Goal: Task Accomplishment & Management: Use online tool/utility

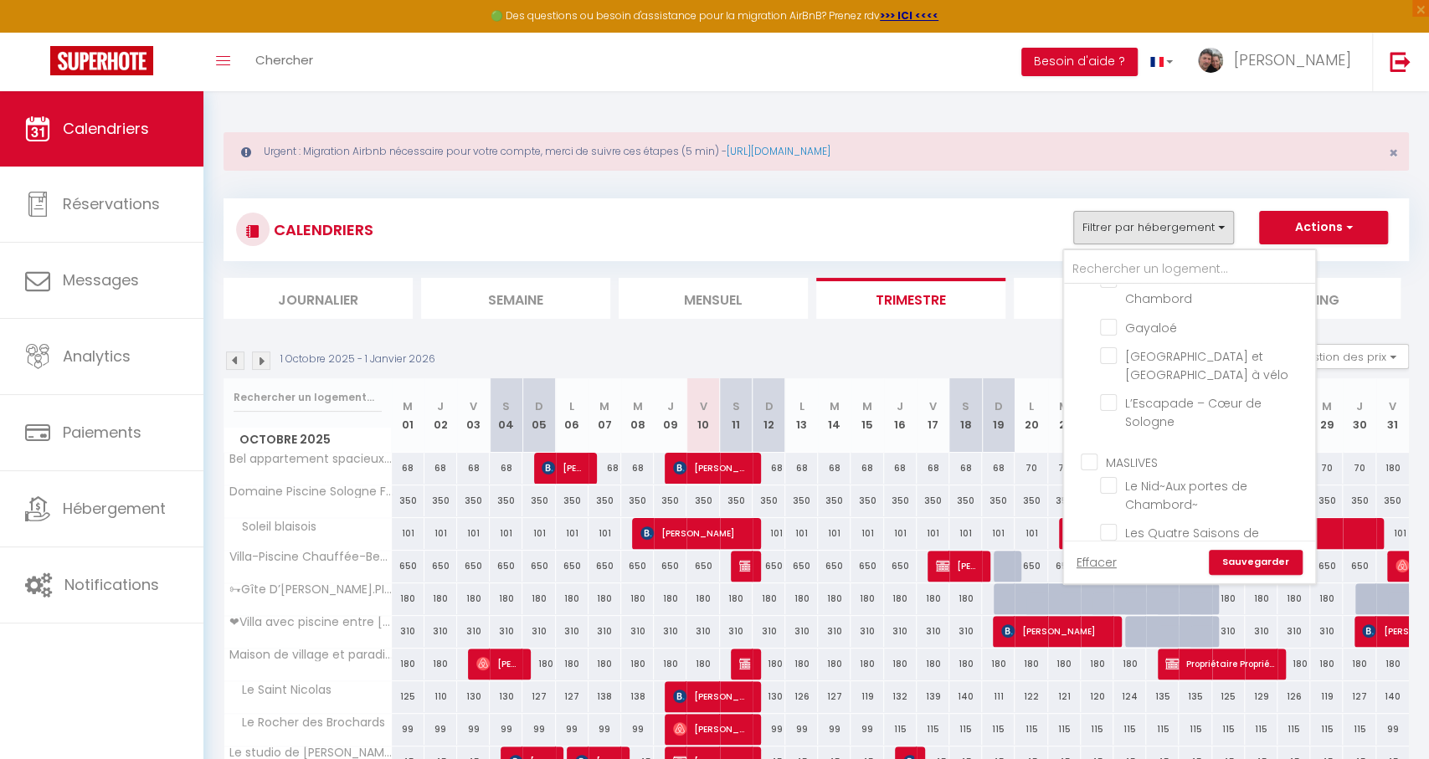
scroll to position [2072, 0]
click at [1107, 520] on input "Les Quatre Saisons de Chambord" at bounding box center [1204, 528] width 209 height 17
checkbox input "true"
checkbox input "false"
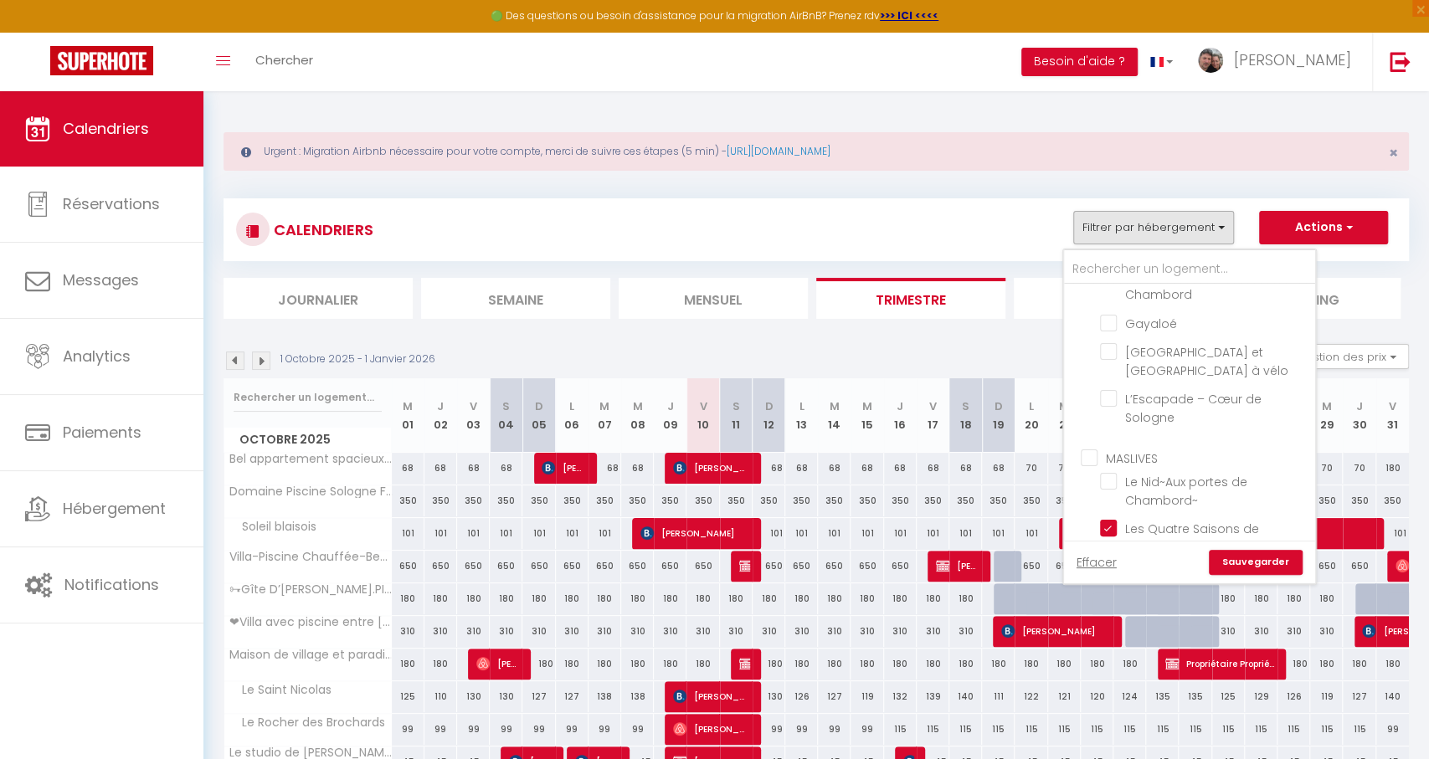
checkbox input "false"
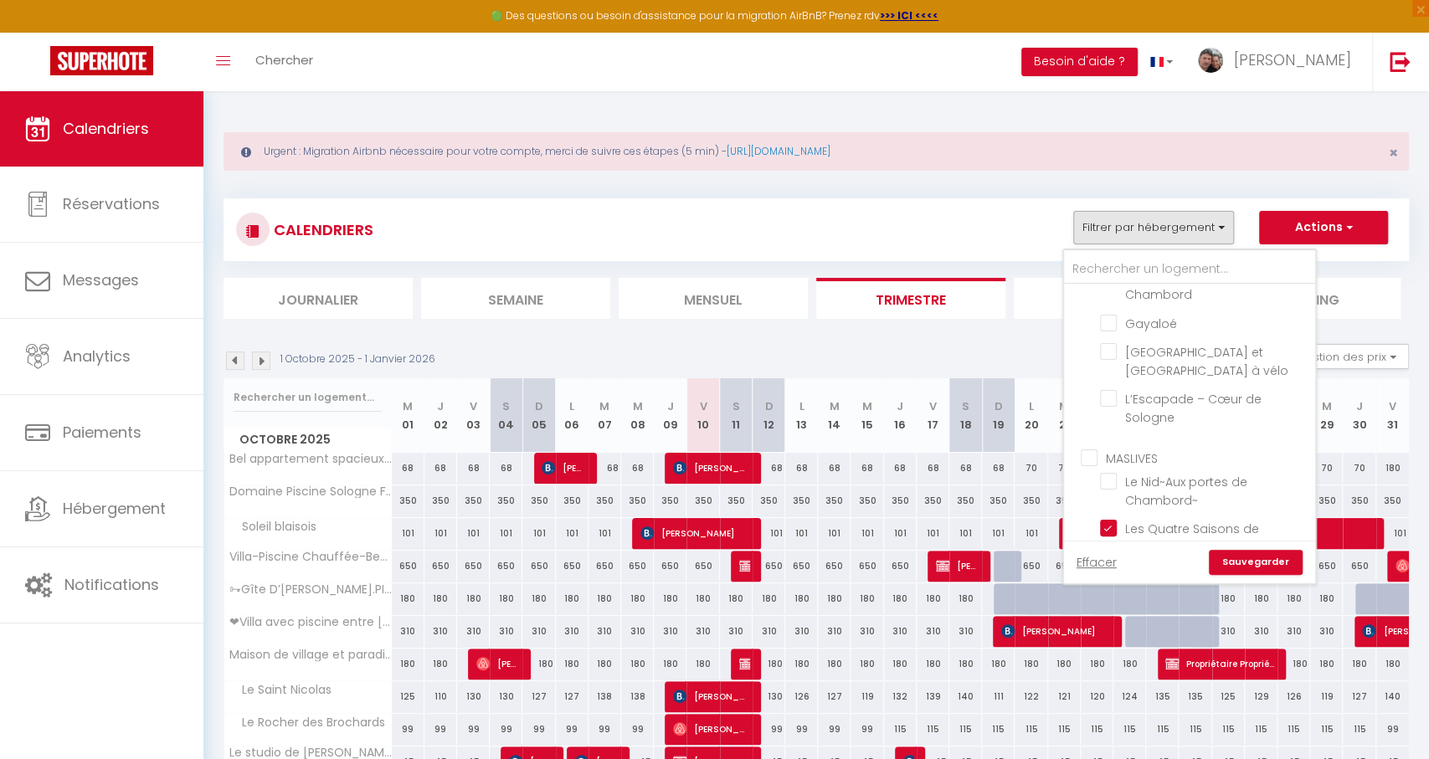
checkbox input "false"
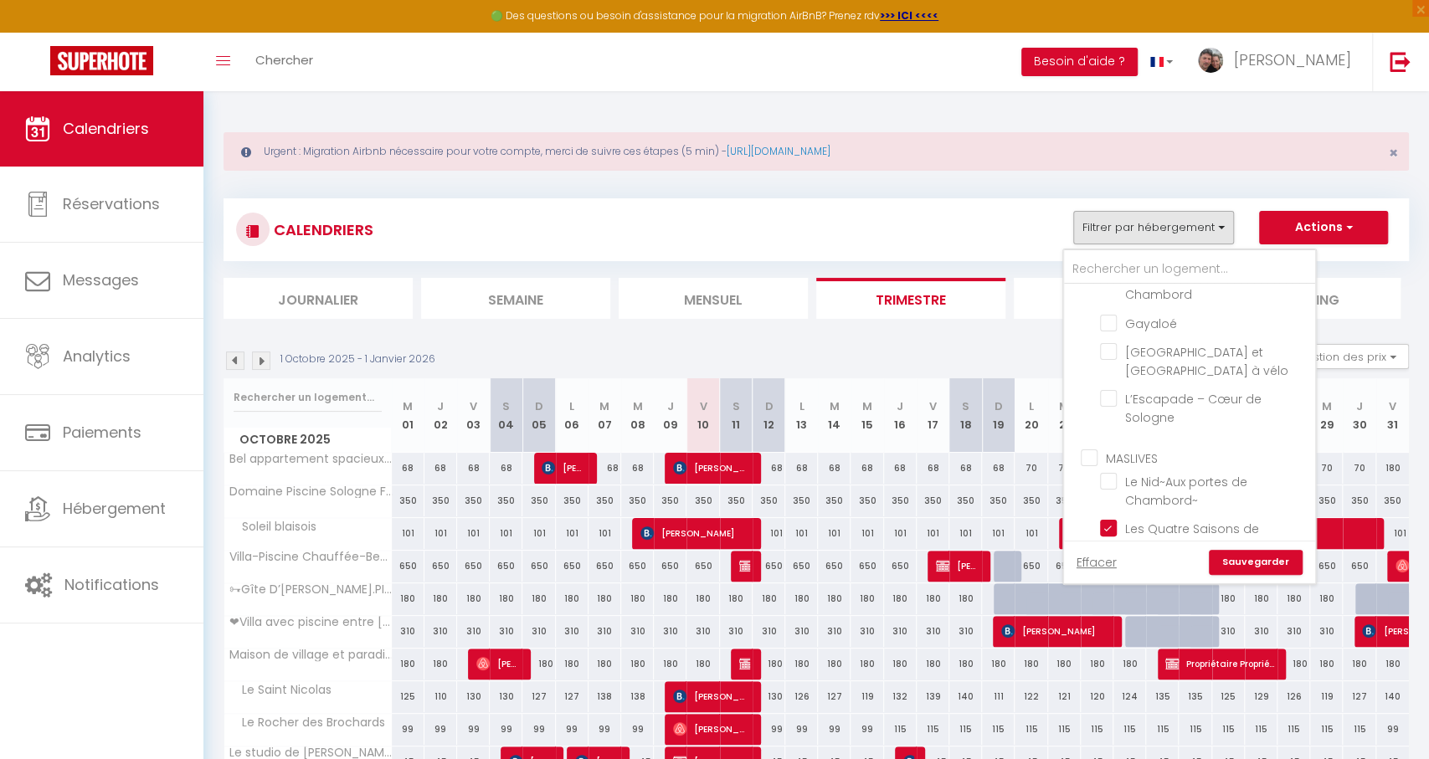
checkbox input "false"
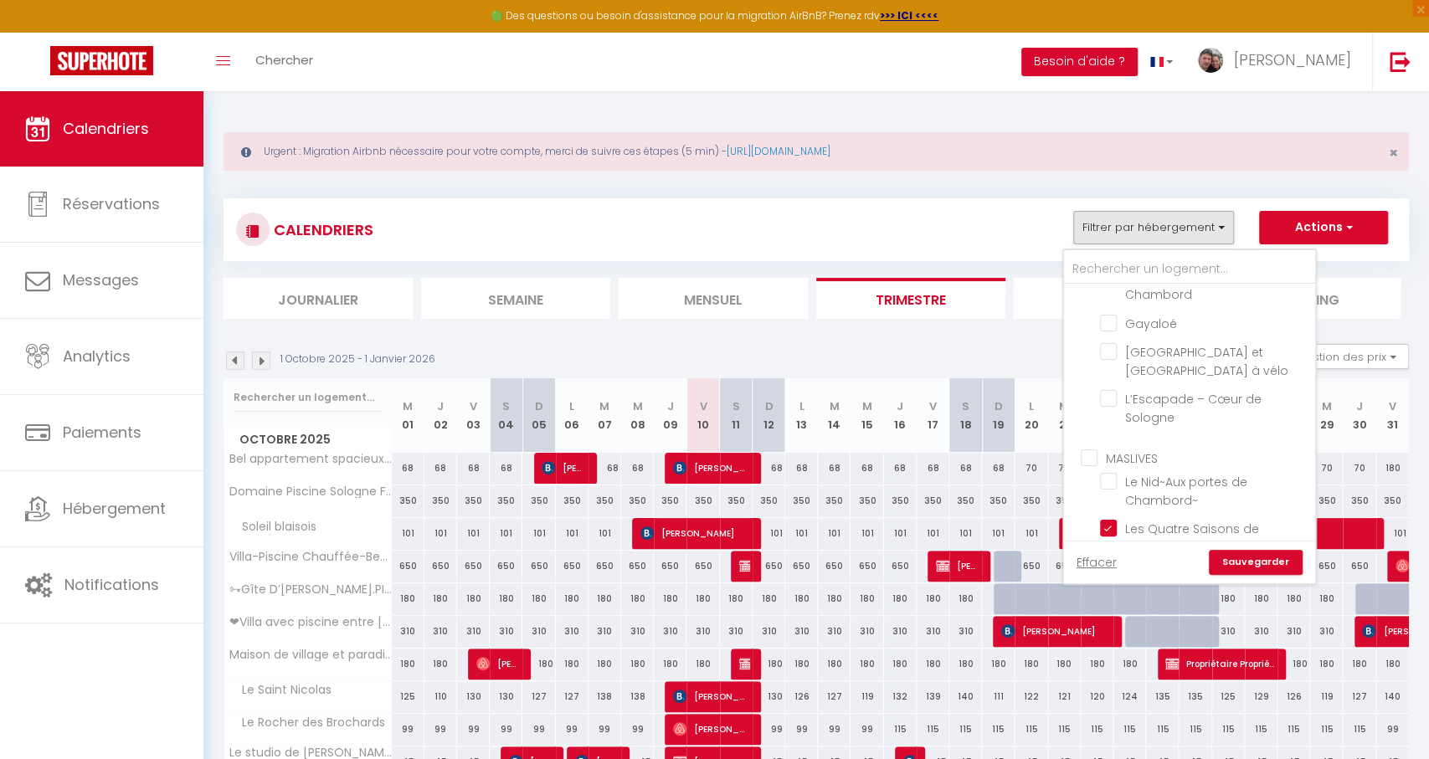
checkbox input "false"
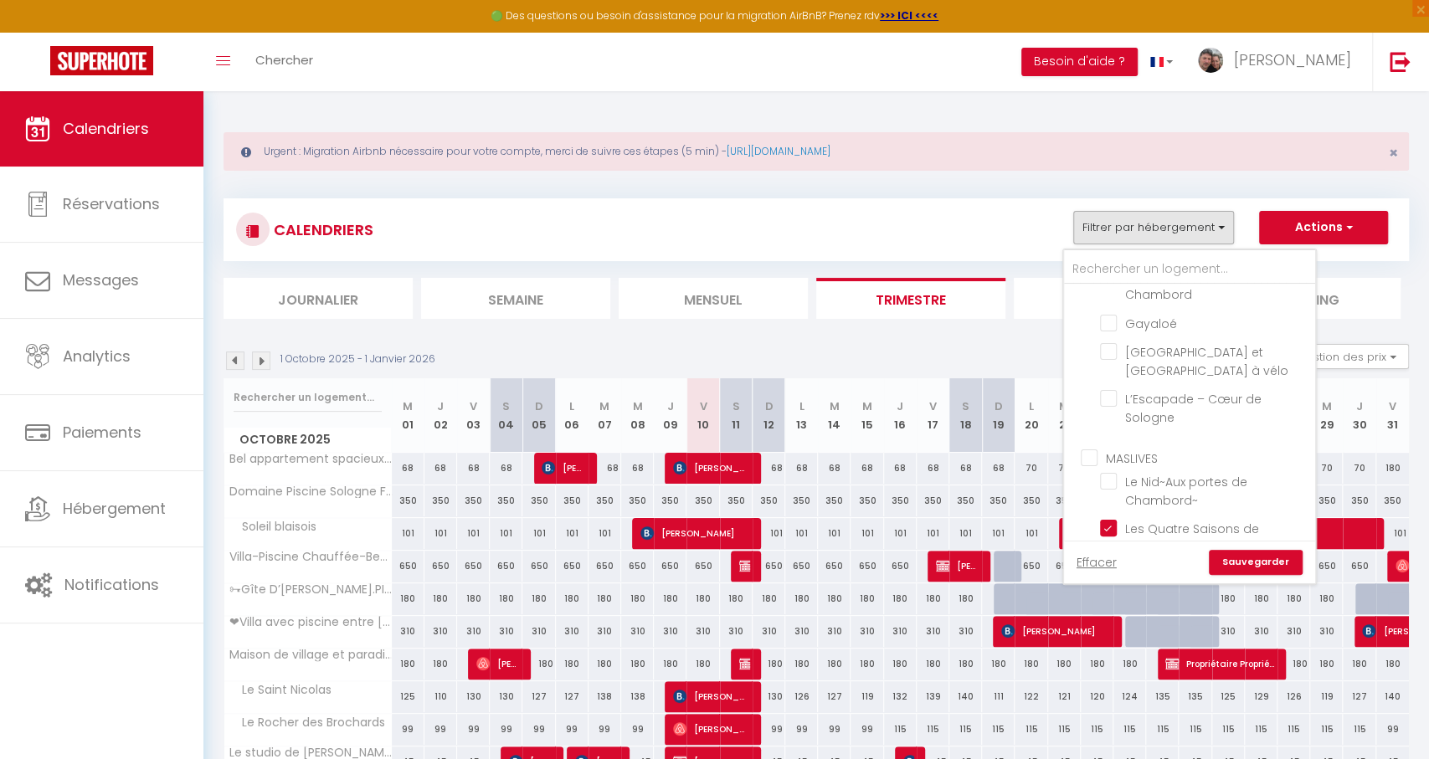
checkbox input "false"
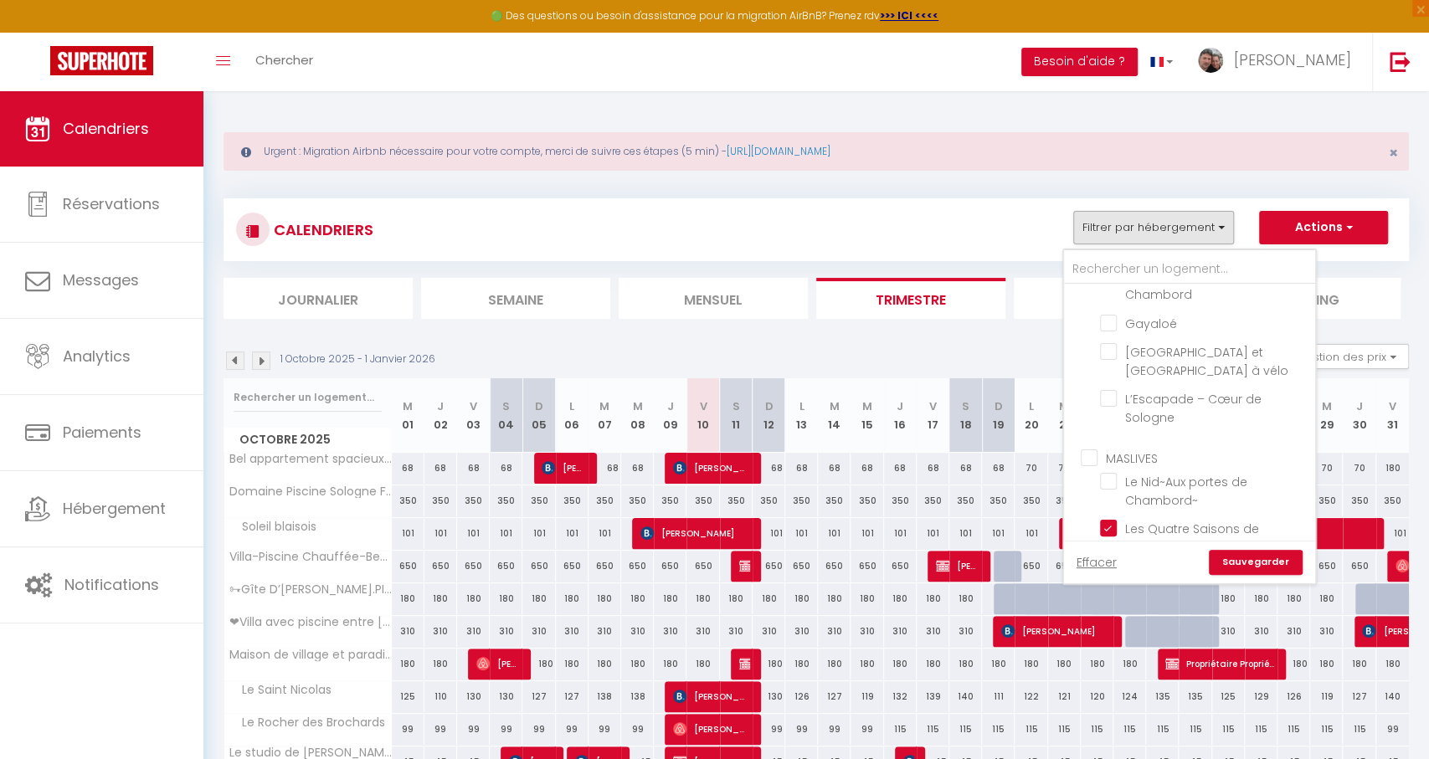
checkbox input "false"
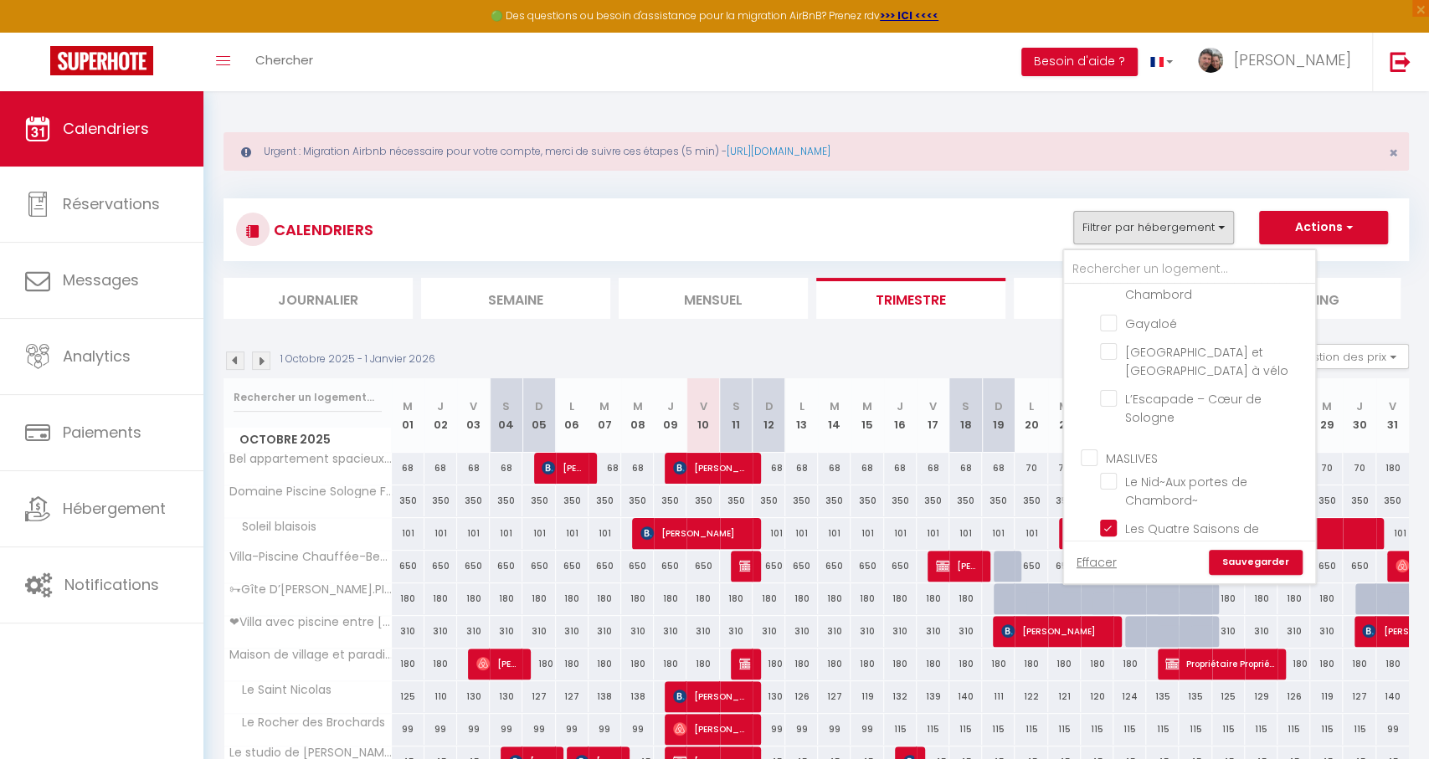
checkbox input "false"
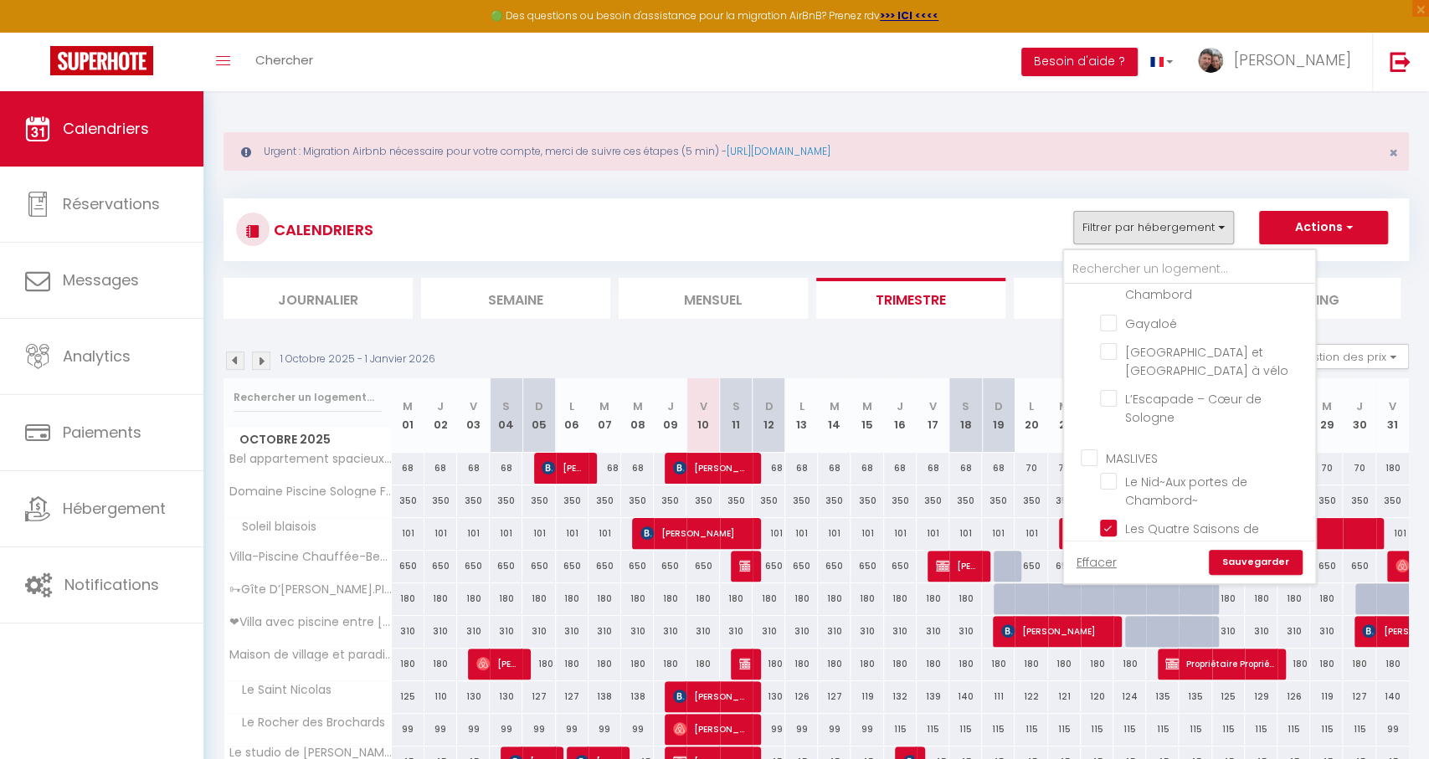
checkbox input "false"
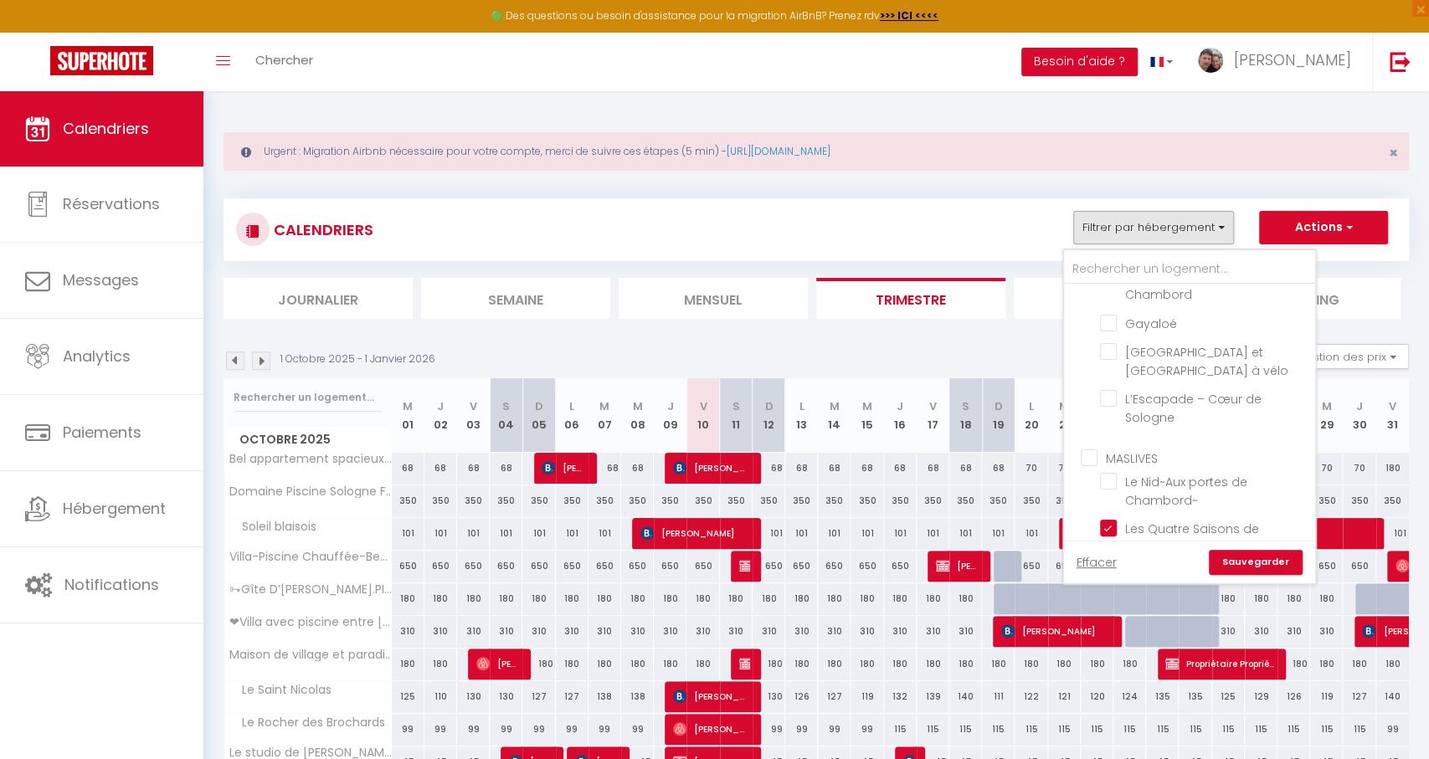
checkbox input "false"
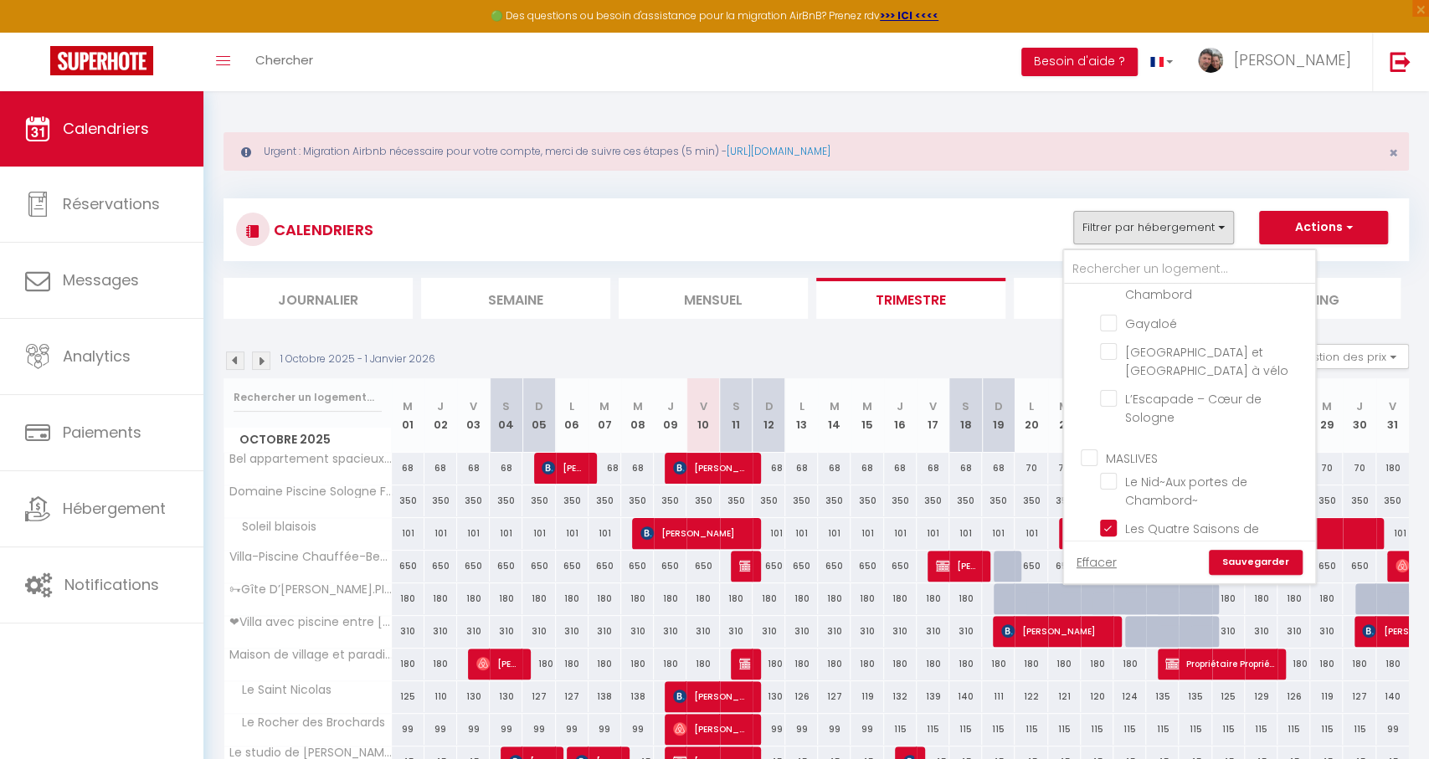
checkbox input "false"
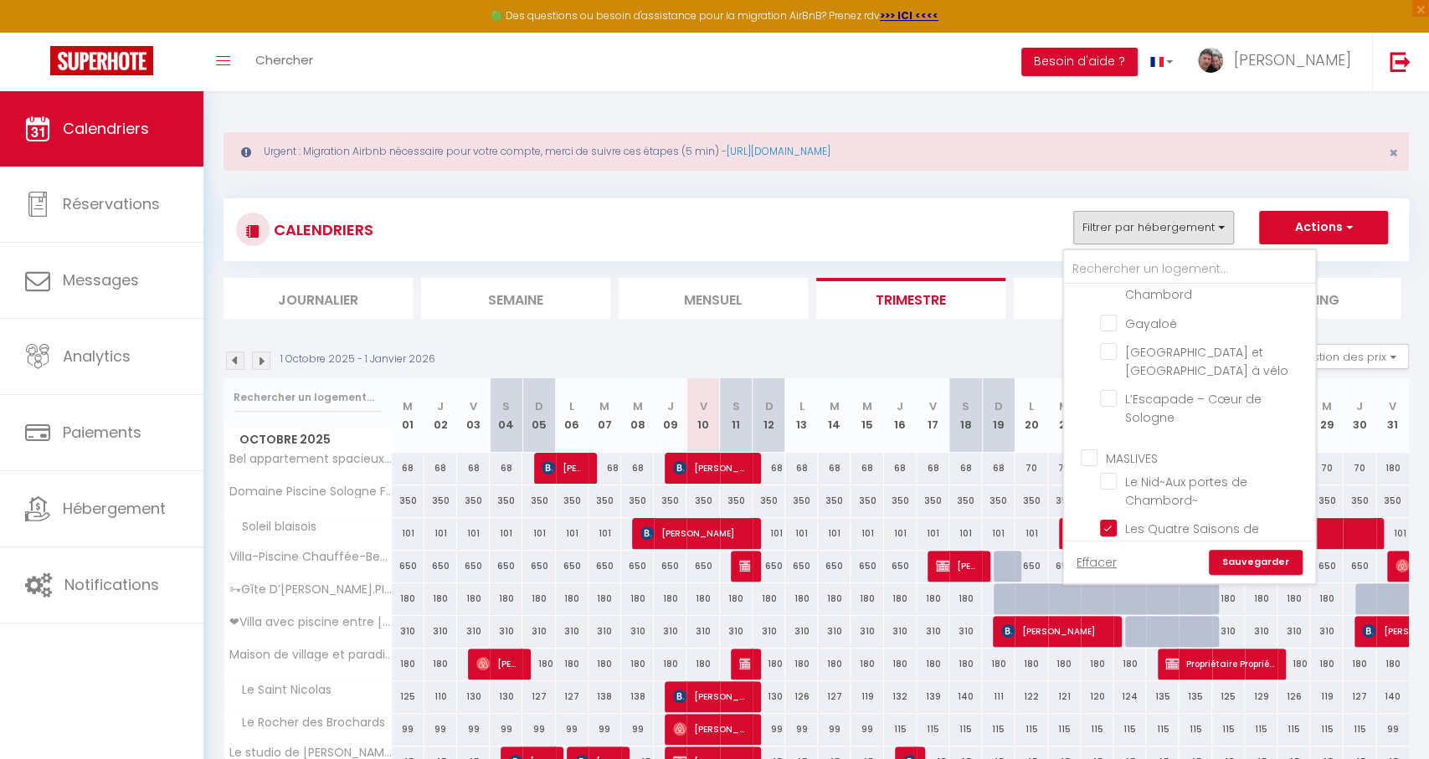
checkbox input "false"
click at [1108, 567] on input "Gîte de groupe LesQuatreSaisons" at bounding box center [1204, 575] width 209 height 17
checkbox input "true"
checkbox input "false"
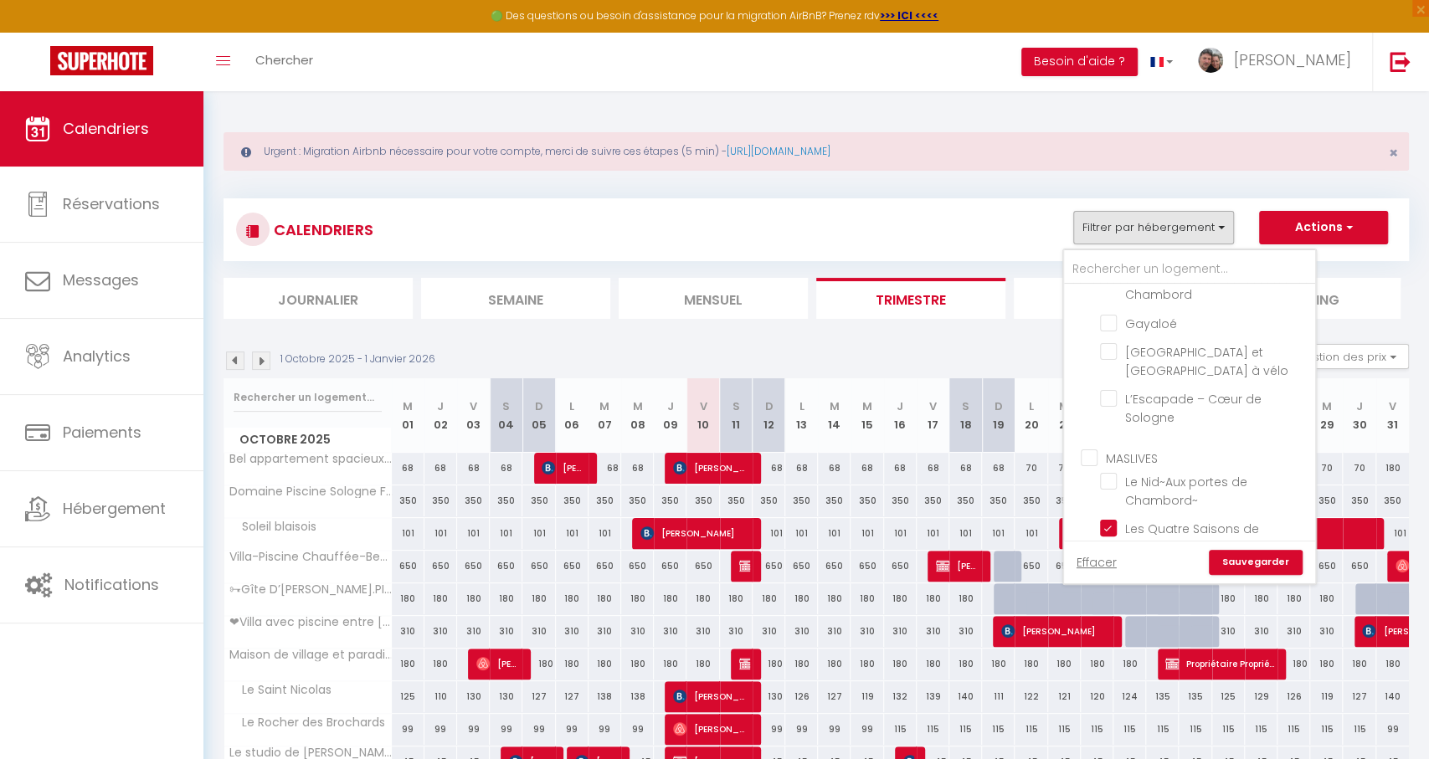
checkbox input "false"
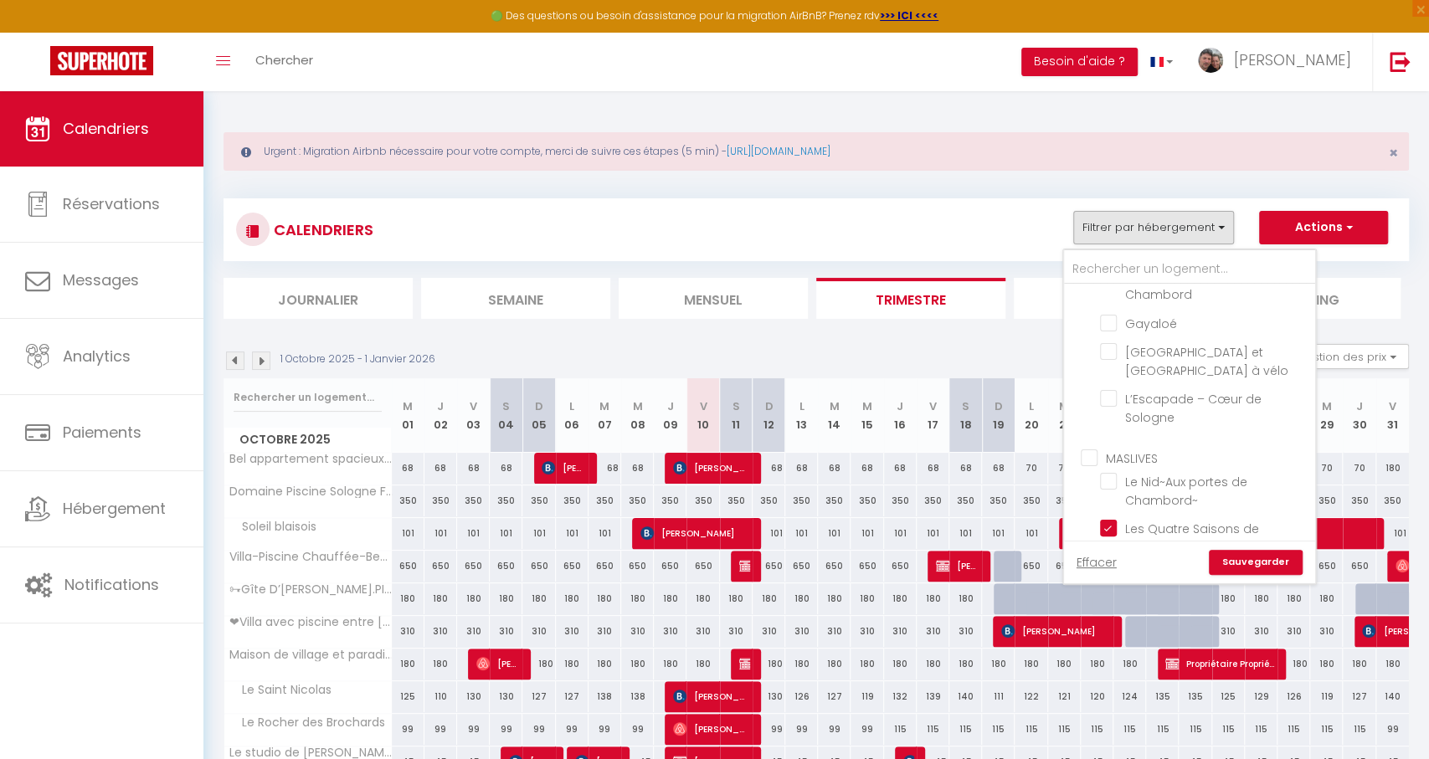
checkbox input "false"
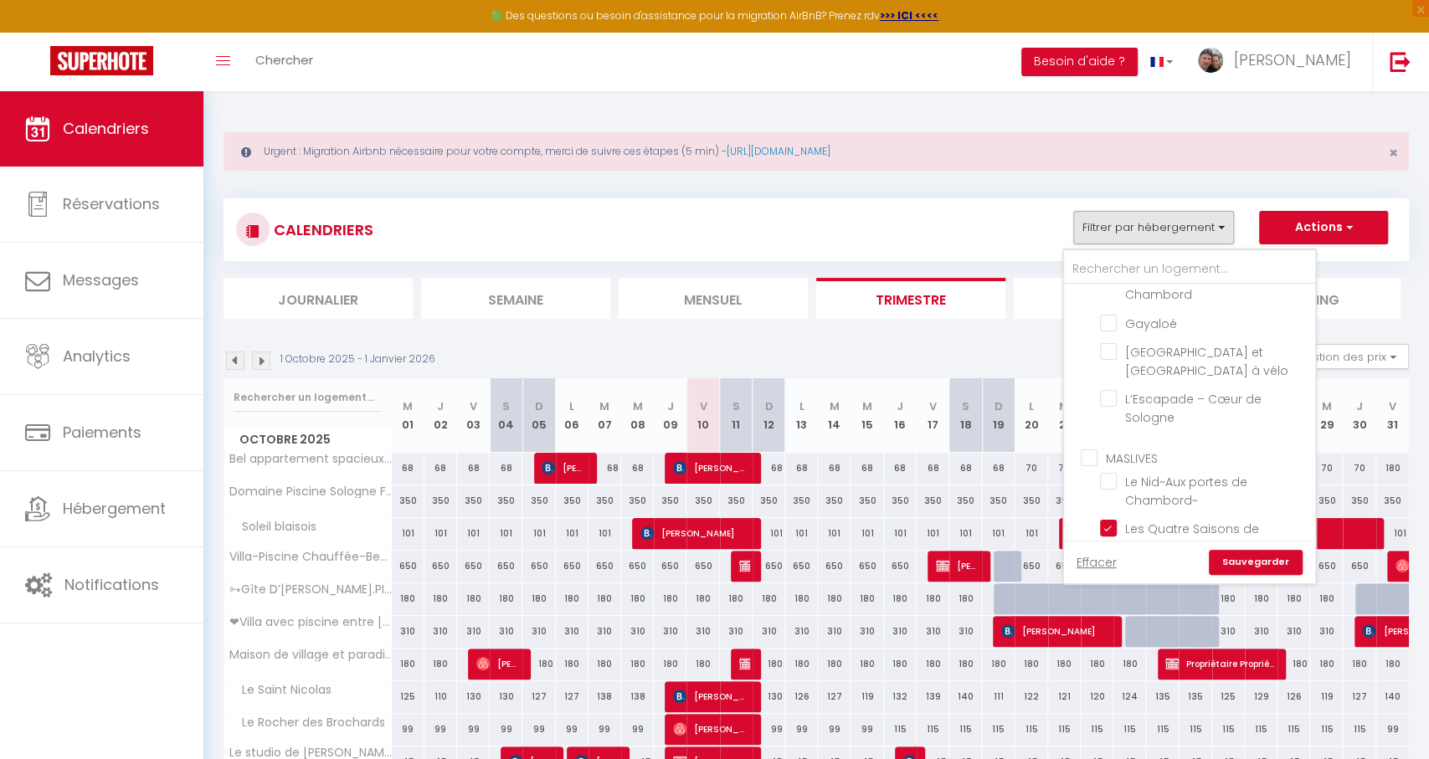
checkbox input "false"
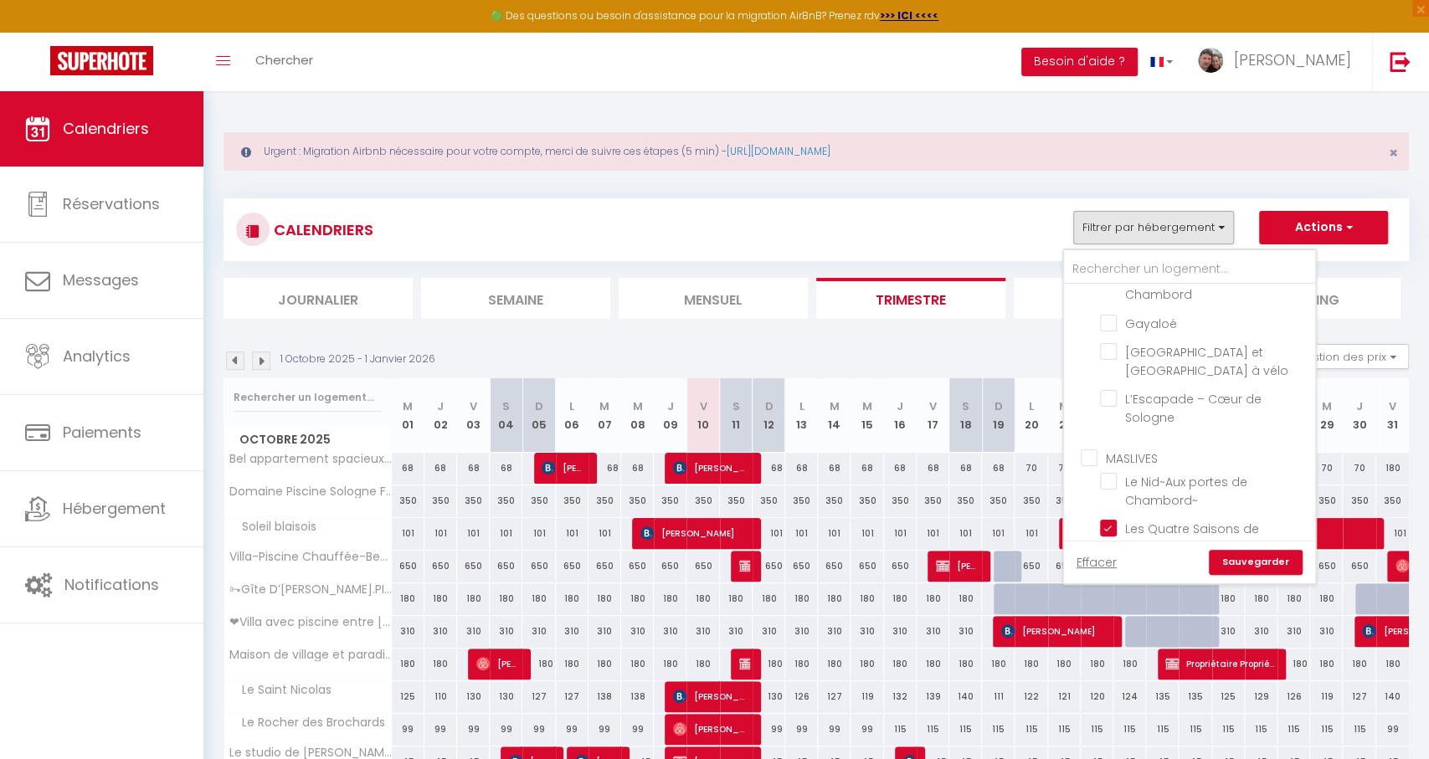
checkbox input "false"
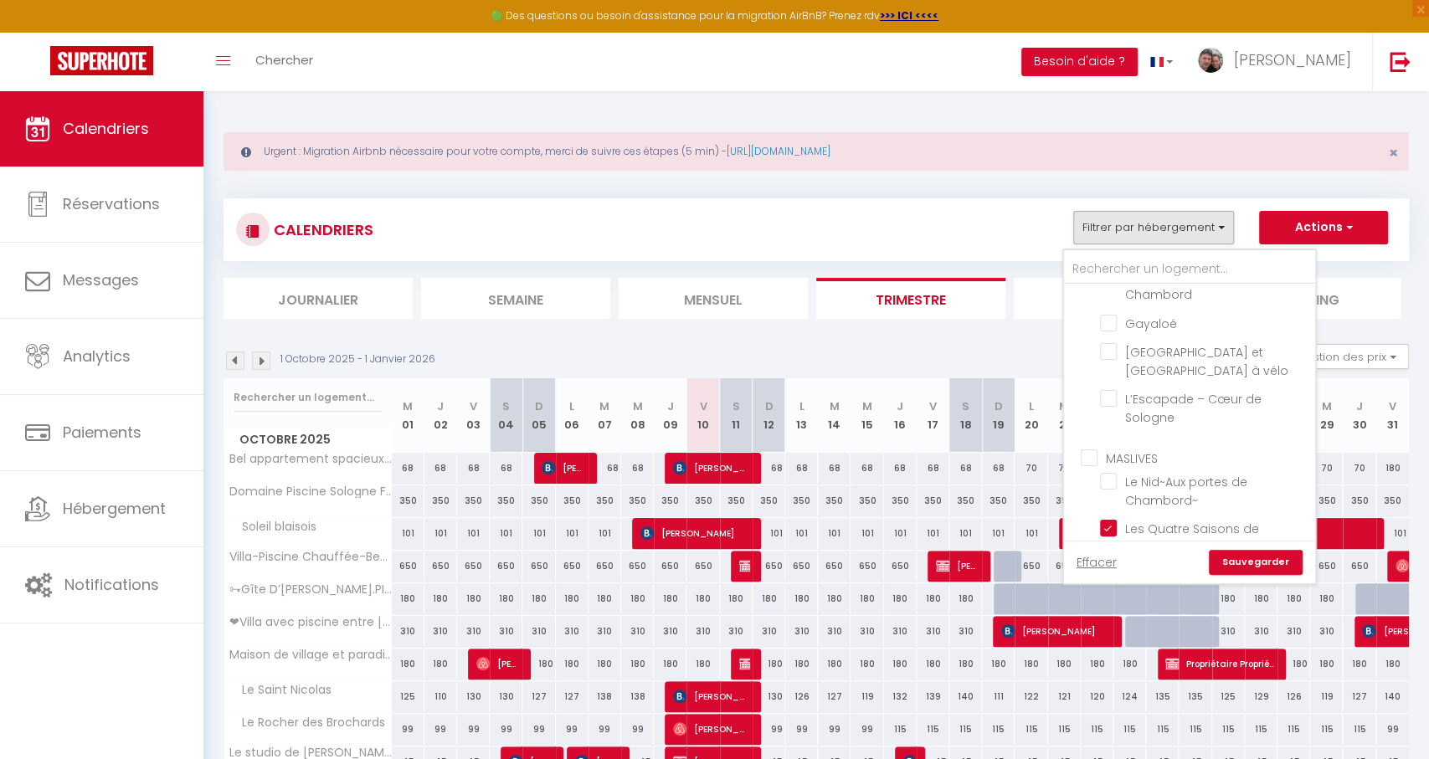
checkbox input "false"
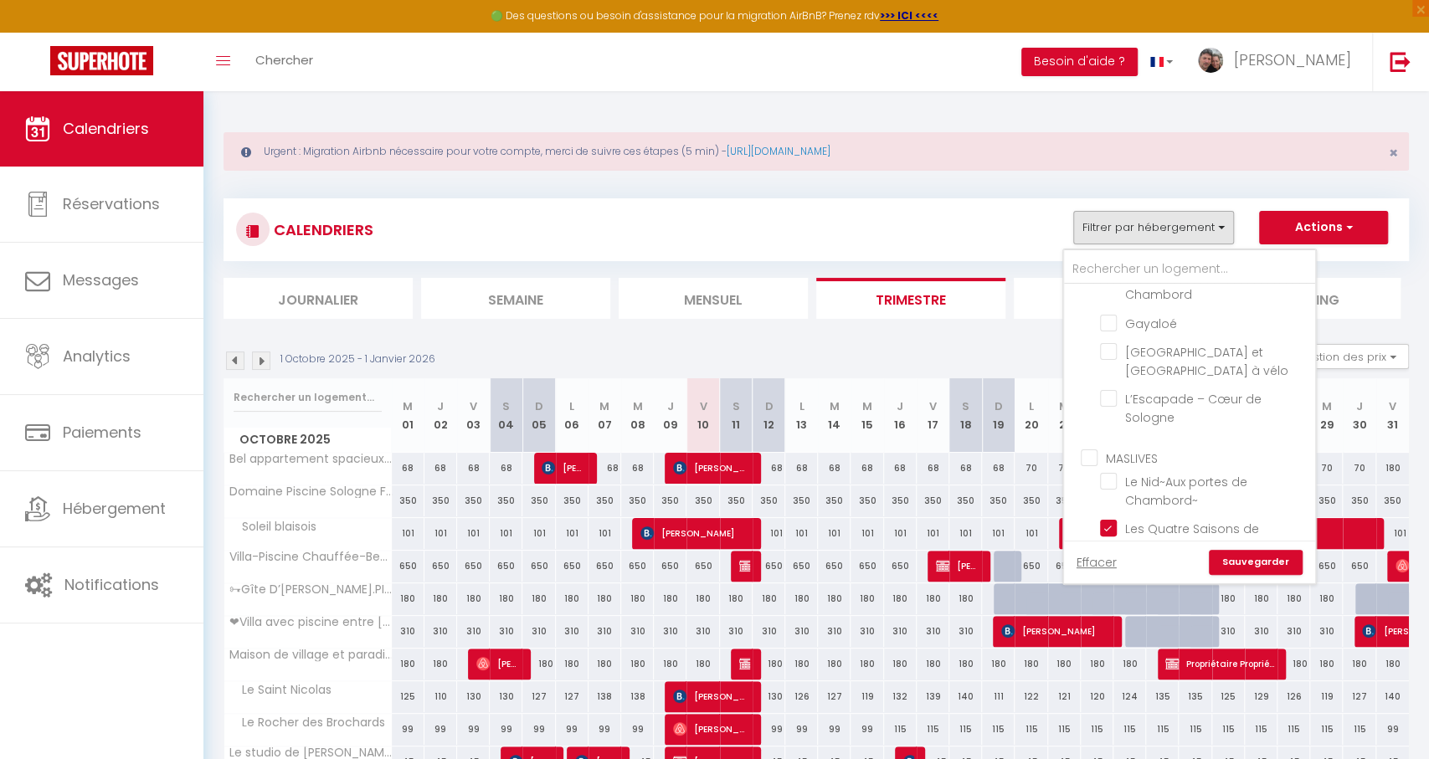
checkbox input "false"
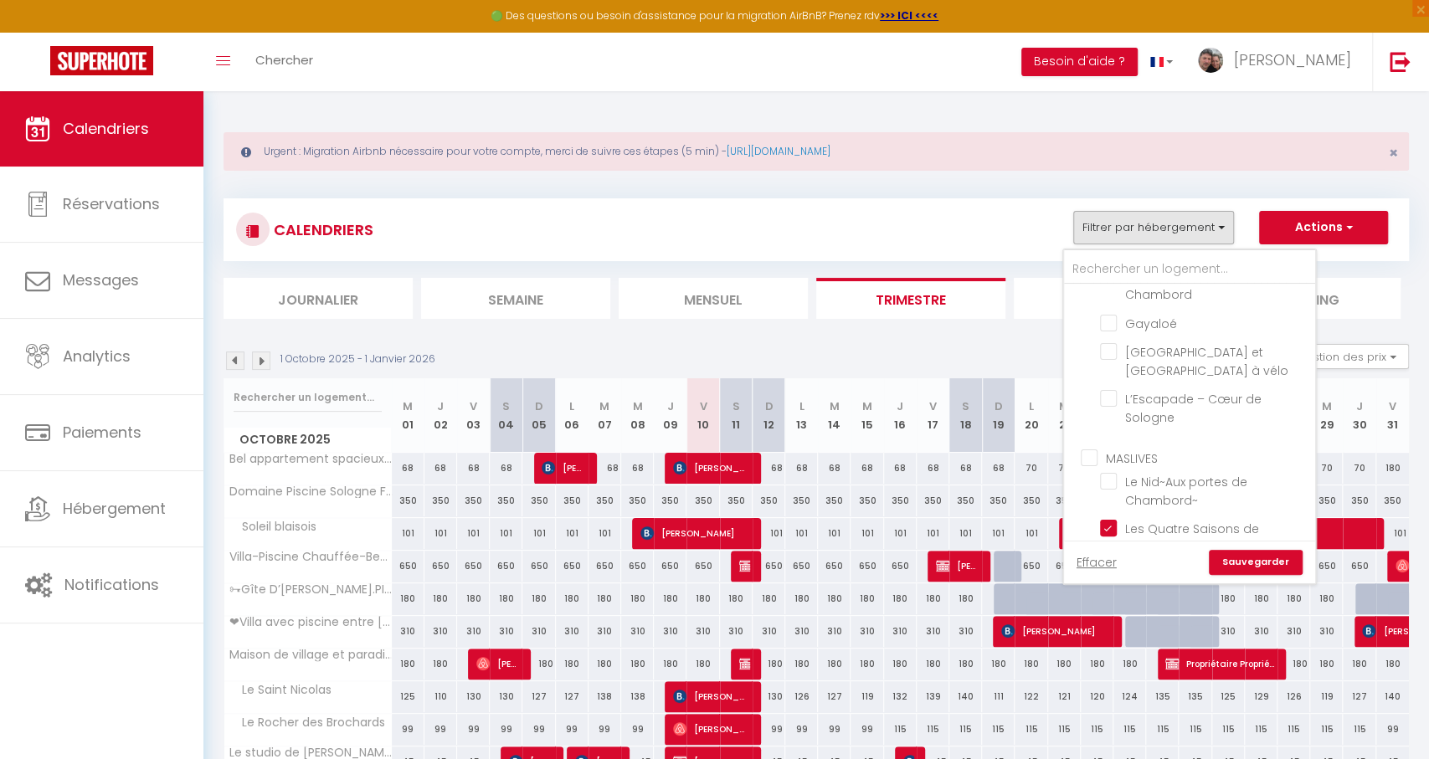
checkbox input "false"
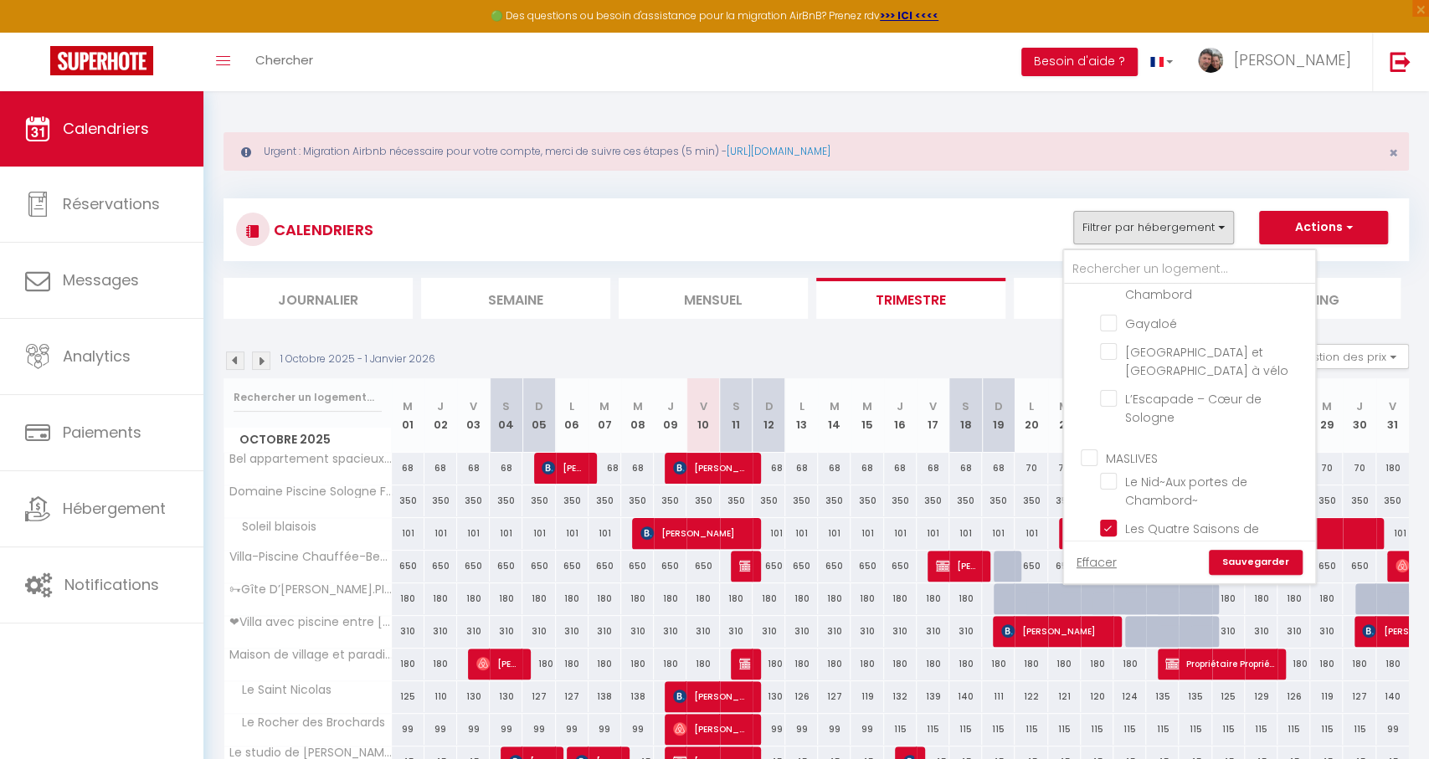
checkbox input "false"
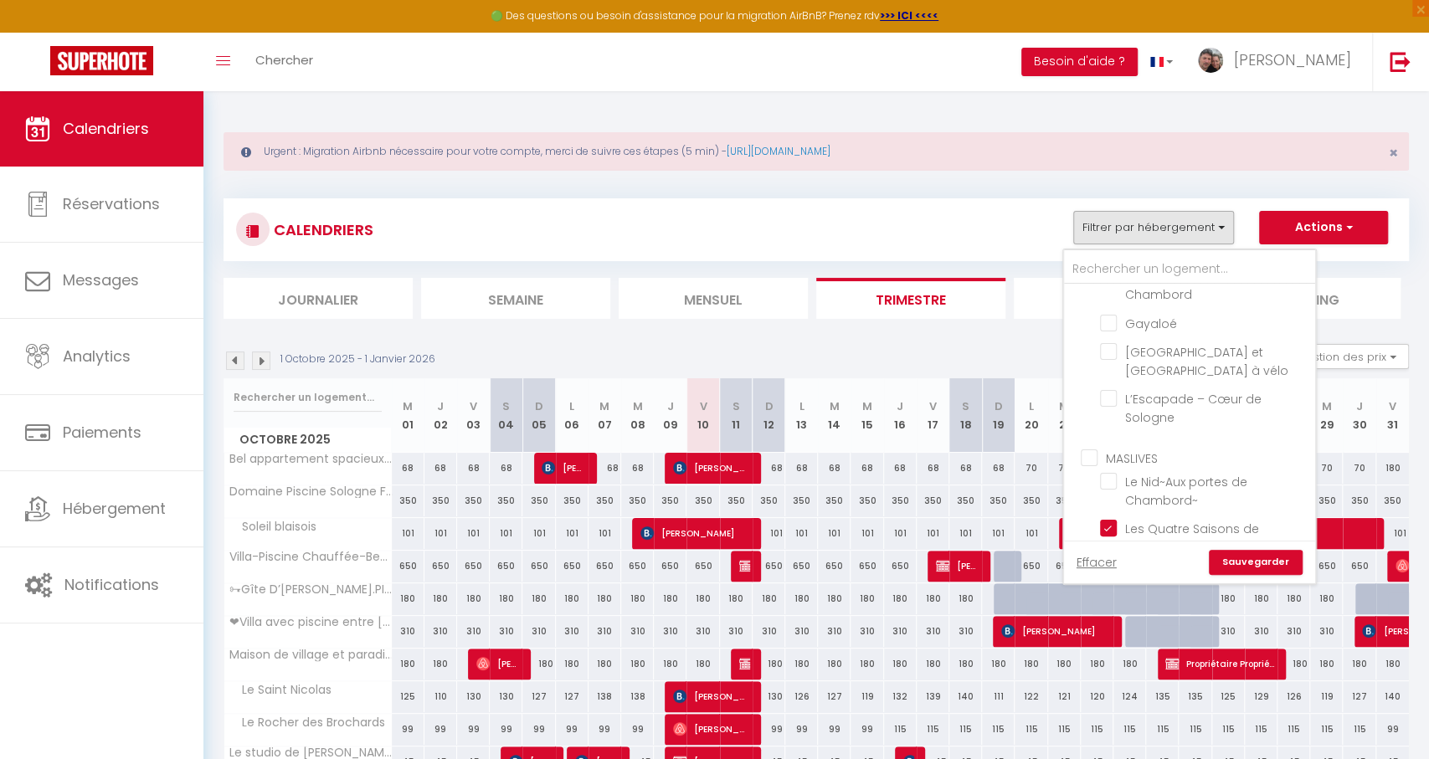
checkbox input "false"
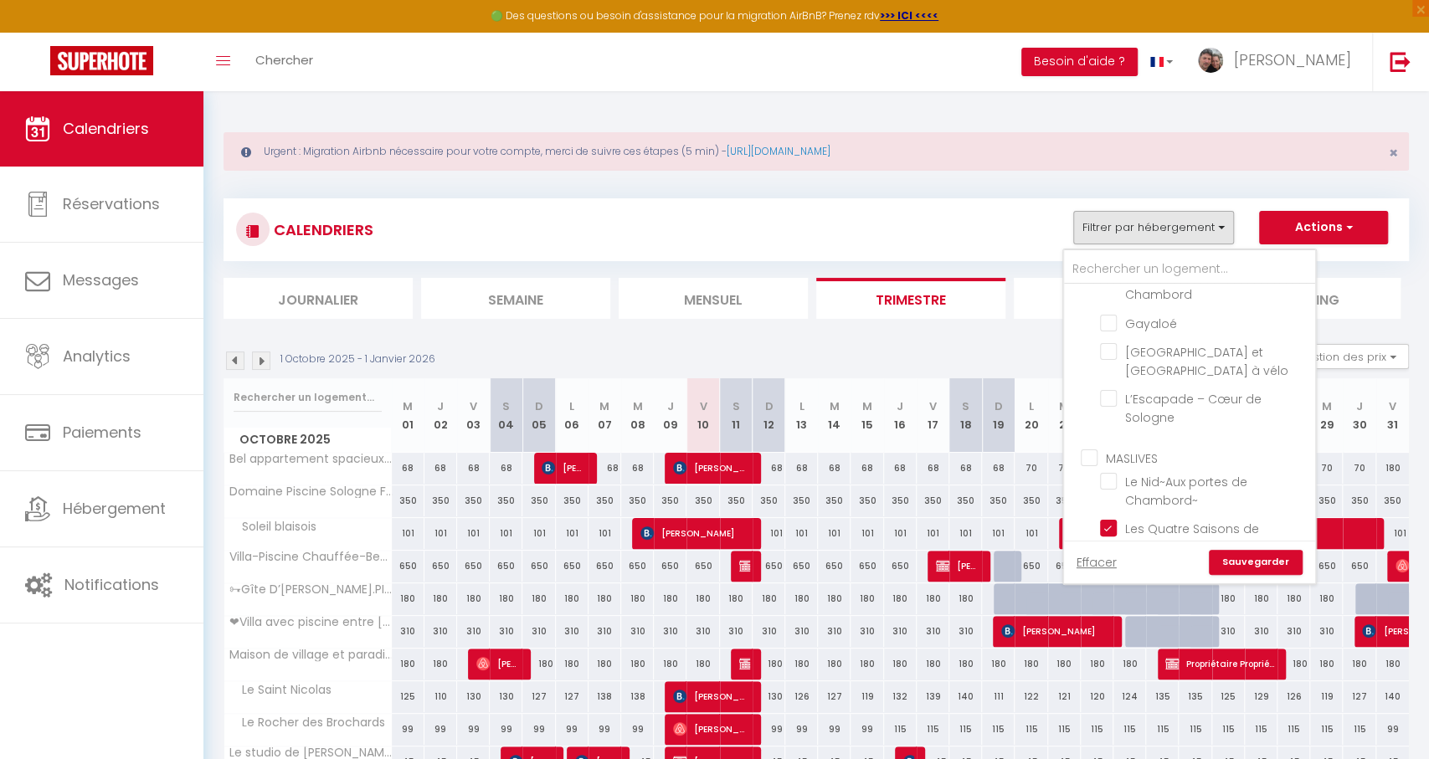
checkbox input "false"
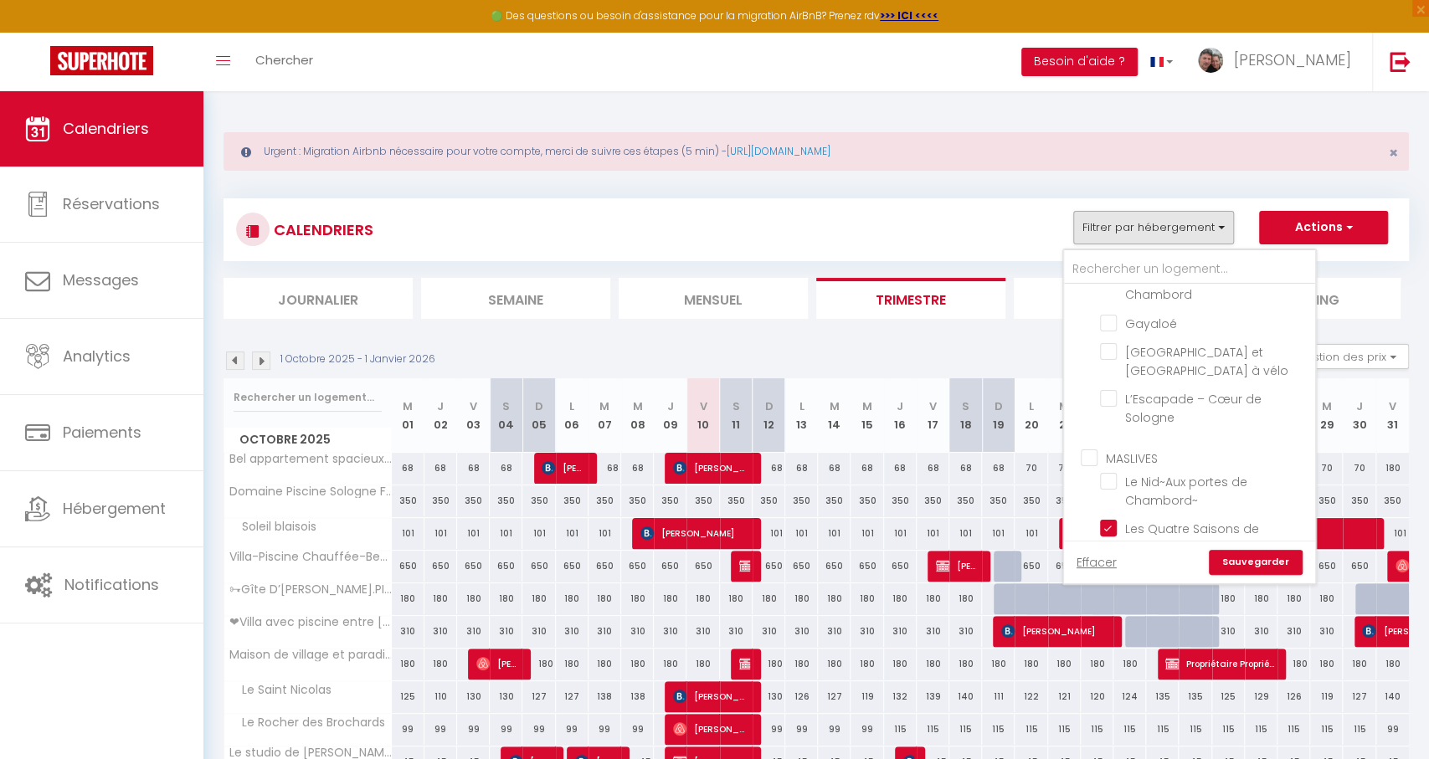
checkbox input "false"
click at [1245, 563] on link "Sauvegarder" at bounding box center [1256, 562] width 94 height 25
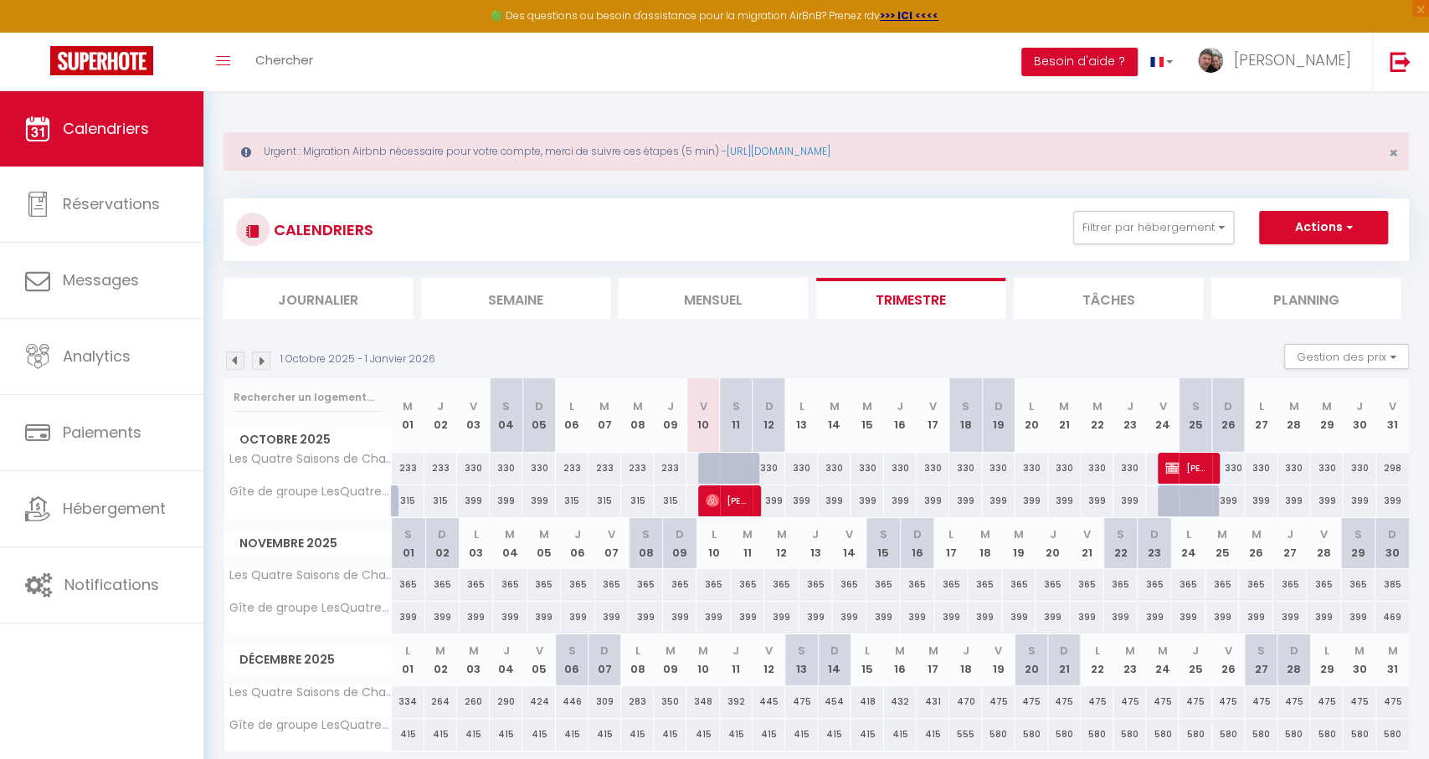
click at [231, 362] on img at bounding box center [235, 361] width 18 height 18
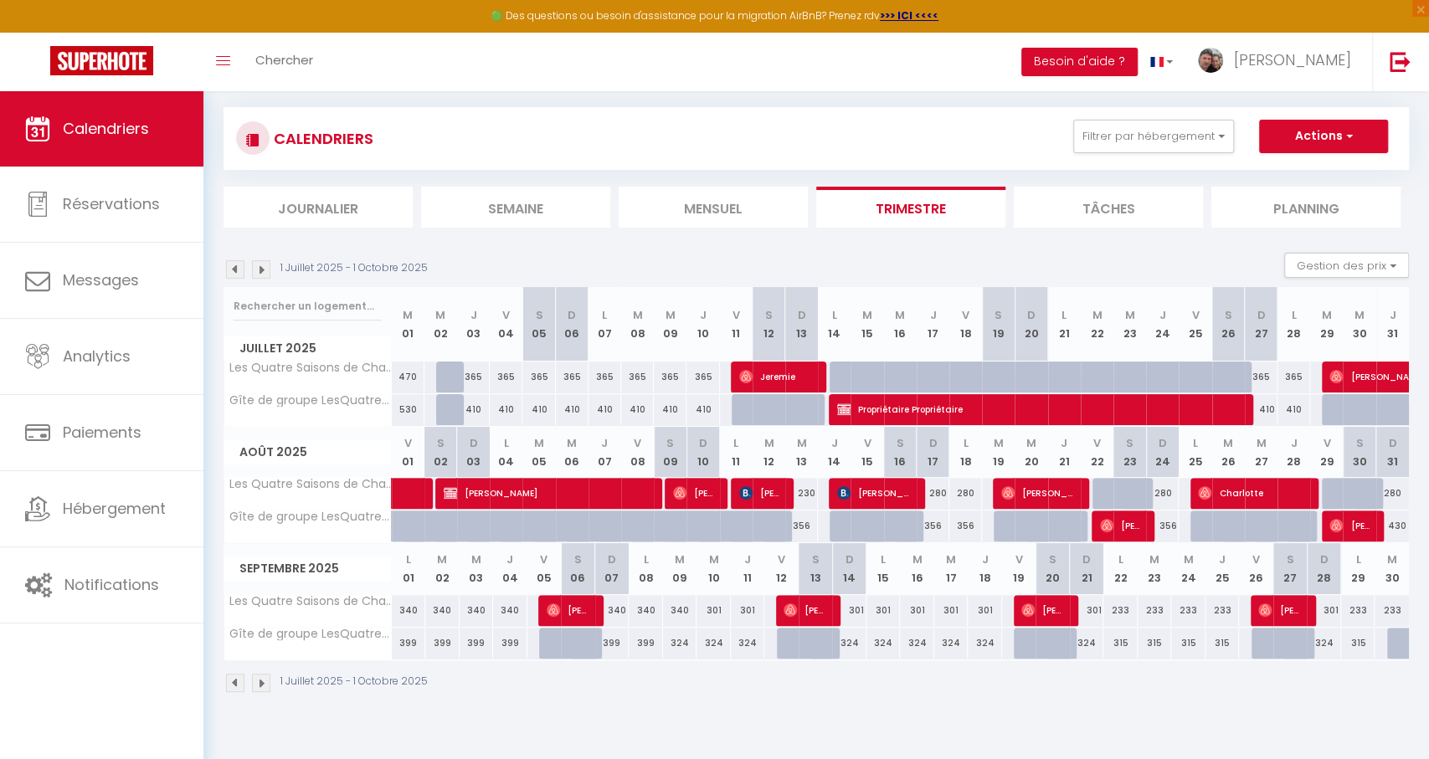
scroll to position [91, 0]
click at [260, 679] on img at bounding box center [261, 683] width 18 height 18
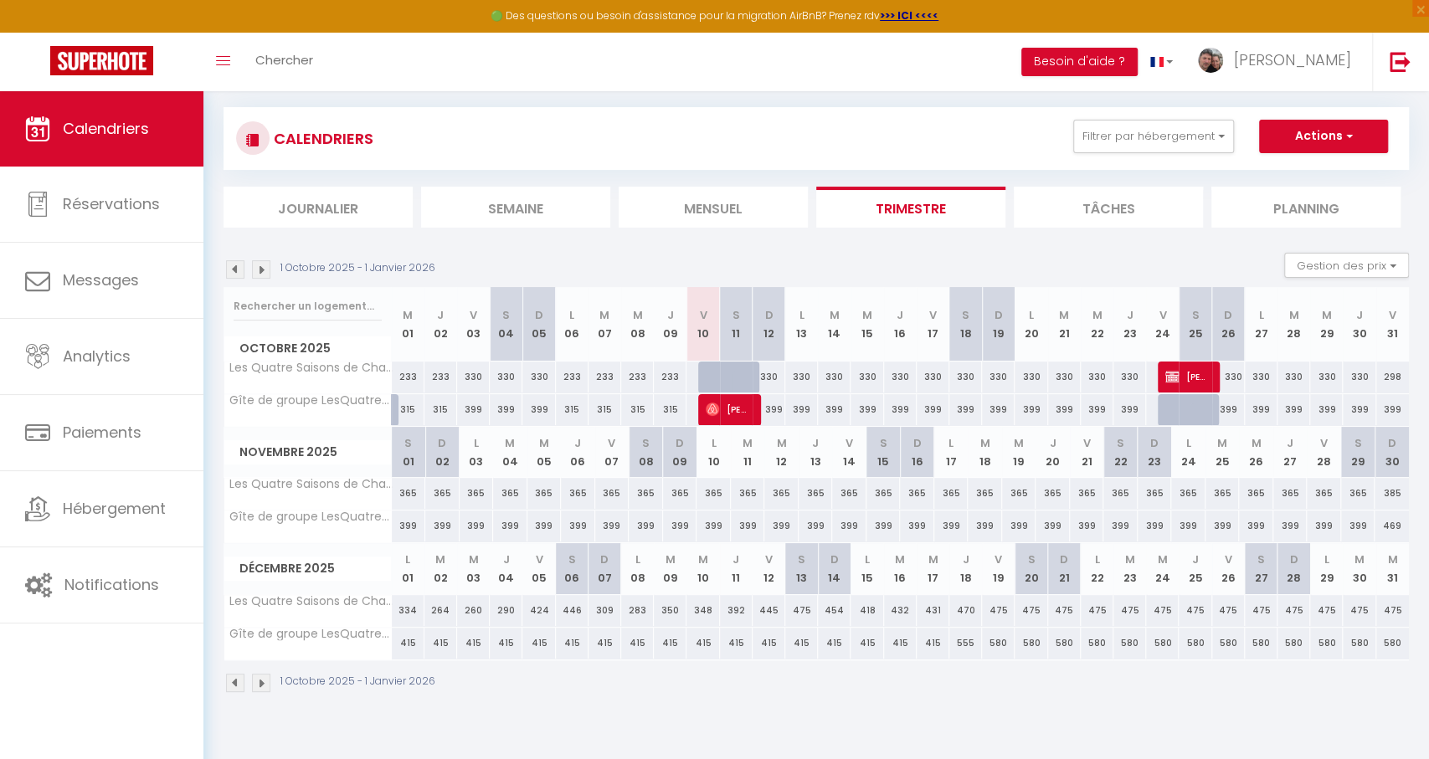
click at [235, 680] on img at bounding box center [235, 683] width 18 height 18
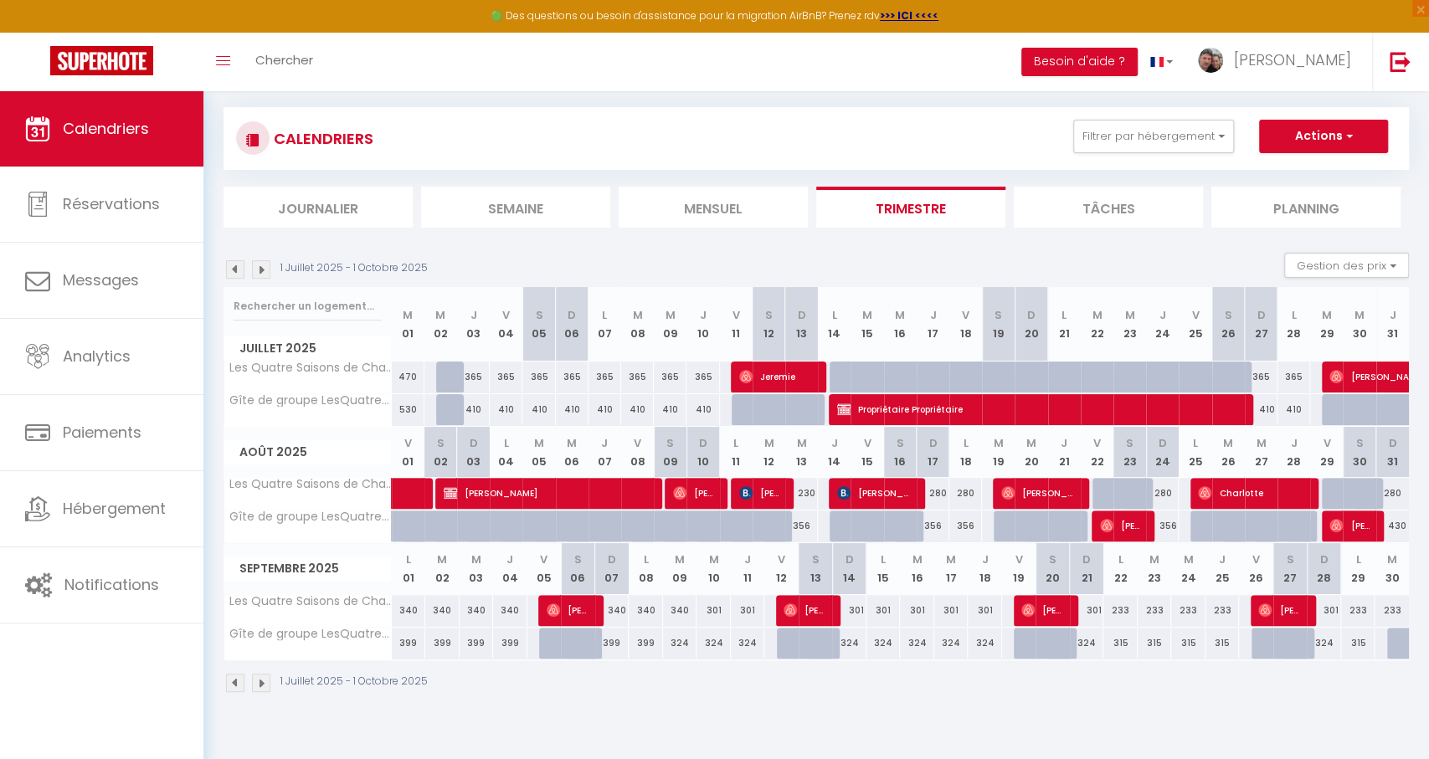
click at [253, 680] on img at bounding box center [261, 683] width 18 height 18
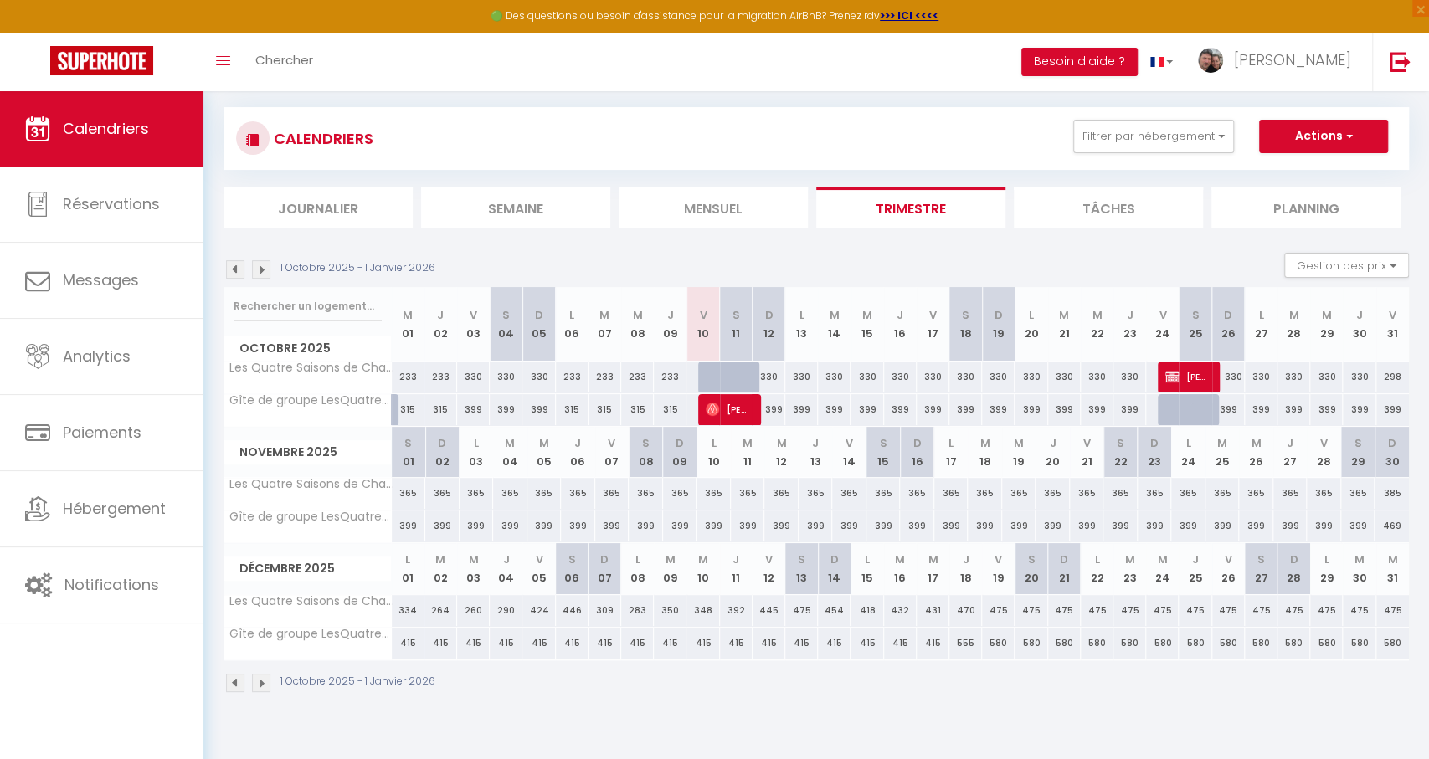
click at [239, 272] on img at bounding box center [235, 269] width 18 height 18
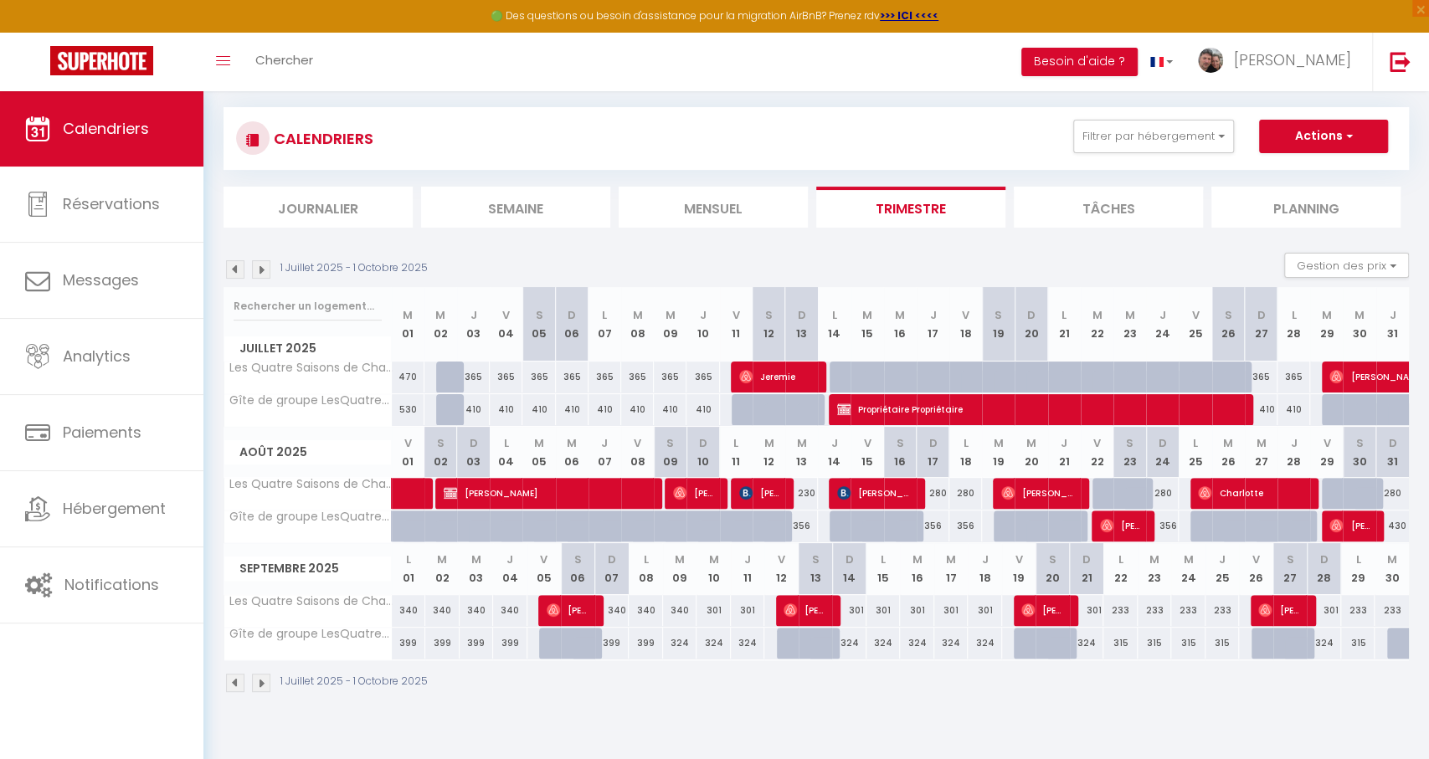
click at [258, 682] on img at bounding box center [261, 683] width 18 height 18
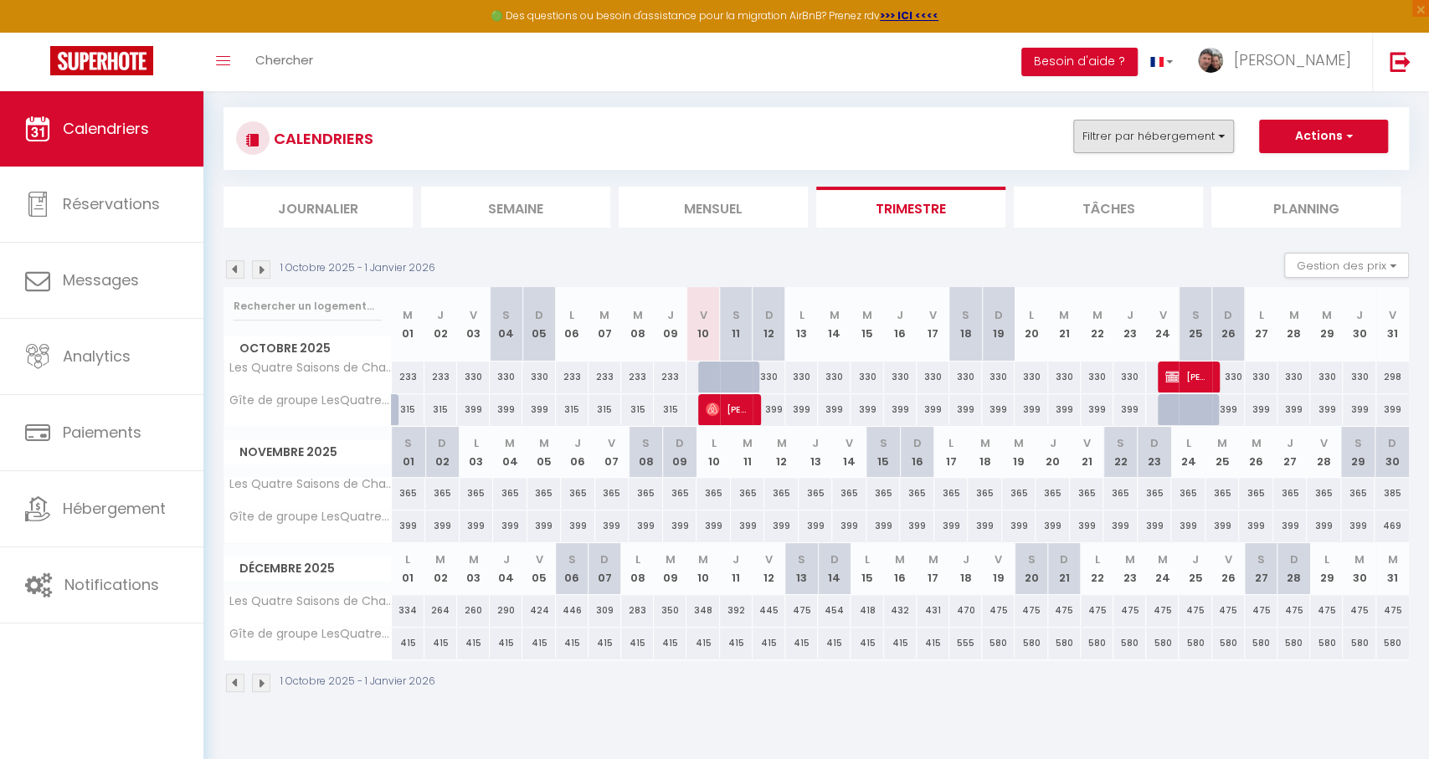
click at [1172, 140] on button "Filtrer par hébergement" at bounding box center [1154, 136] width 161 height 33
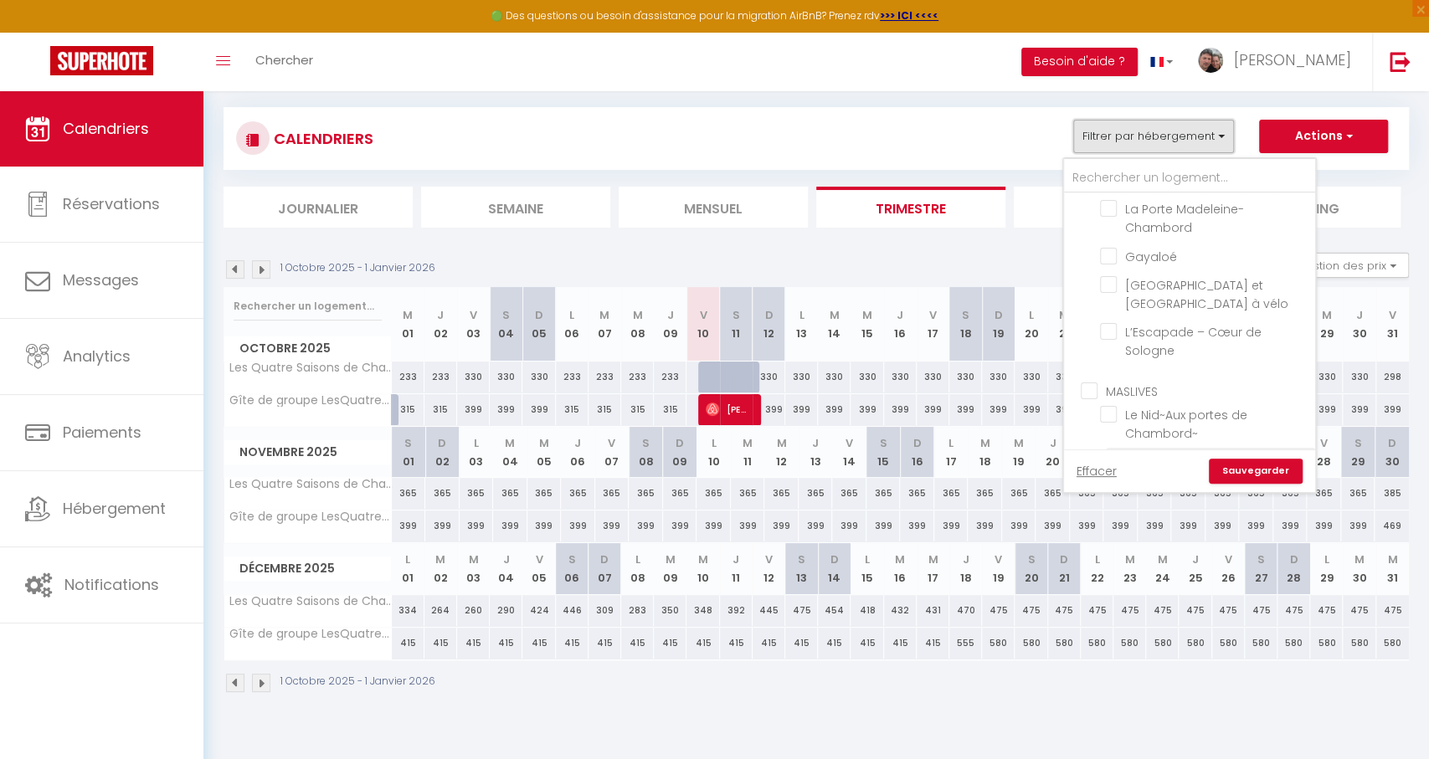
scroll to position [2066, 0]
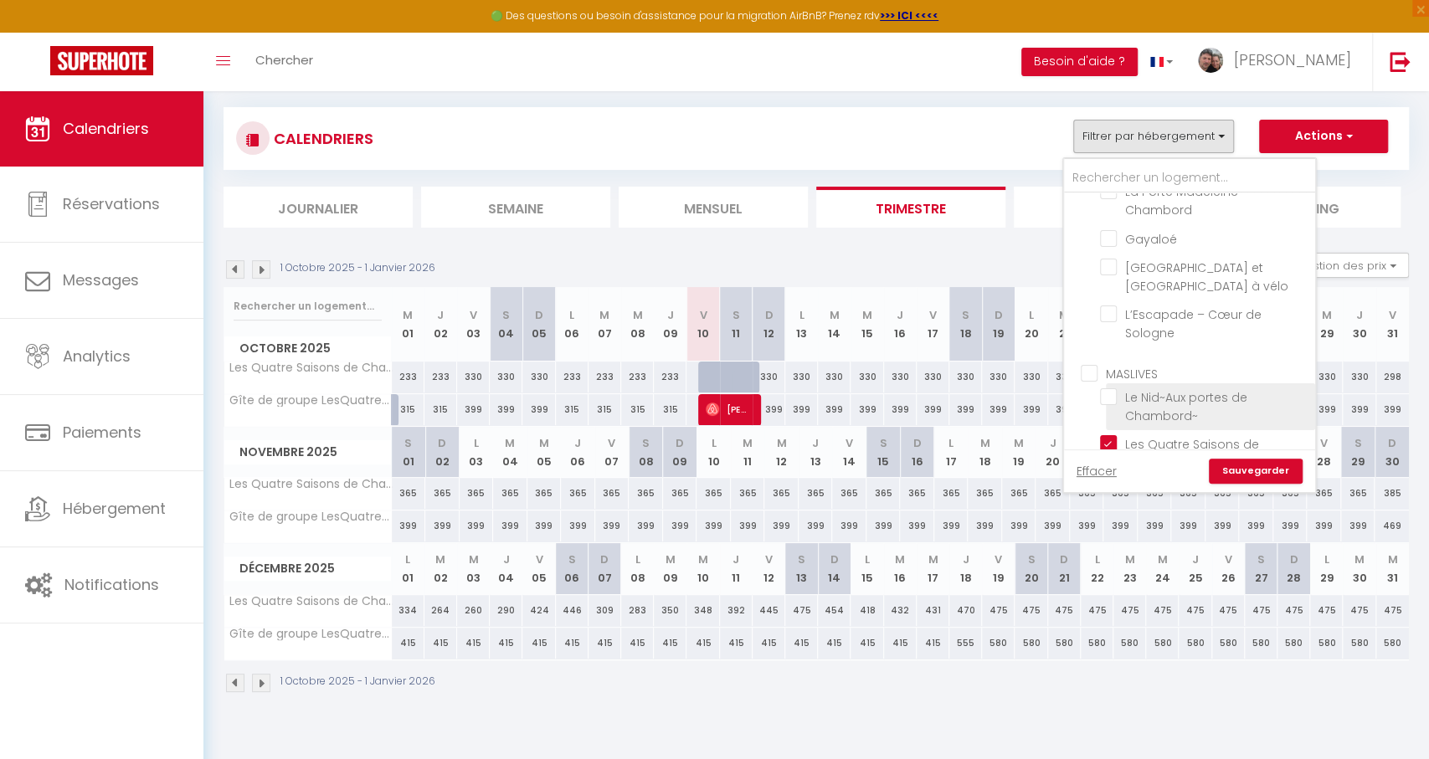
click at [1109, 389] on input "Le Nid~Aux portes de Chambord~" at bounding box center [1204, 397] width 209 height 17
checkbox input "true"
checkbox input "false"
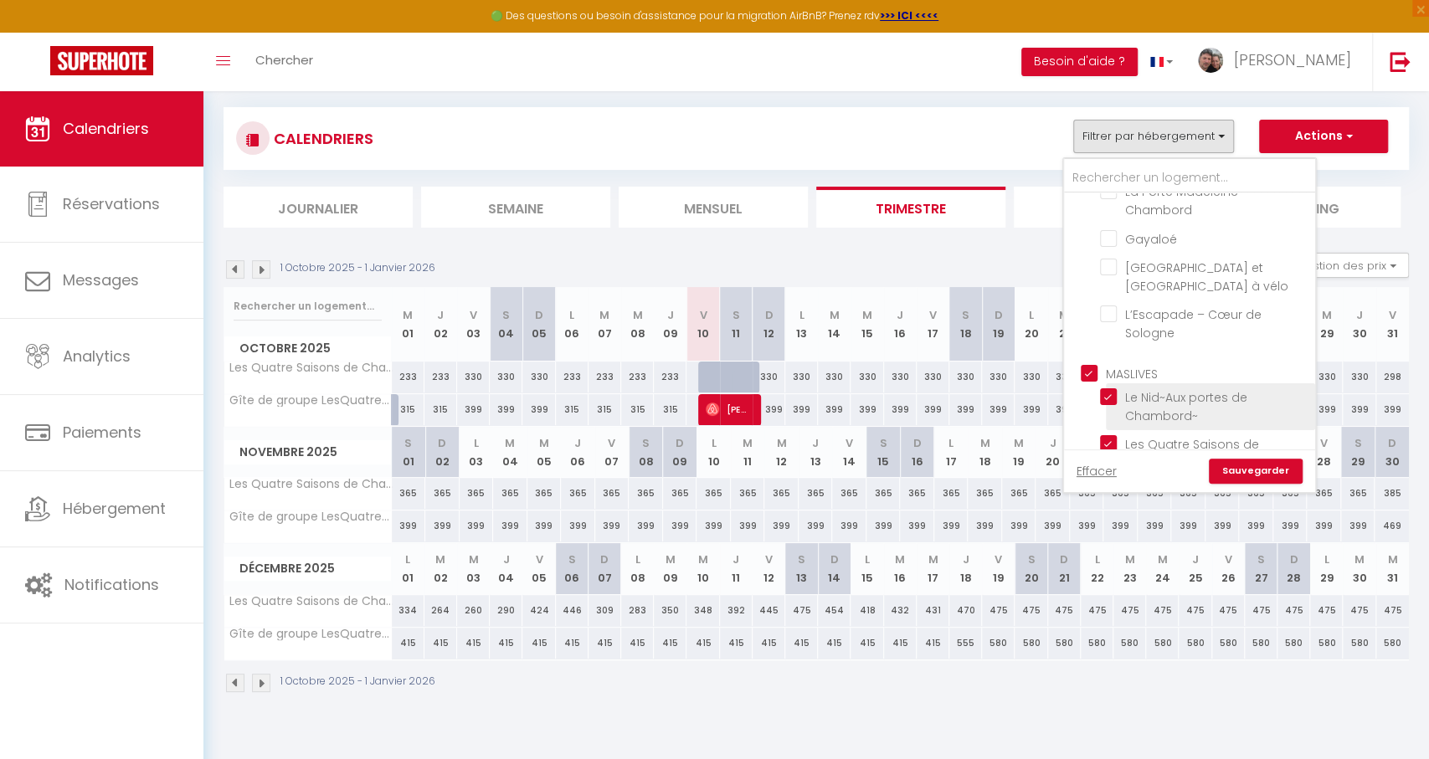
checkbox input "false"
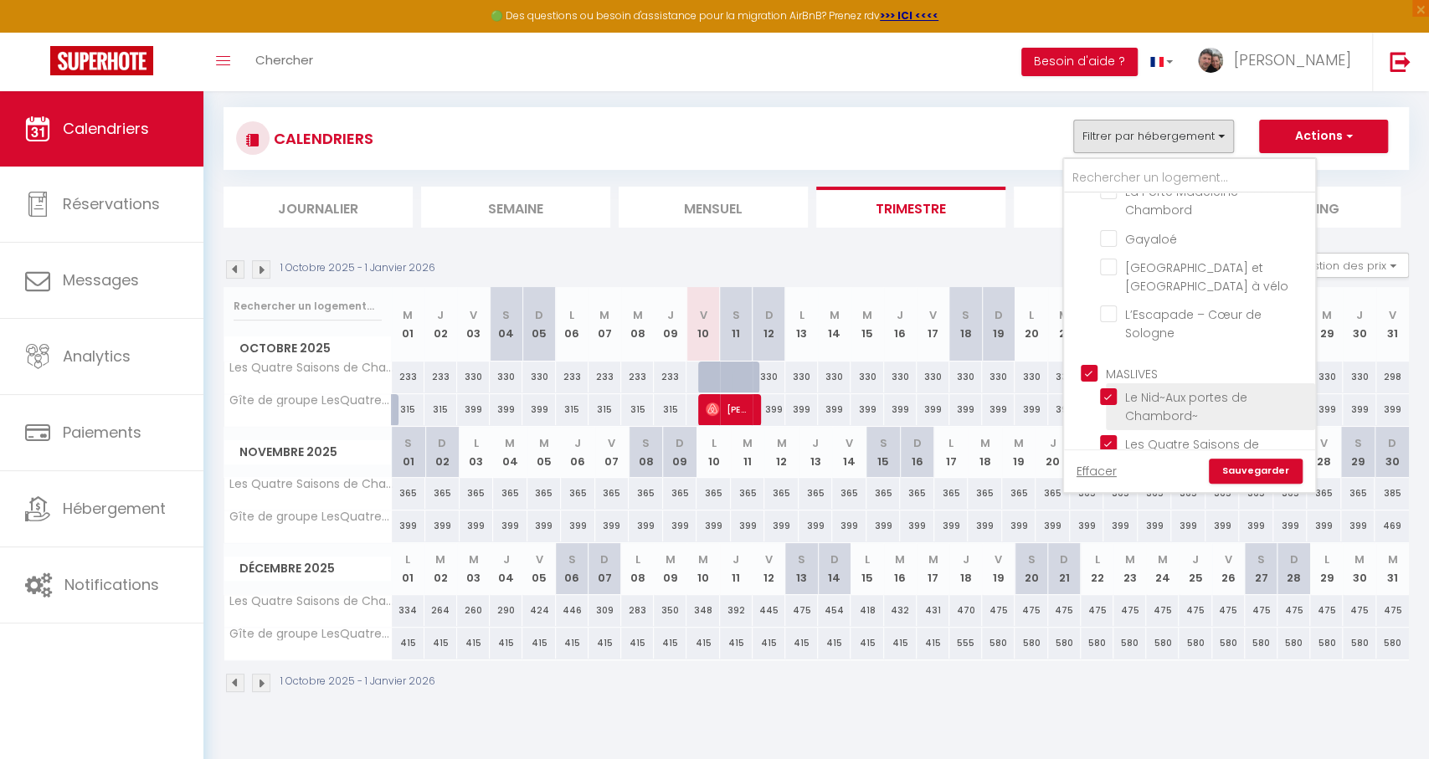
checkbox input "false"
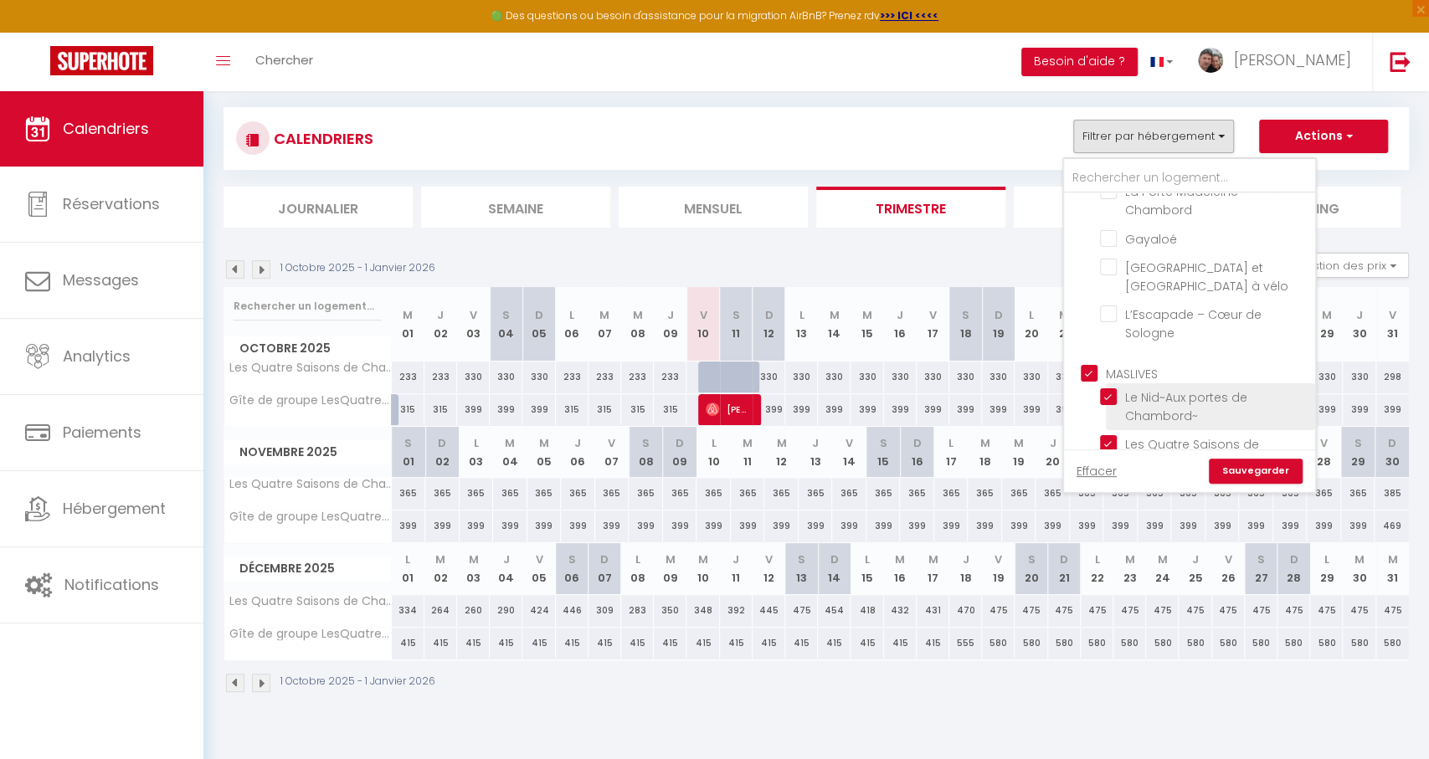
checkbox input "false"
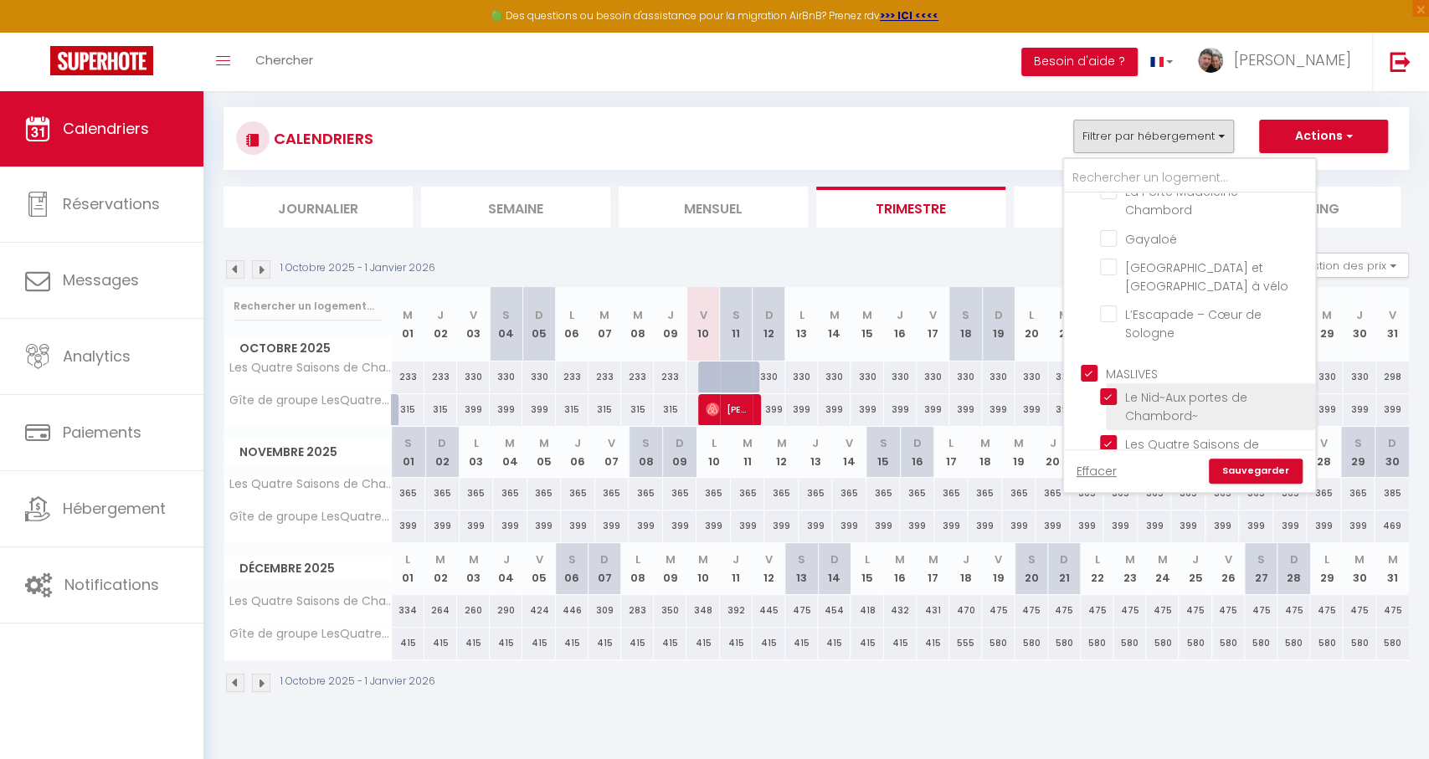
checkbox input "false"
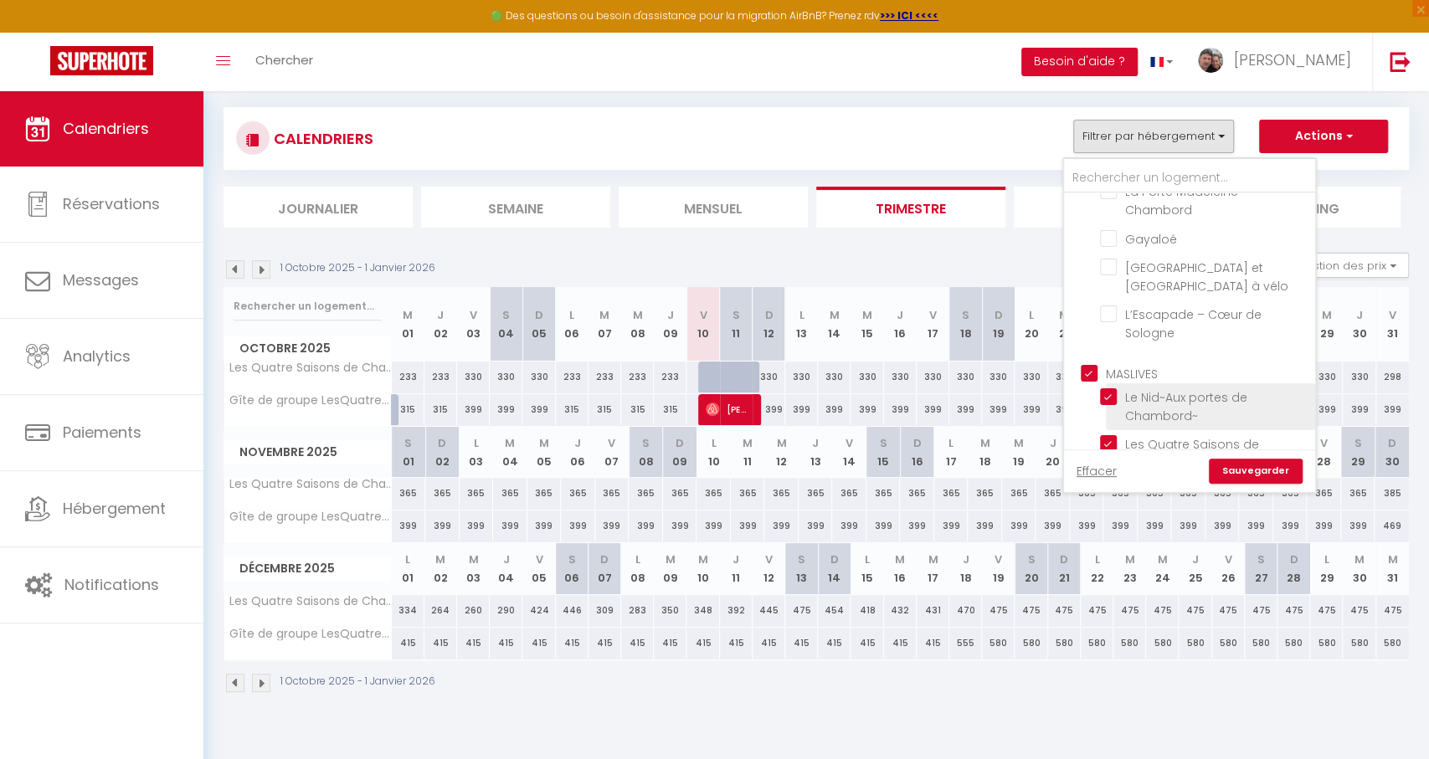
checkbox input "false"
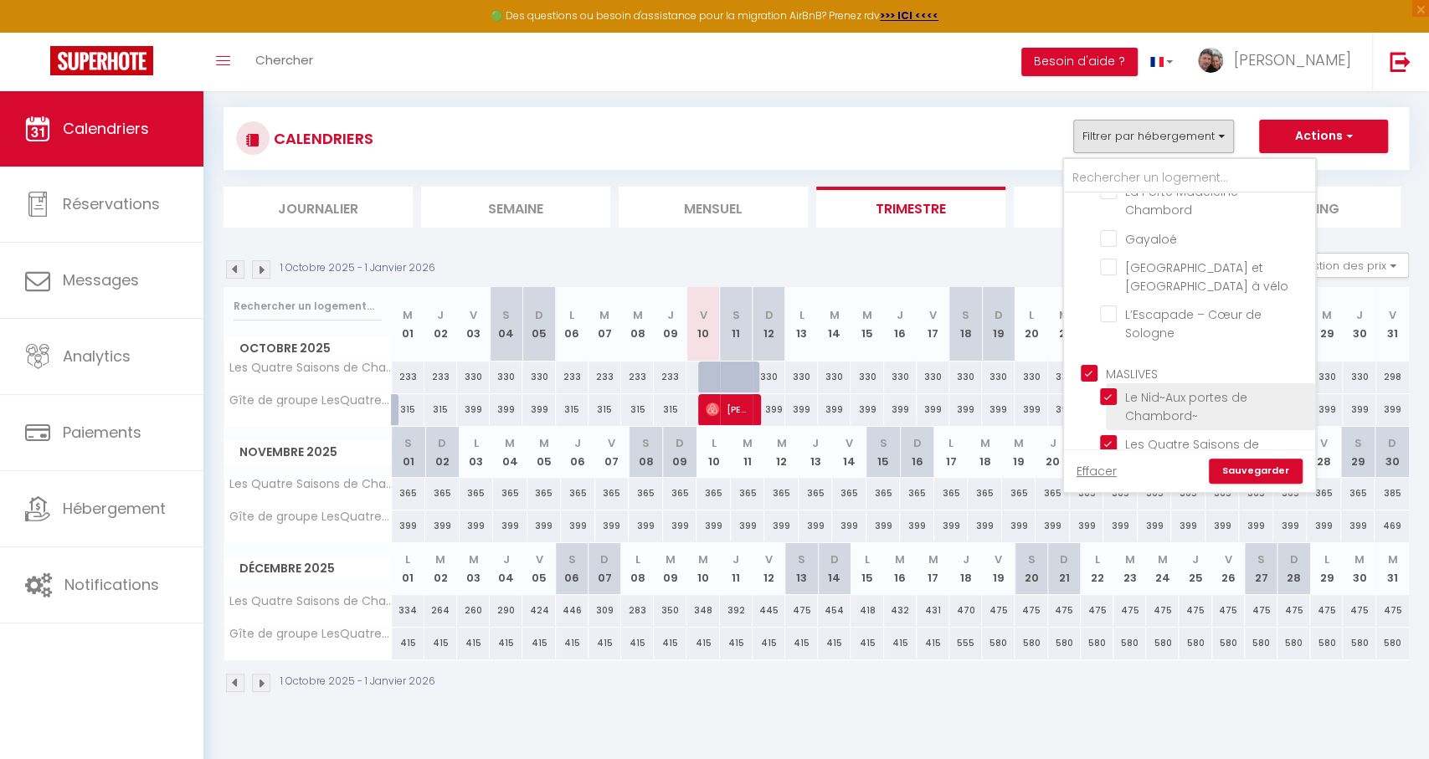
checkbox input "false"
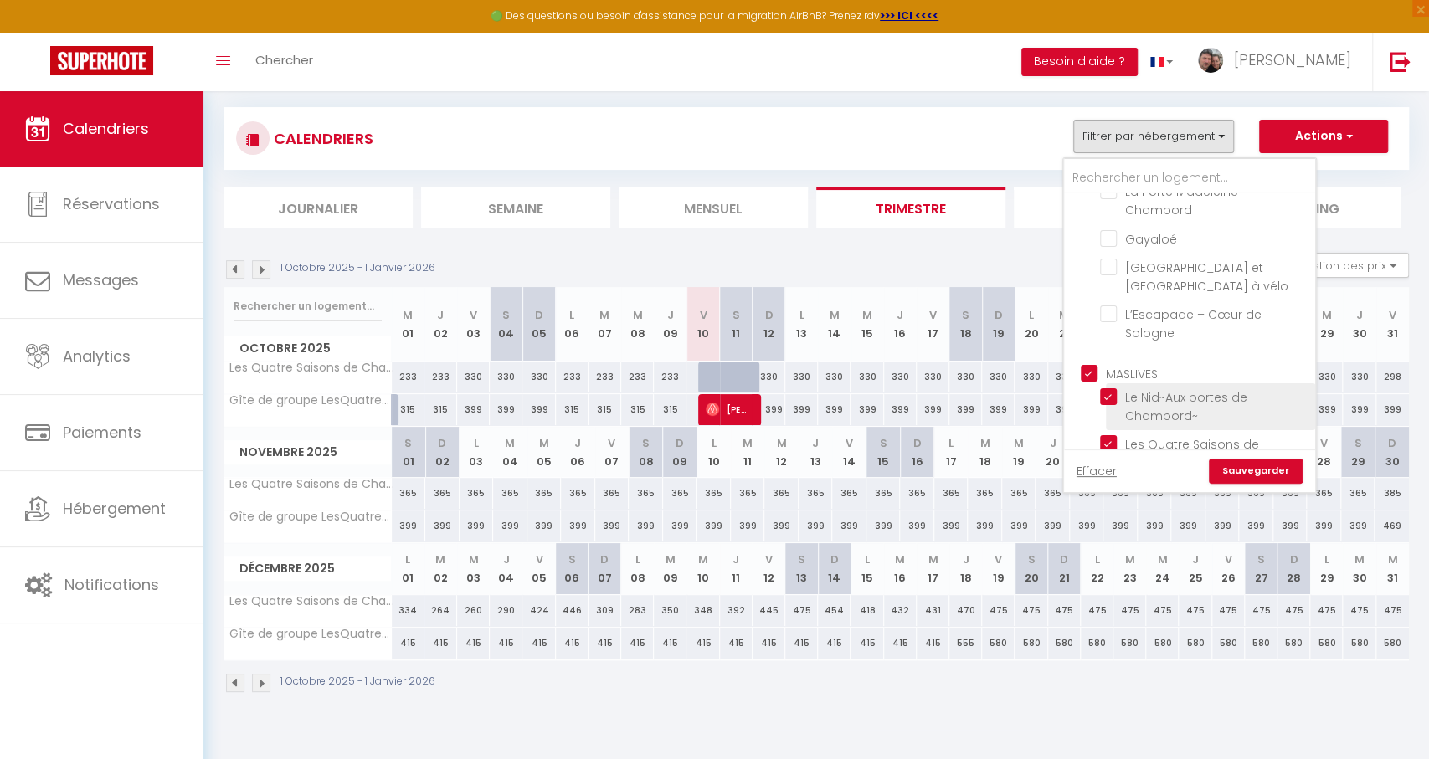
checkbox input "false"
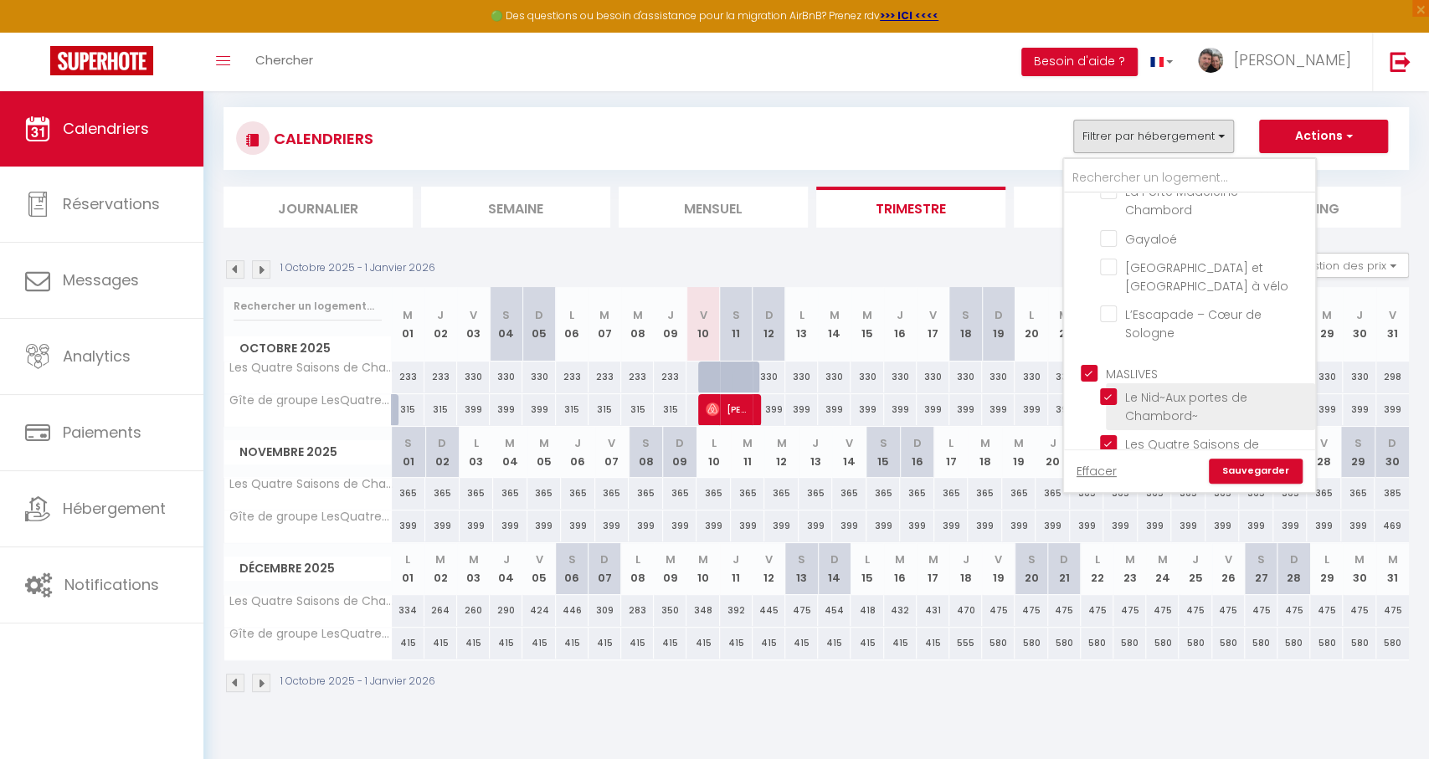
checkbox input "false"
checkbox input "true"
checkbox input "false"
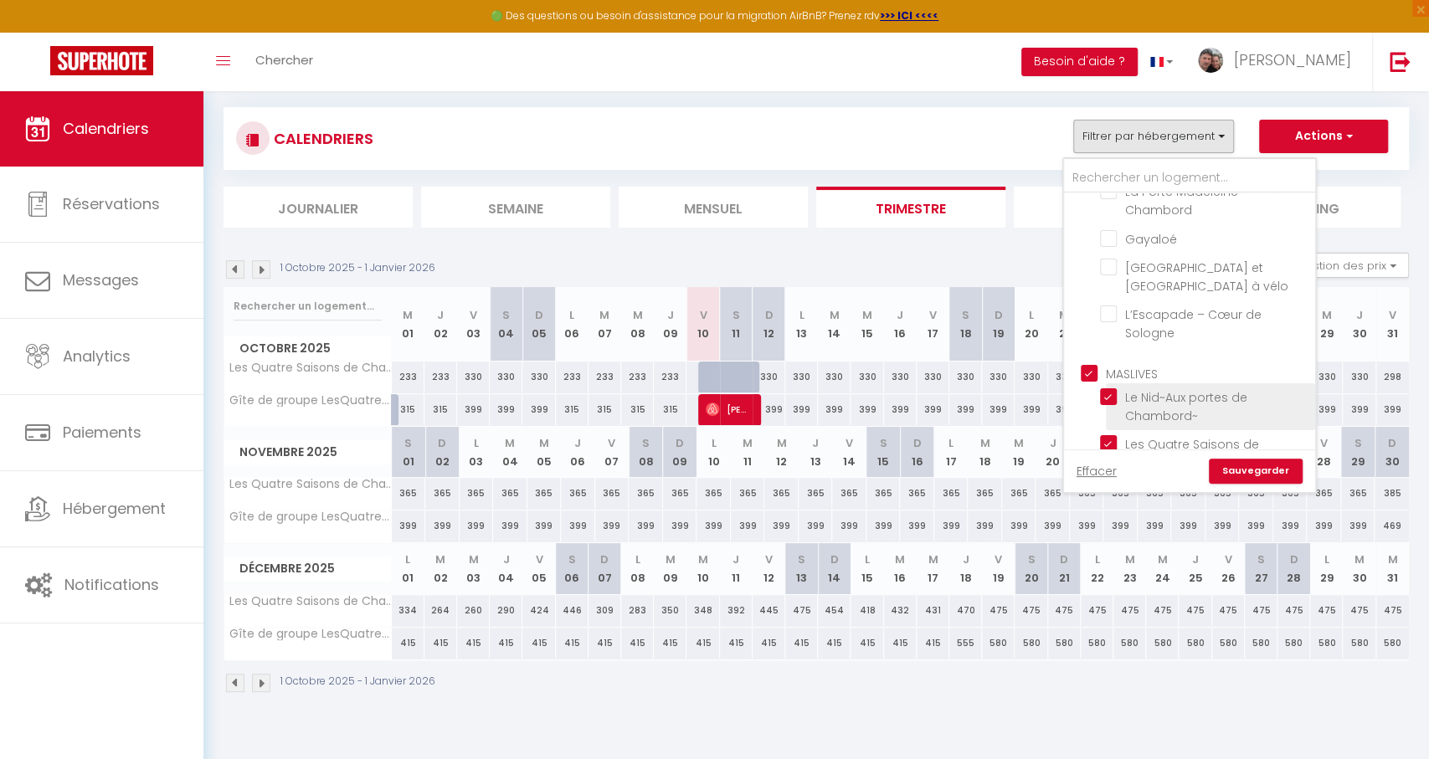
checkbox input "false"
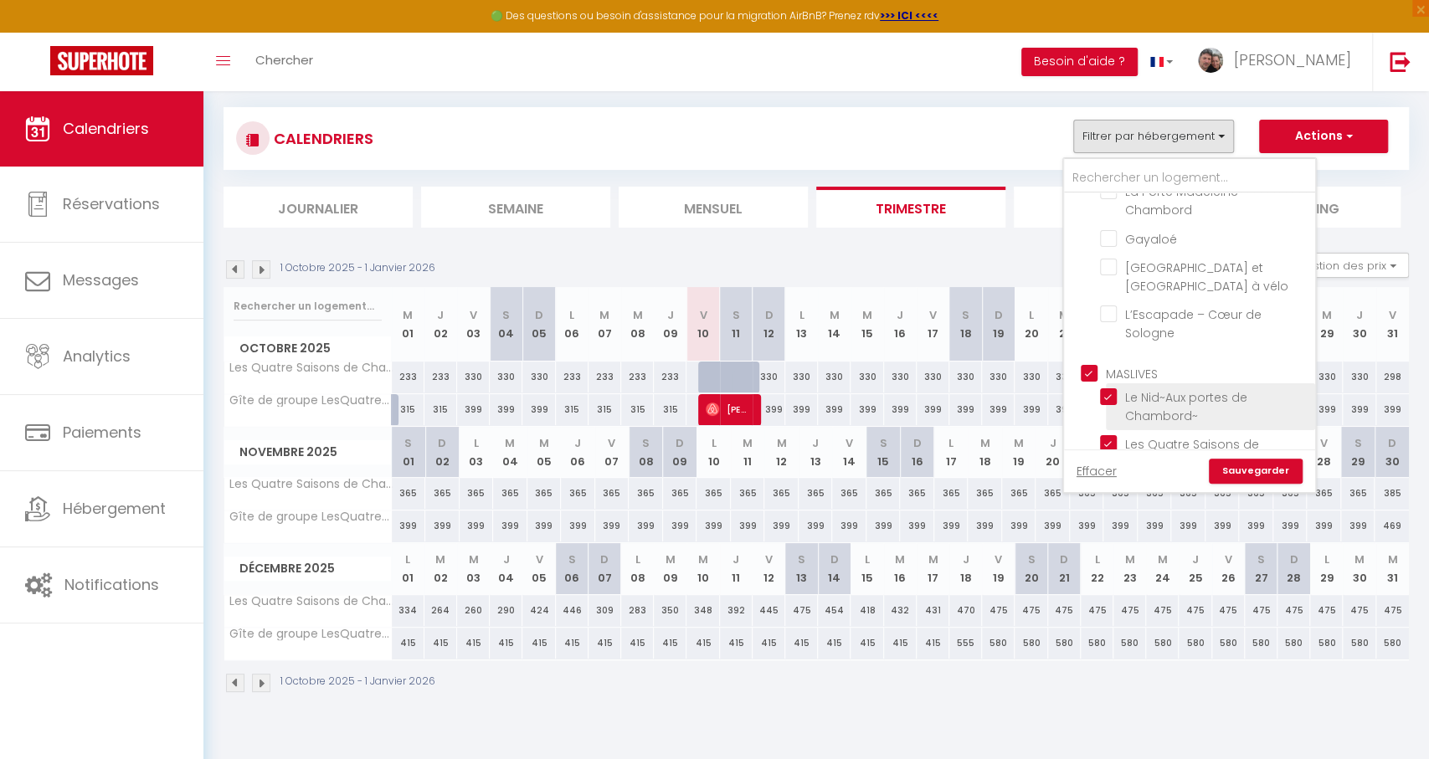
checkbox input "false"
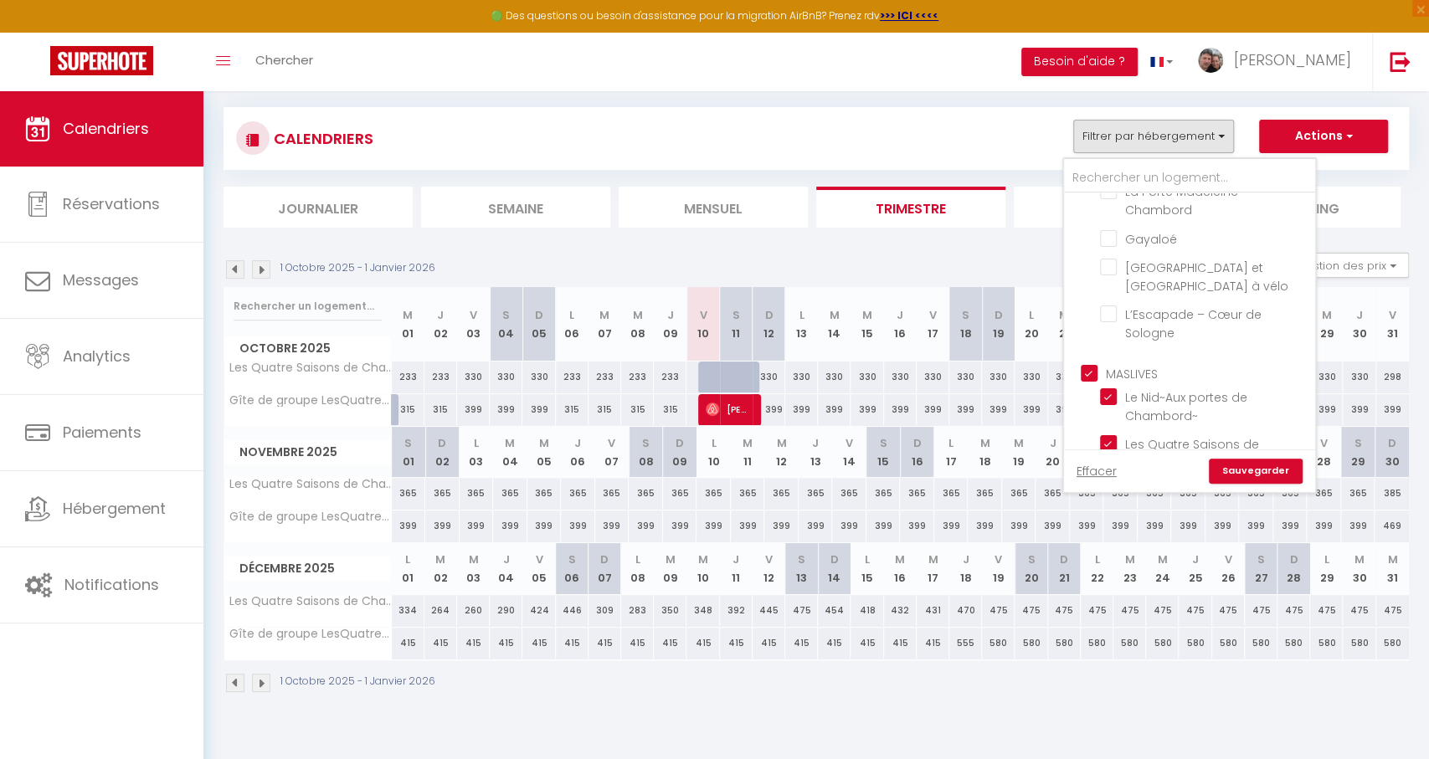
click at [1264, 479] on link "Sauvegarder" at bounding box center [1256, 471] width 94 height 25
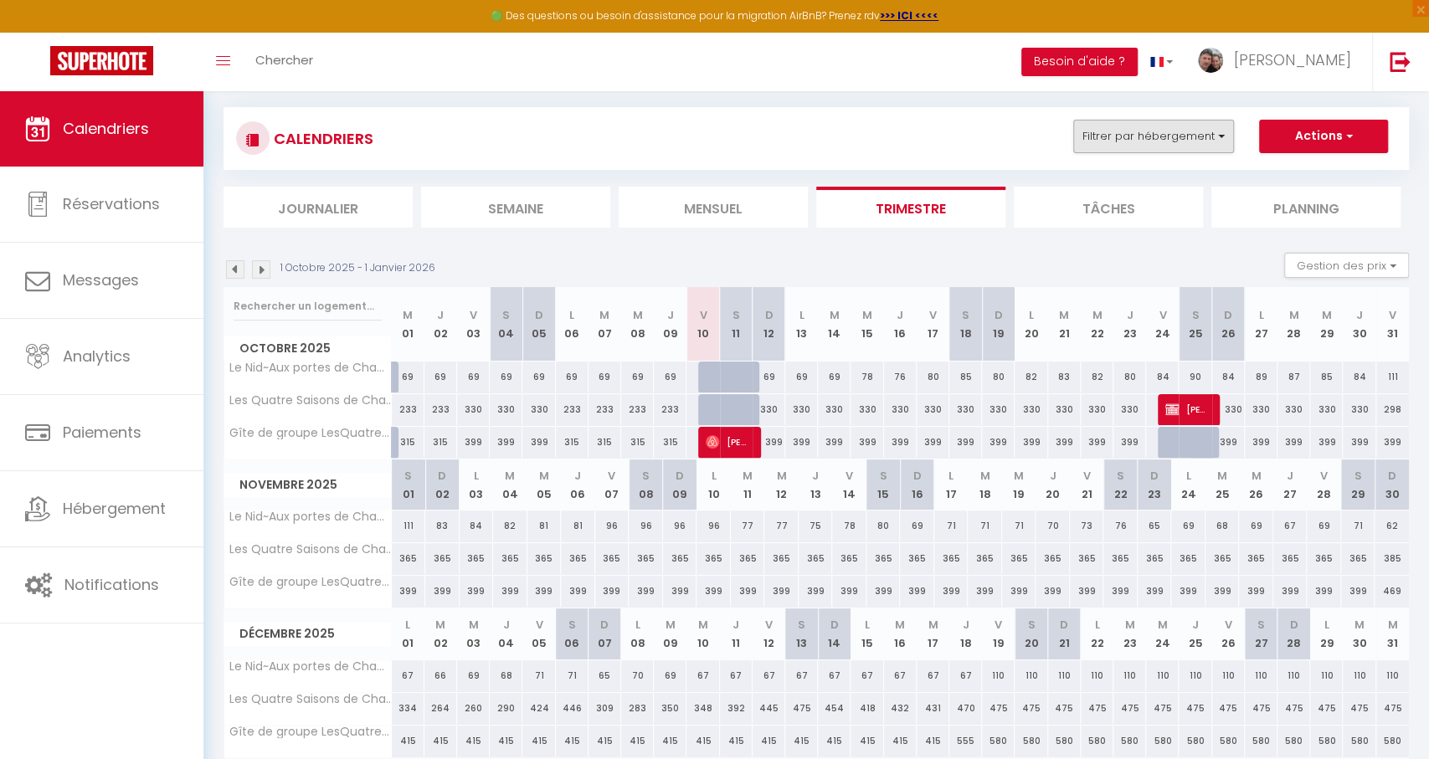
drag, startPoint x: 1117, startPoint y: 126, endPoint x: 1130, endPoint y: 142, distance: 20.3
click at [1117, 126] on button "Filtrer par hébergement" at bounding box center [1154, 136] width 161 height 33
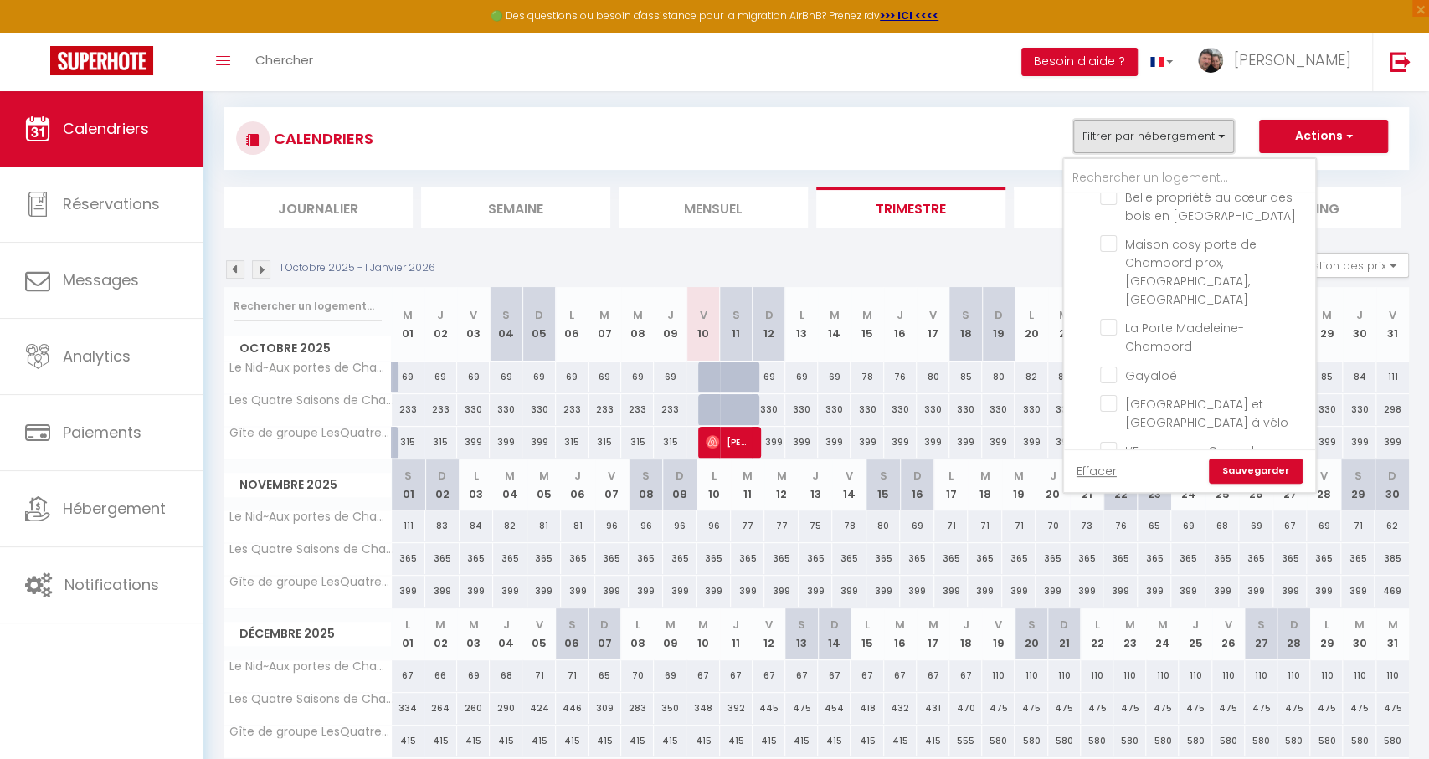
scroll to position [1934, 0]
click at [1091, 496] on input "MASLIVES" at bounding box center [1206, 504] width 251 height 17
checkbox input "false"
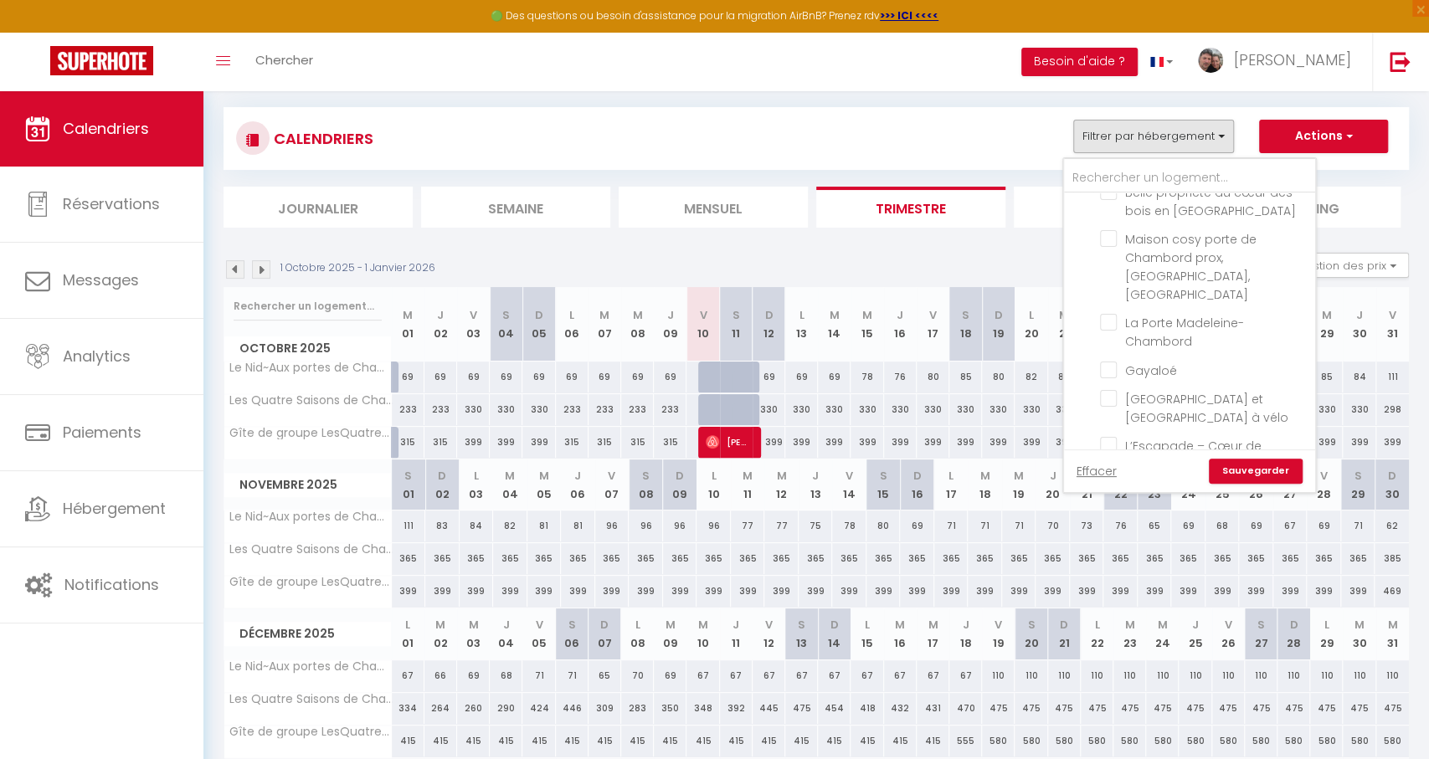
checkbox input "false"
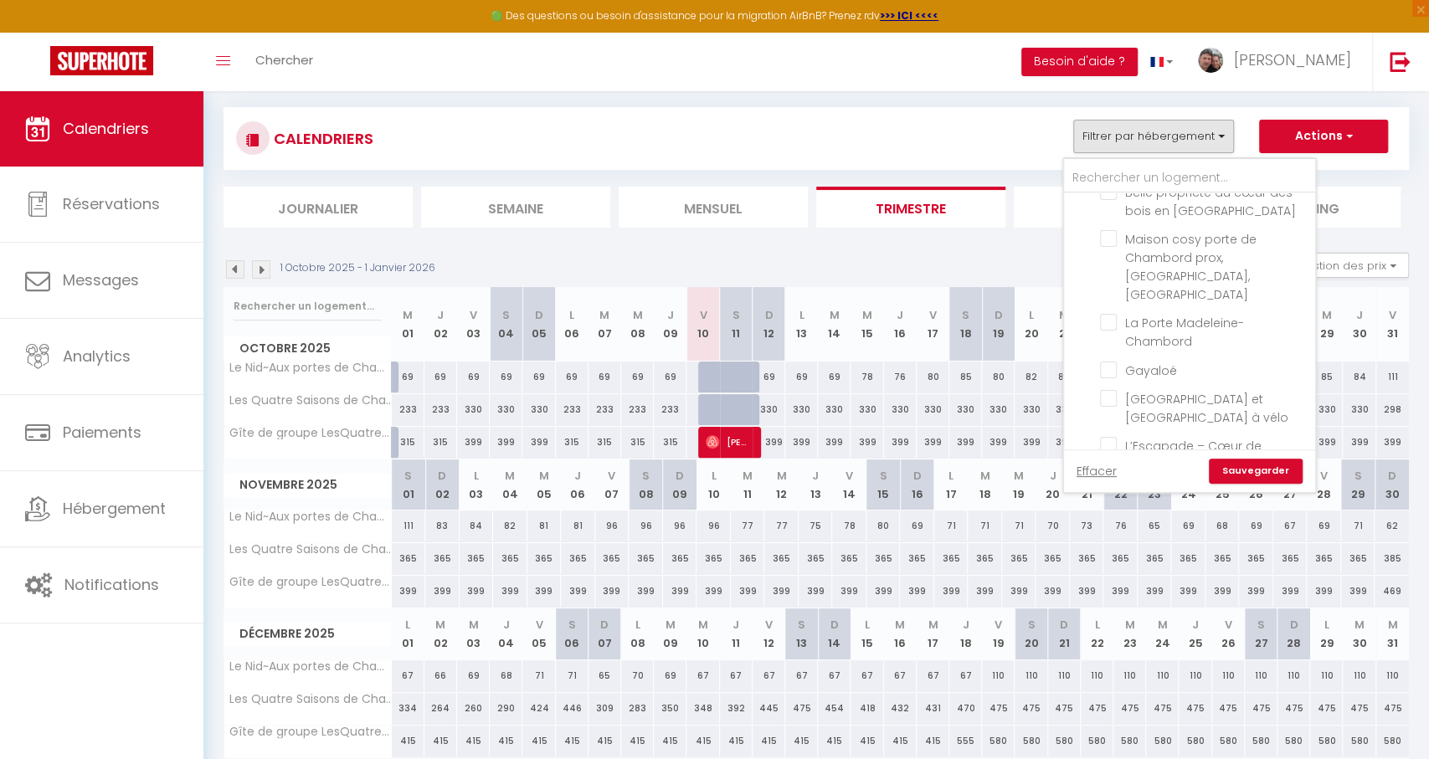
checkbox input "false"
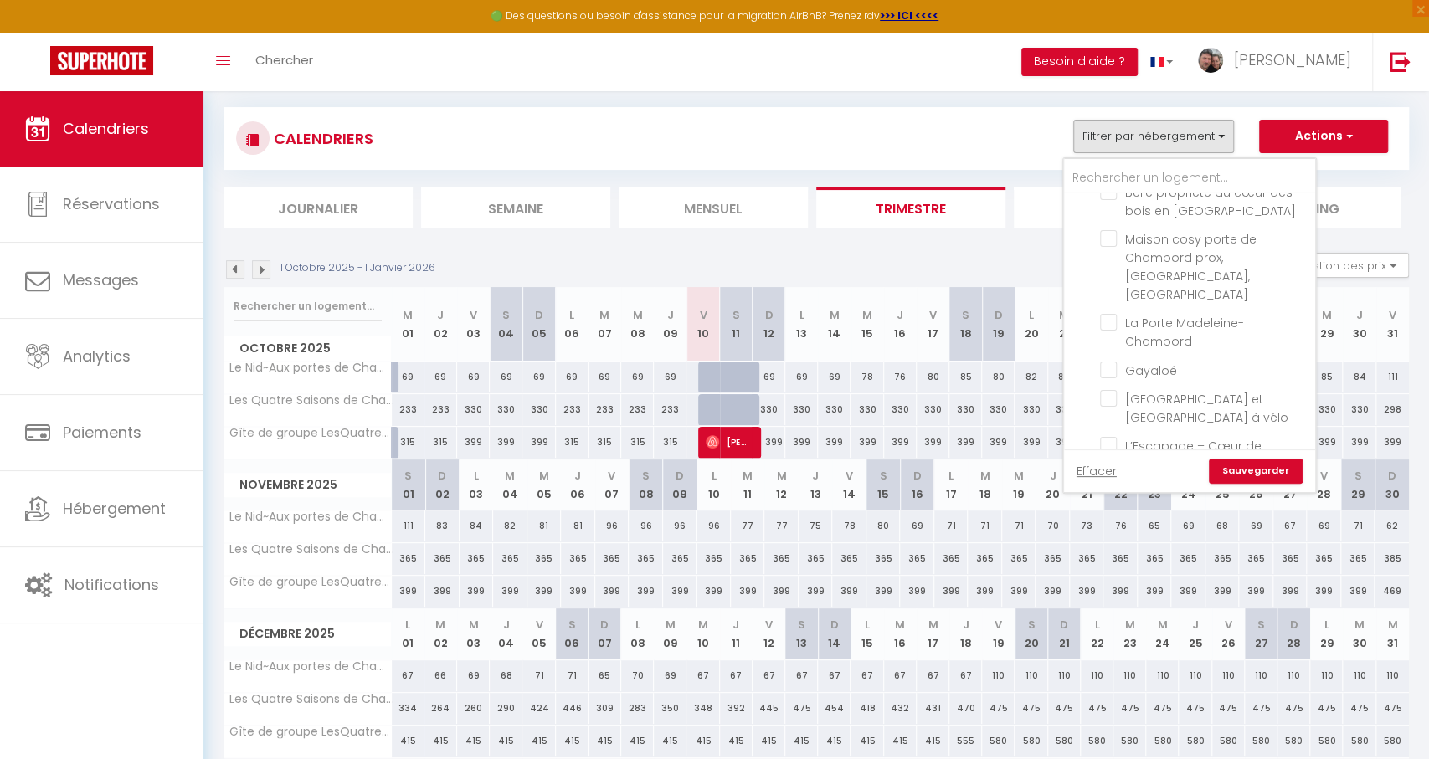
checkbox input "false"
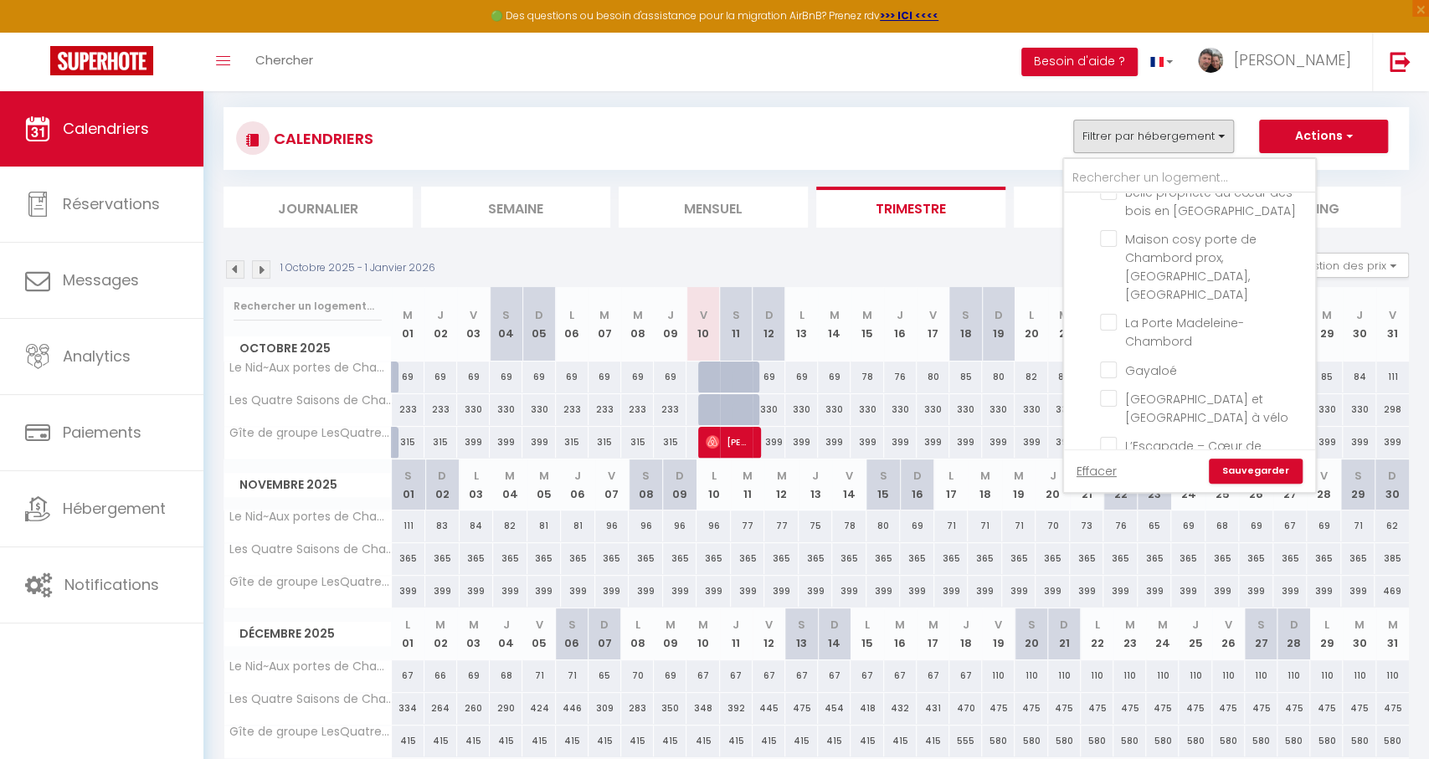
checkbox input "false"
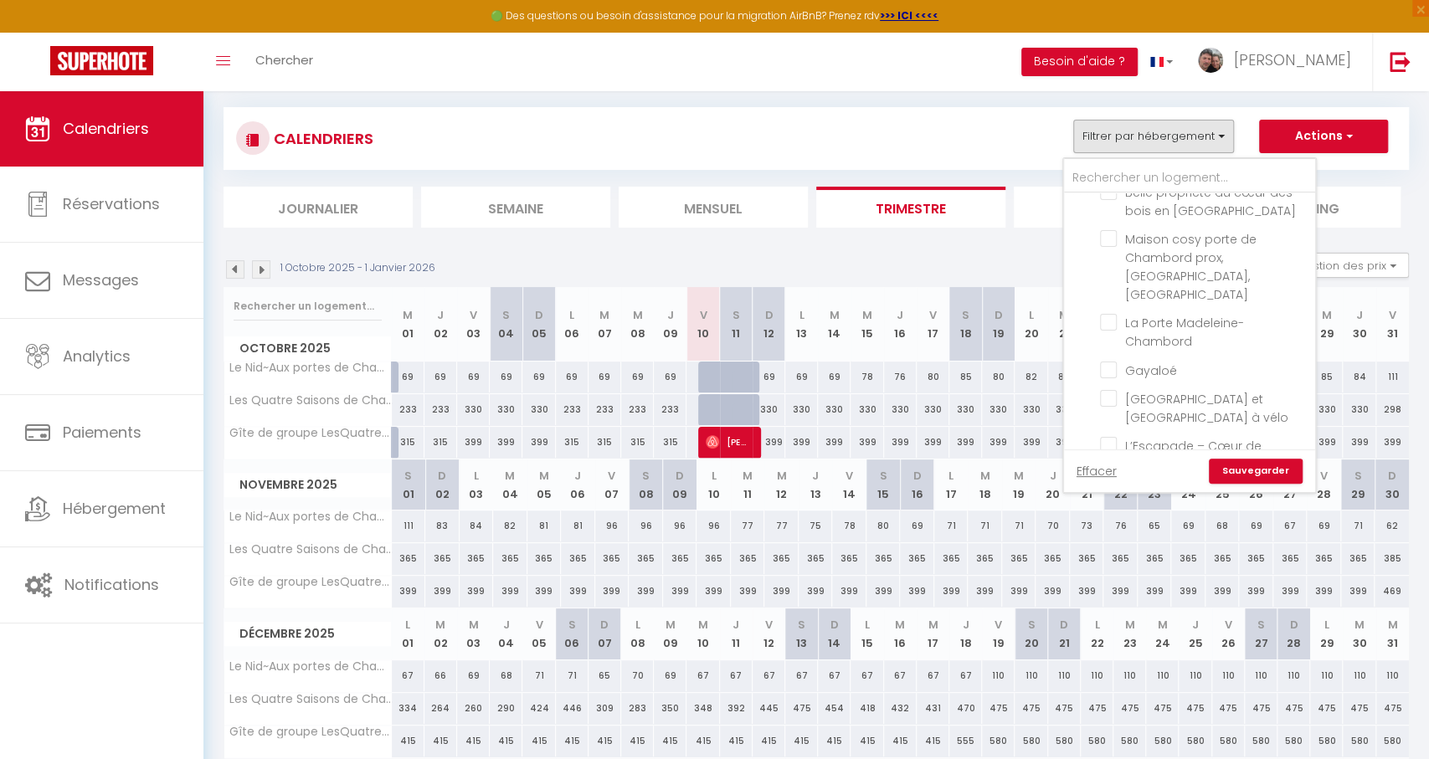
checkbox input "false"
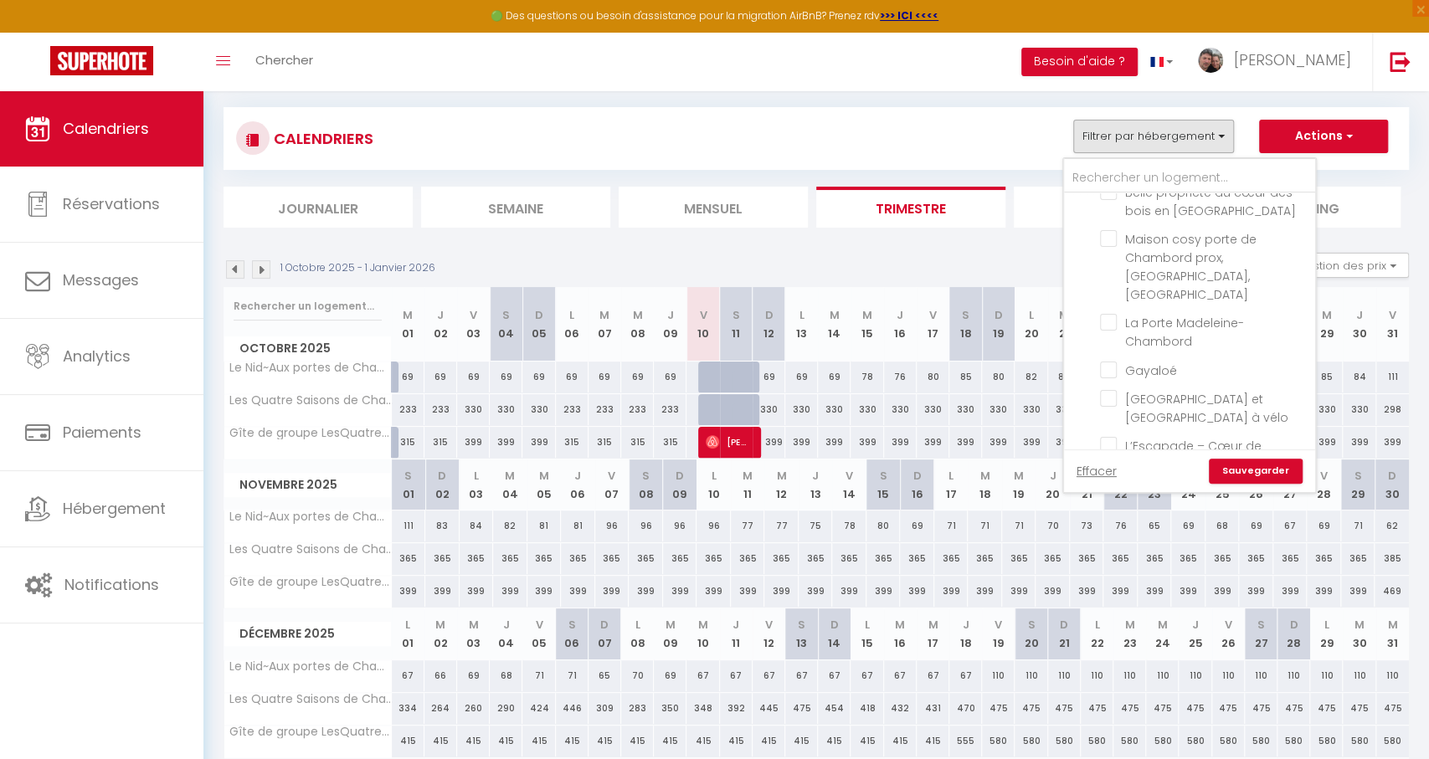
checkbox input "false"
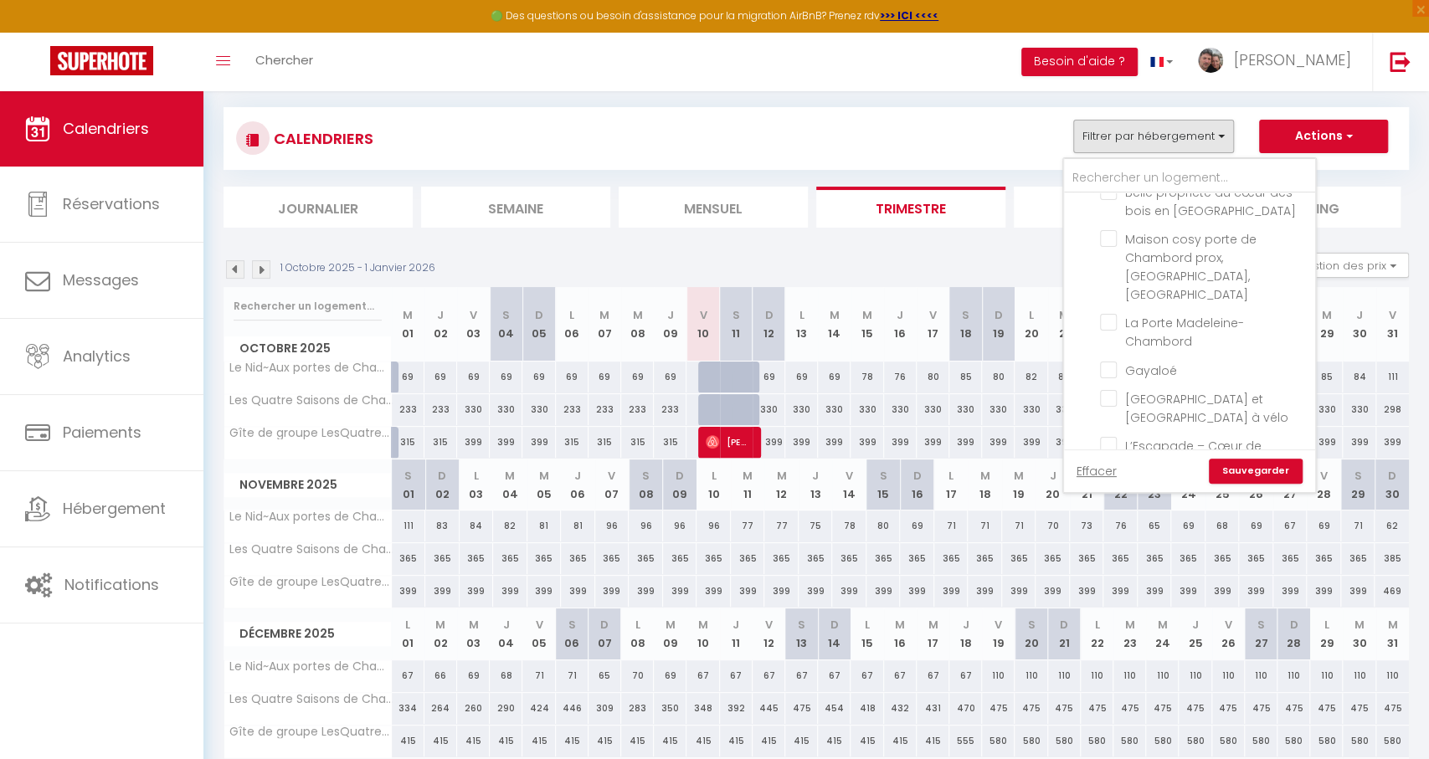
checkbox input "false"
click at [1239, 466] on link "Sauvegarder" at bounding box center [1256, 471] width 94 height 25
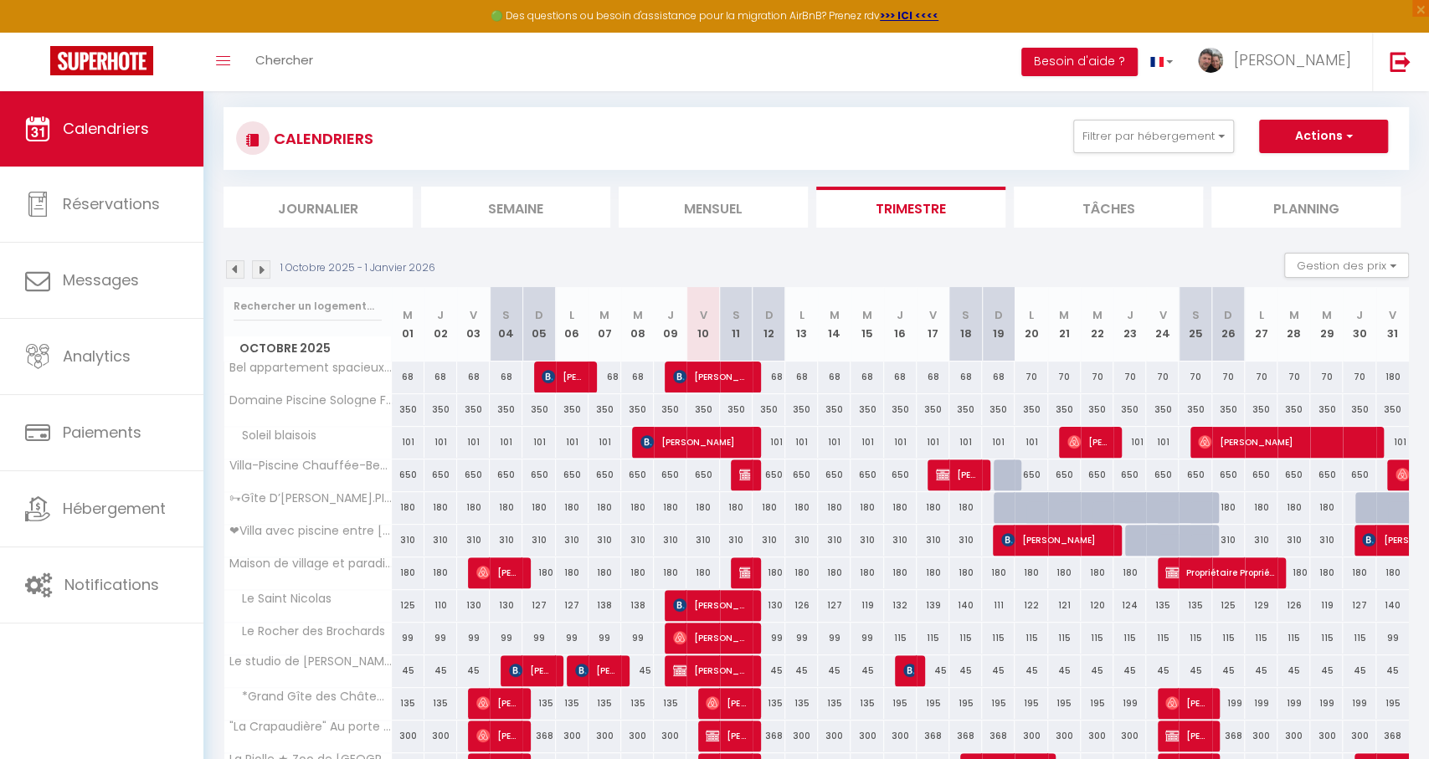
drag, startPoint x: 1196, startPoint y: 150, endPoint x: 1214, endPoint y: 378, distance: 228.5
click at [1196, 150] on button "Filtrer par hébergement" at bounding box center [1154, 136] width 161 height 33
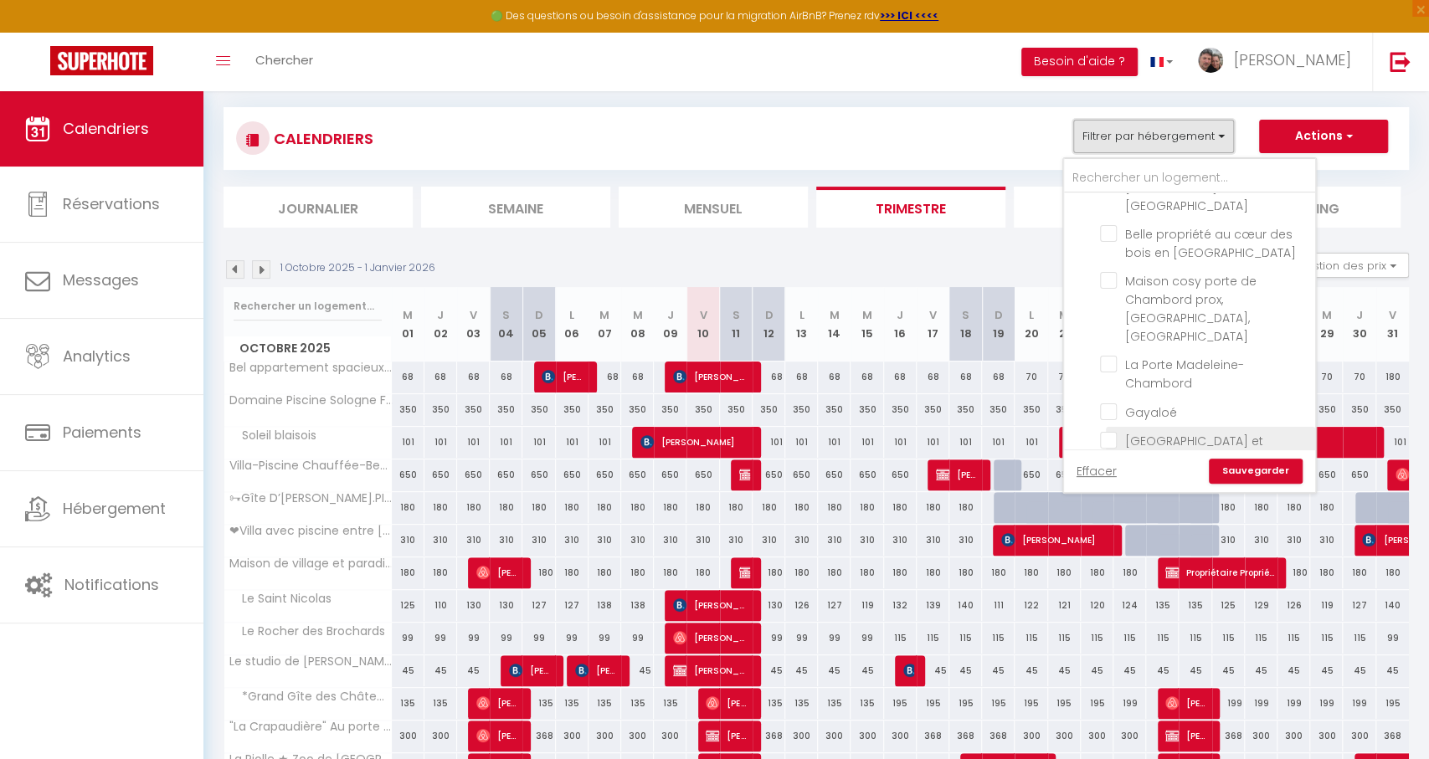
scroll to position [1908, 0]
drag, startPoint x: 1113, startPoint y: 348, endPoint x: 1202, endPoint y: 440, distance: 127.3
click at [1115, 522] on input "MASLIVES" at bounding box center [1206, 530] width 251 height 17
click at [1230, 474] on link "Sauvegarder" at bounding box center [1256, 471] width 94 height 25
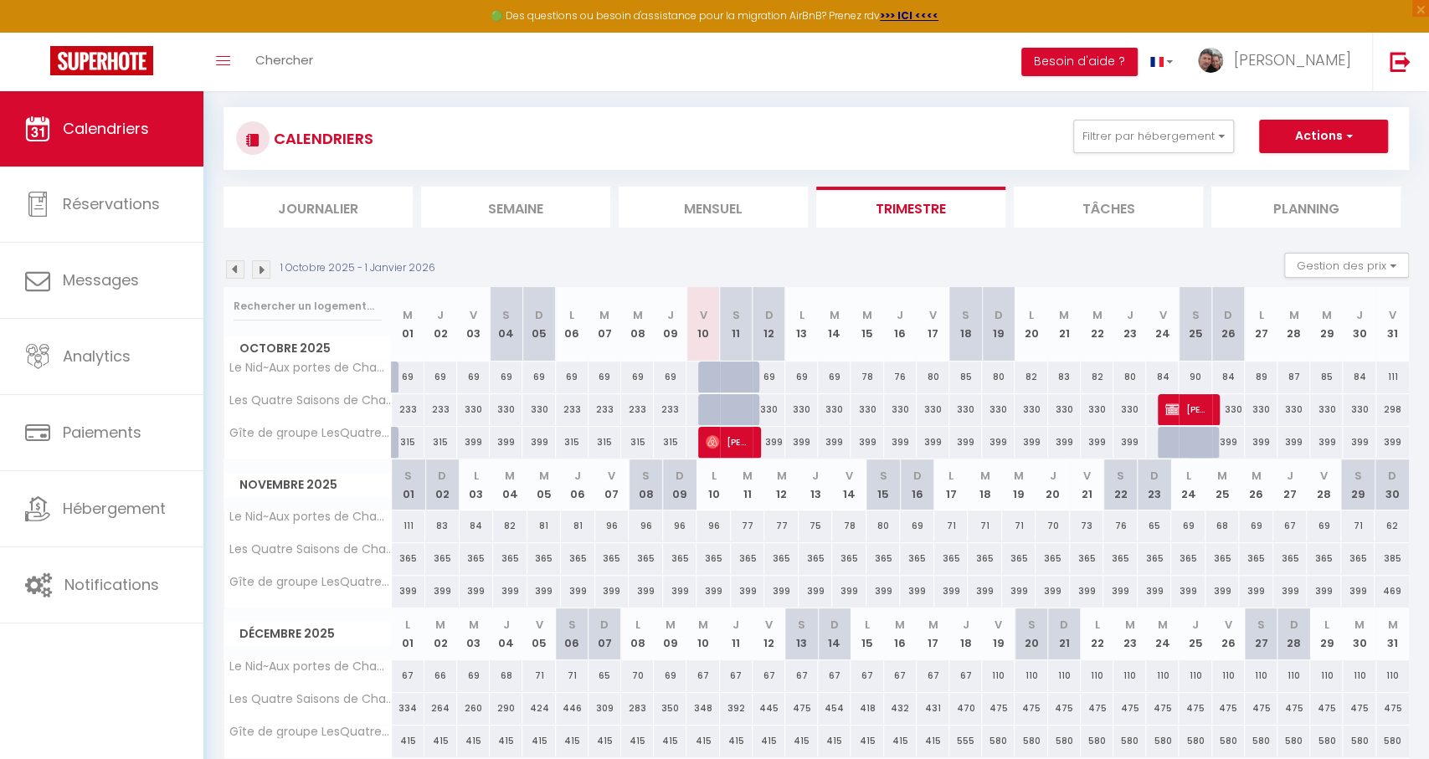
click at [749, 436] on span "[PERSON_NAME]" at bounding box center [728, 442] width 44 height 32
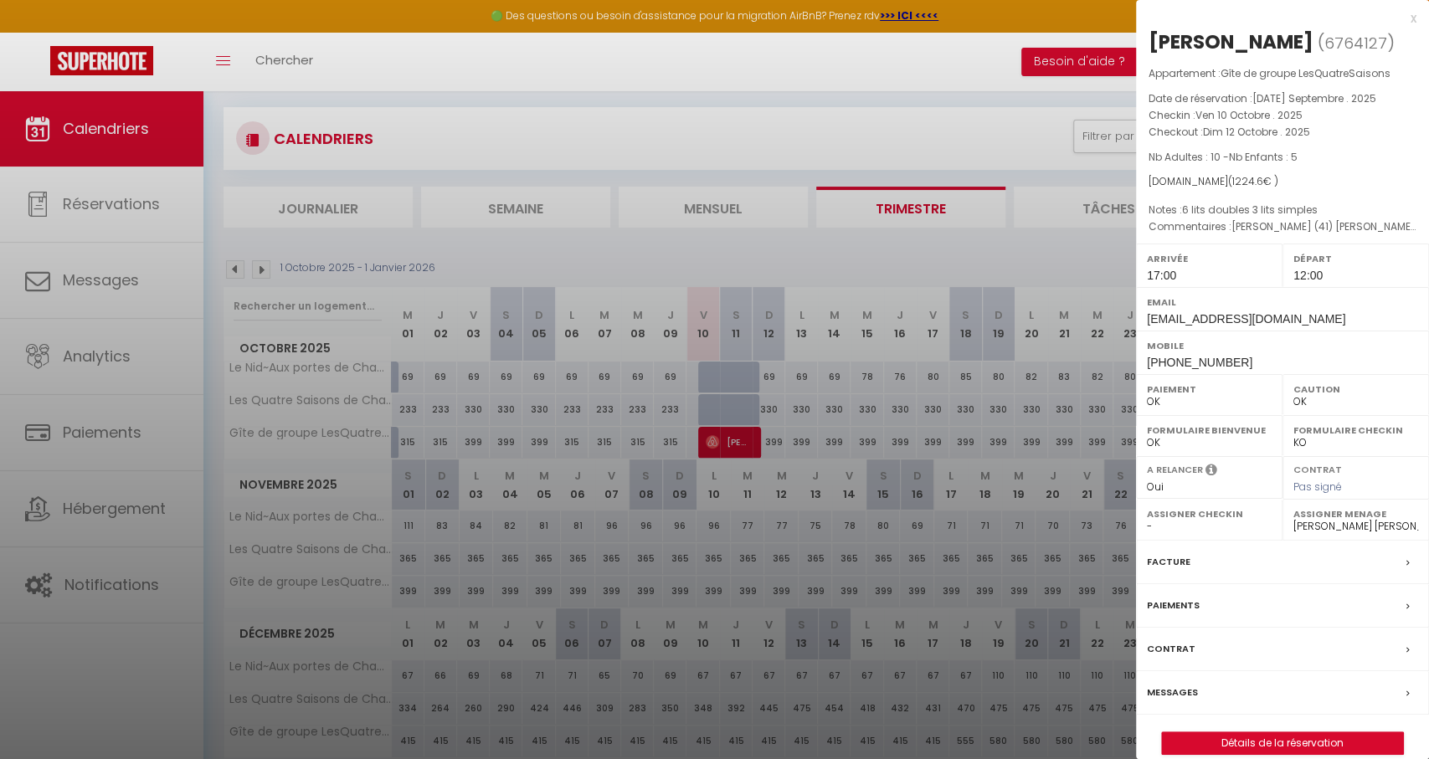
click at [1203, 595] on div "Paiements" at bounding box center [1282, 606] width 293 height 44
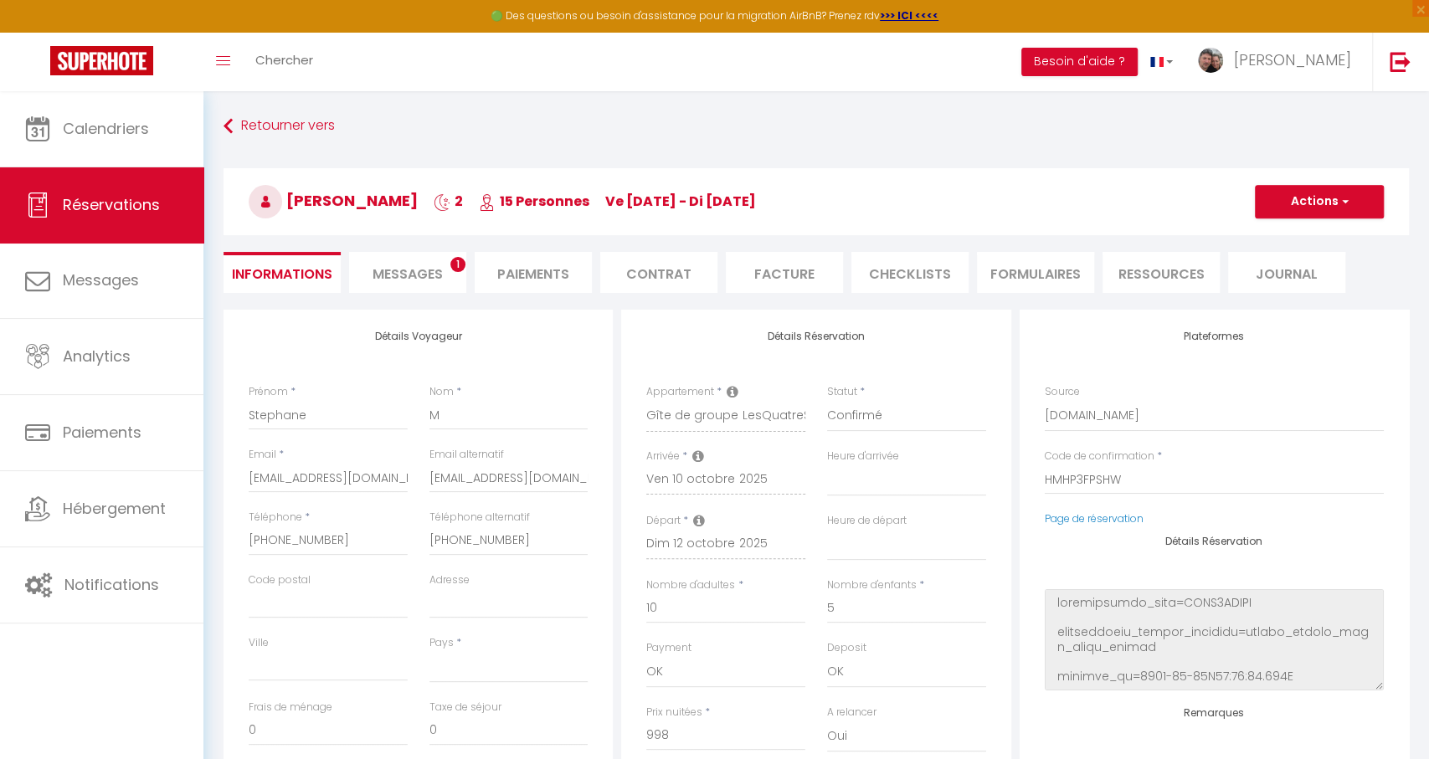
click at [528, 280] on li "Paiements" at bounding box center [533, 272] width 117 height 41
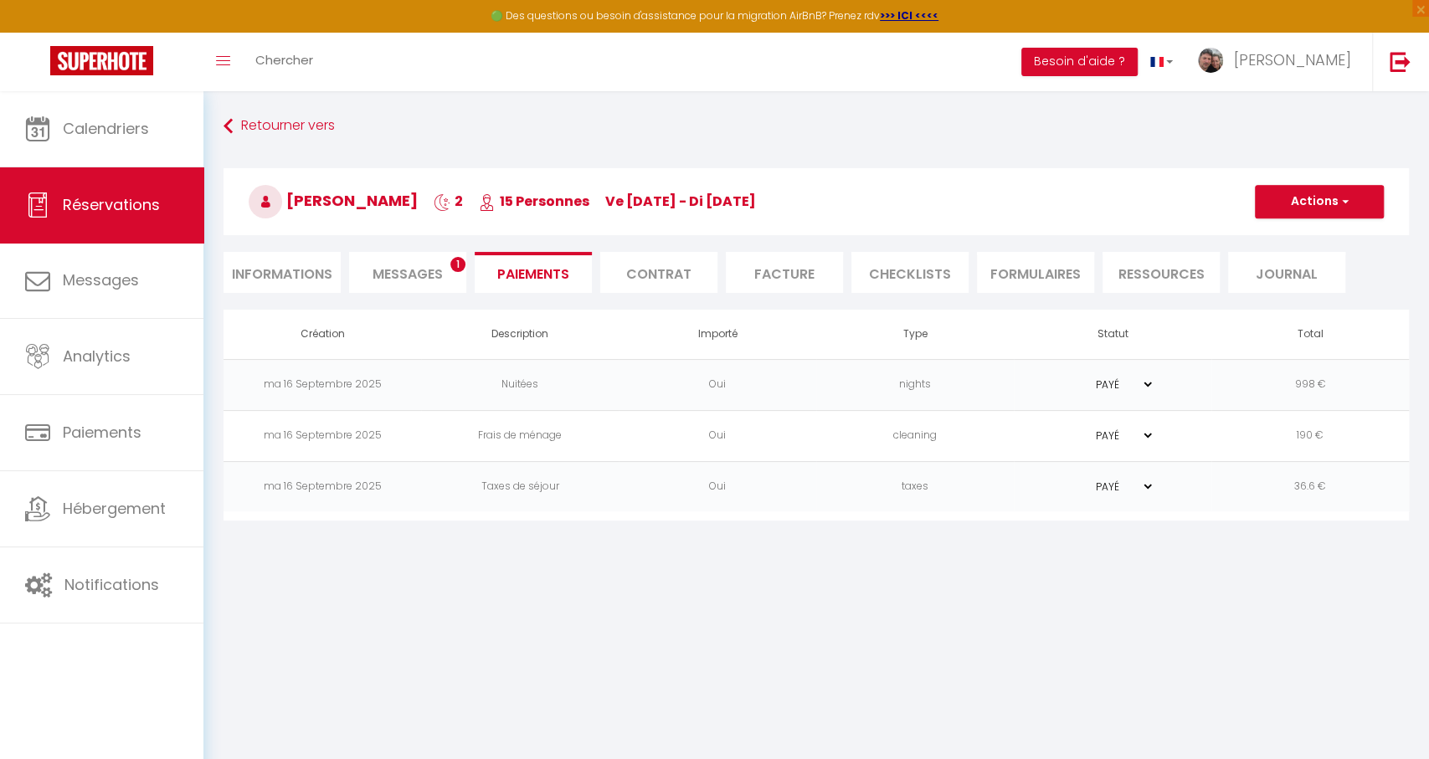
click at [1347, 202] on span "button" at bounding box center [1343, 201] width 10 height 15
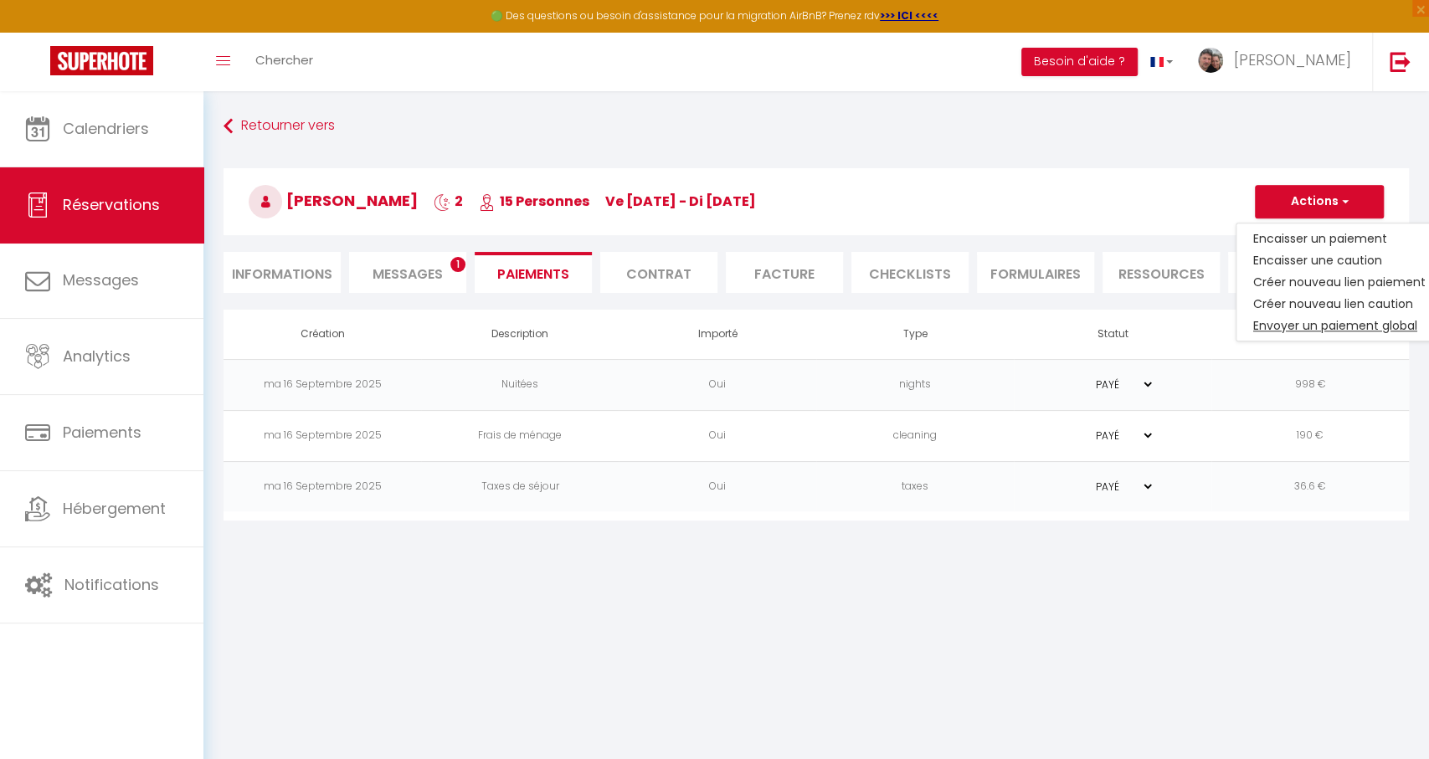
click at [1326, 326] on link "Envoyer un paiement global" at bounding box center [1340, 326] width 206 height 22
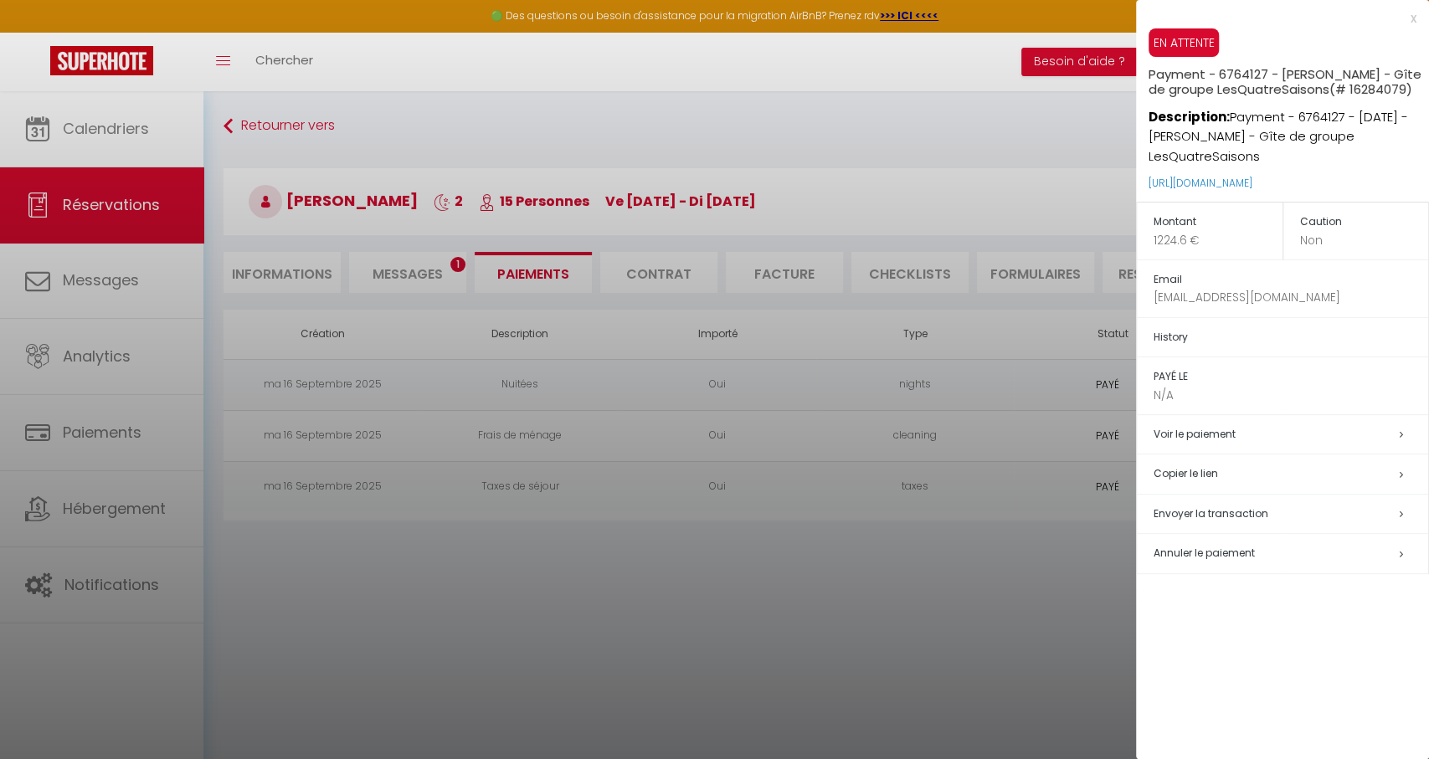
click at [1067, 301] on div at bounding box center [714, 379] width 1429 height 759
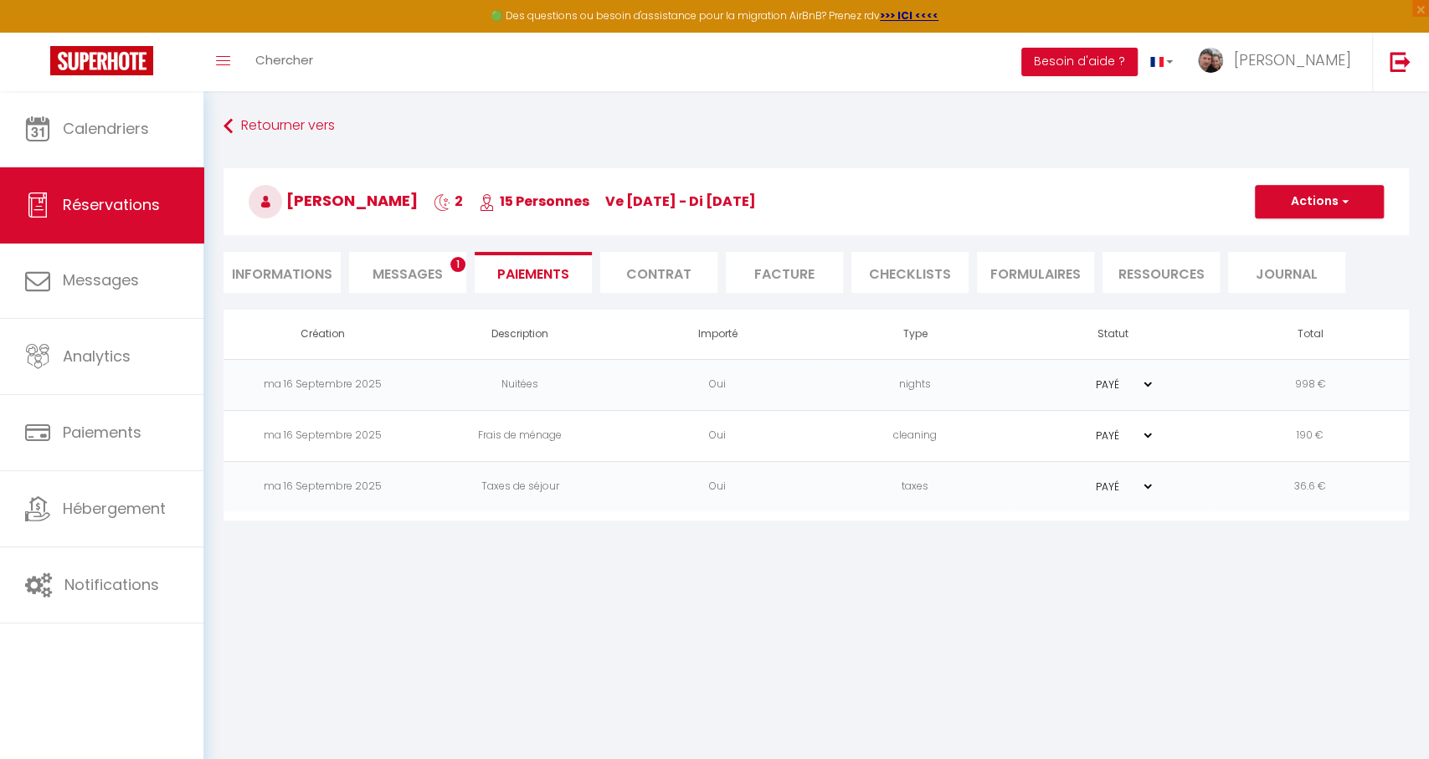
drag, startPoint x: 1290, startPoint y: 194, endPoint x: 1296, endPoint y: 223, distance: 29.2
click at [1290, 194] on button "Actions" at bounding box center [1319, 201] width 129 height 33
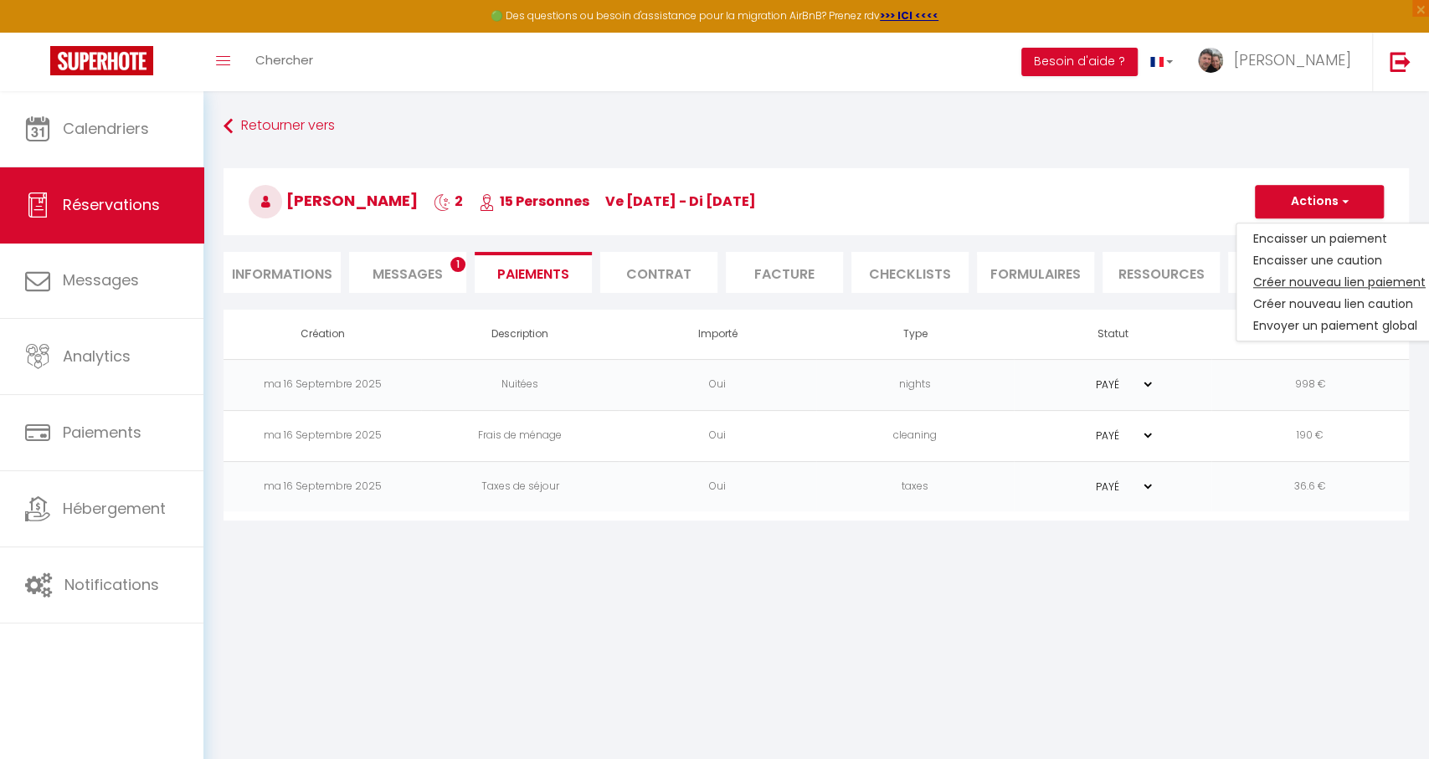
click at [1295, 275] on link "Créer nouveau lien paiement" at bounding box center [1340, 282] width 206 height 22
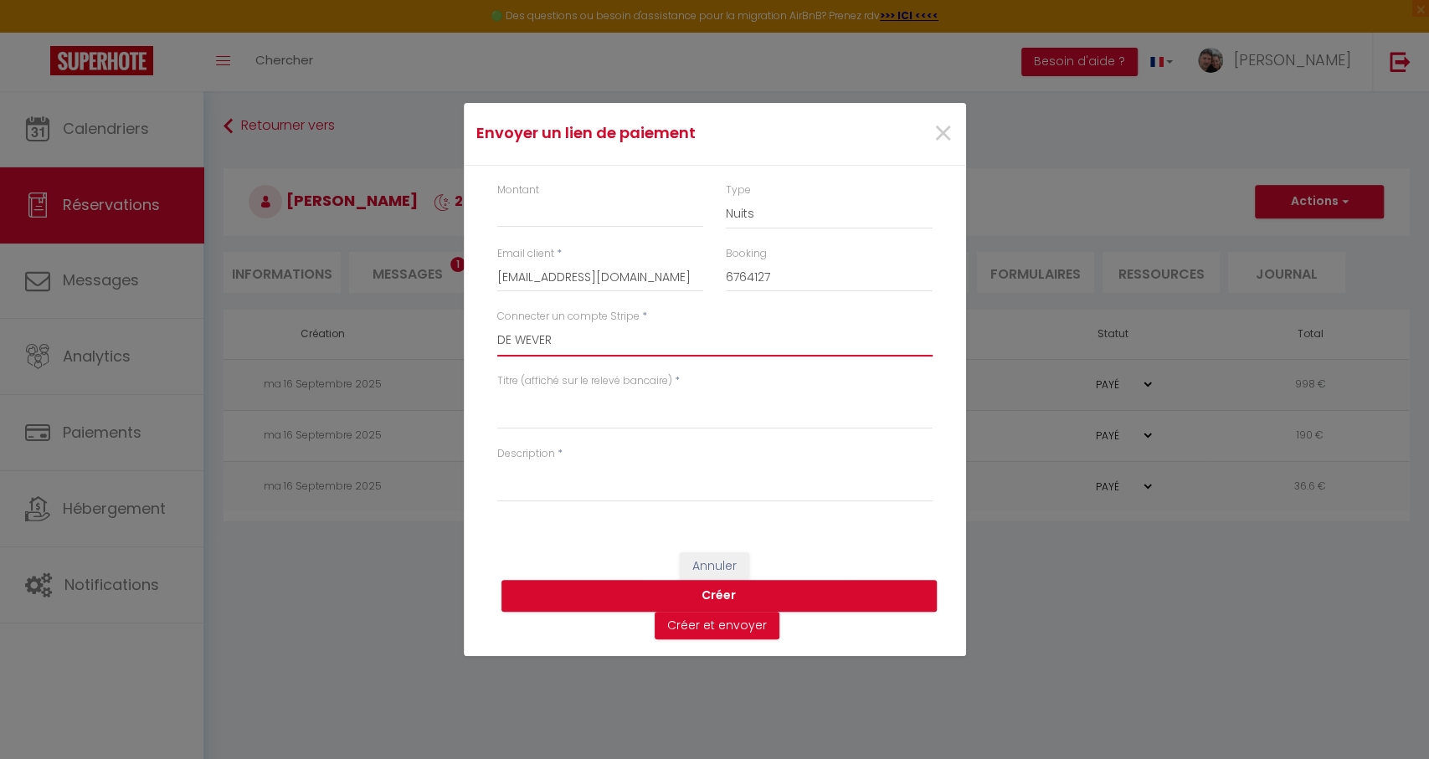
click at [528, 342] on select "[PERSON_NAME] lesclesdesologne [PERSON_NAME] [PERSON_NAME] SCI [PERSON_NAME] [P…" at bounding box center [714, 341] width 435 height 32
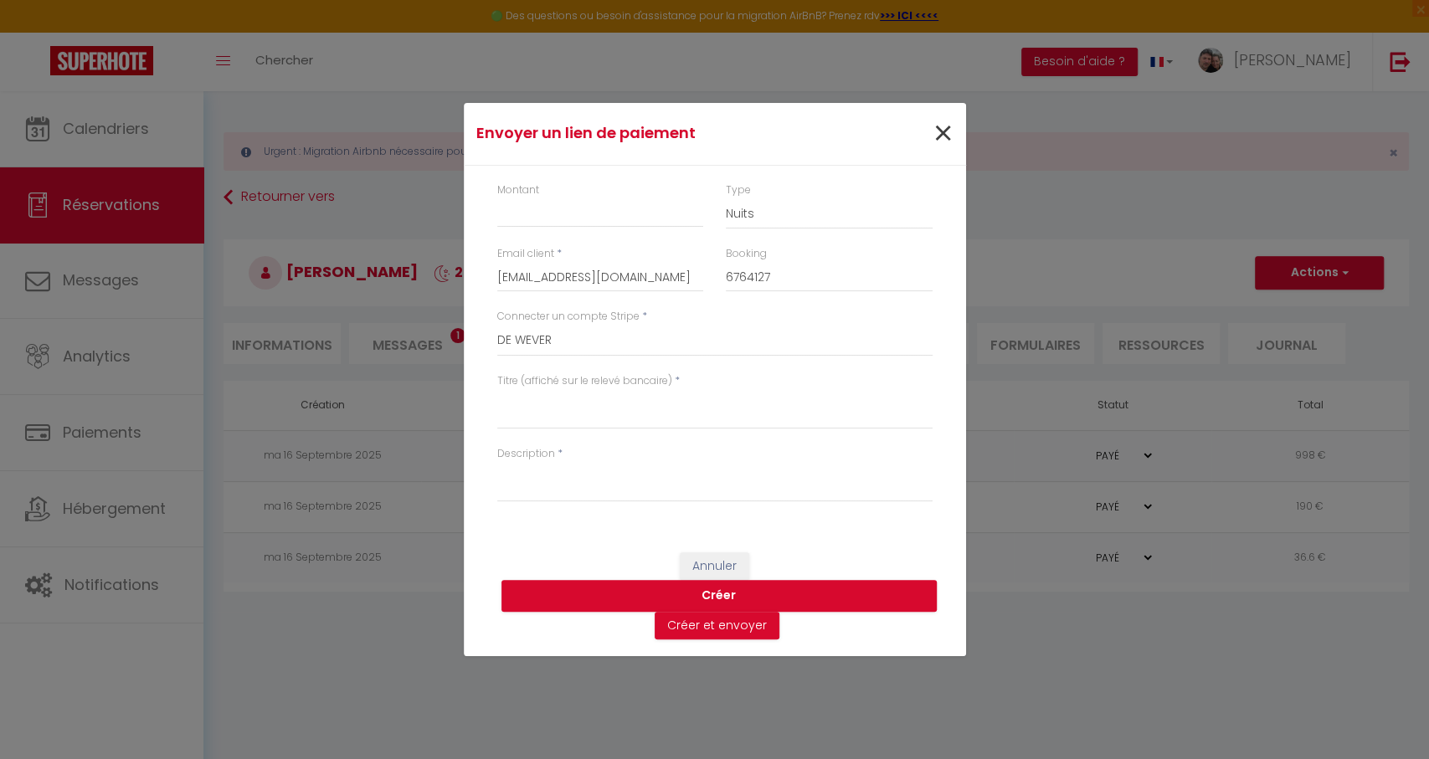
click at [943, 130] on span "×" at bounding box center [943, 134] width 21 height 50
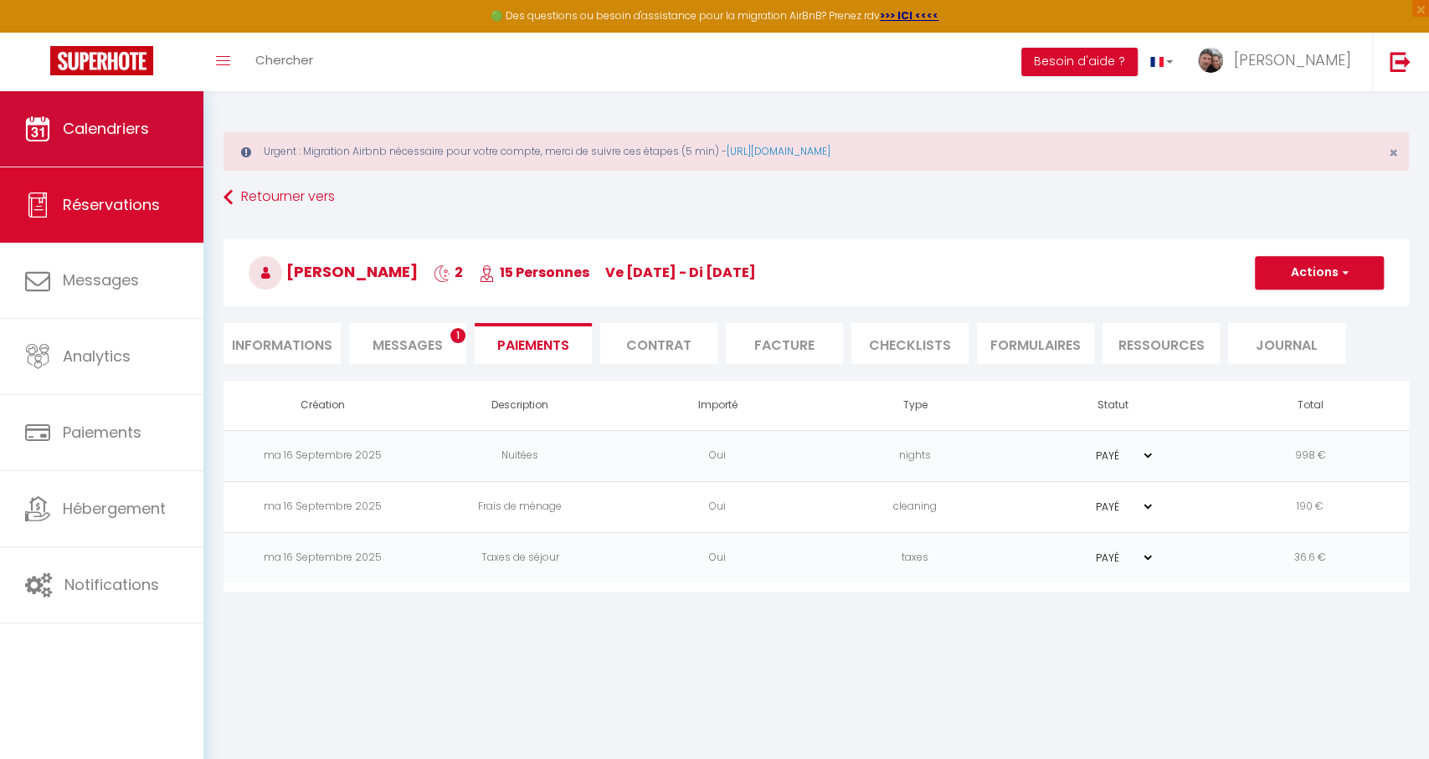
click at [108, 109] on link "Calendriers" at bounding box center [101, 128] width 203 height 75
